Goal: Task Accomplishment & Management: Complete application form

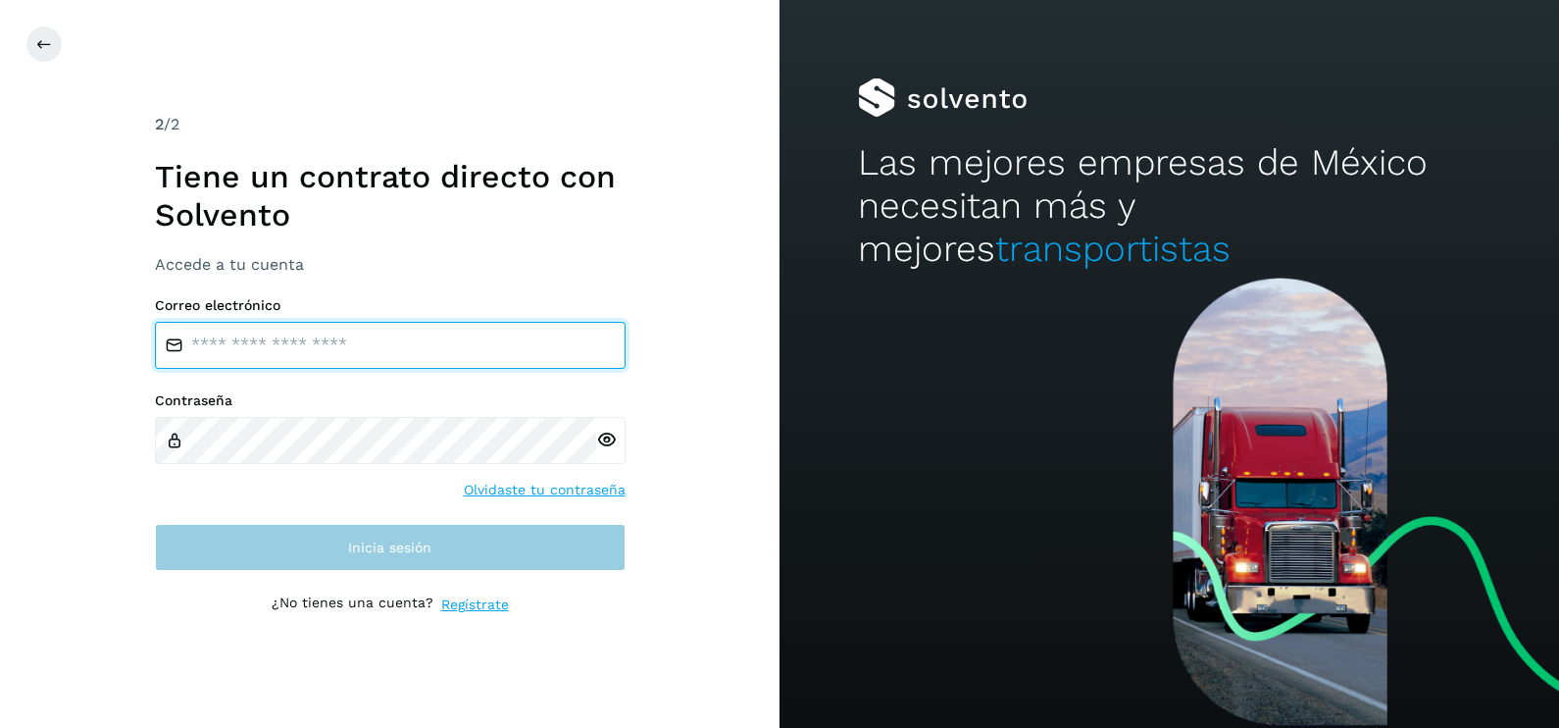
type input "**********"
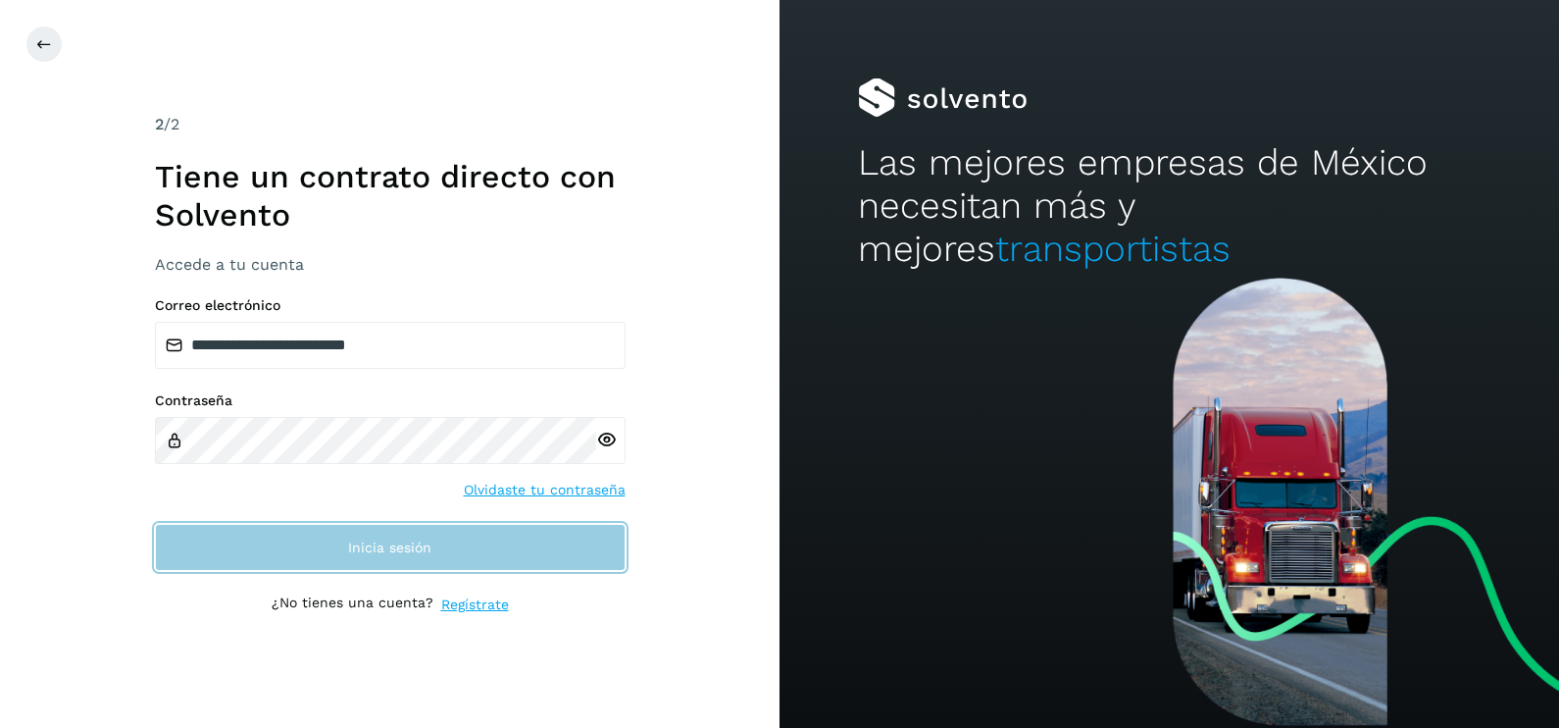
click at [536, 550] on button "Inicia sesión" at bounding box center [390, 547] width 471 height 47
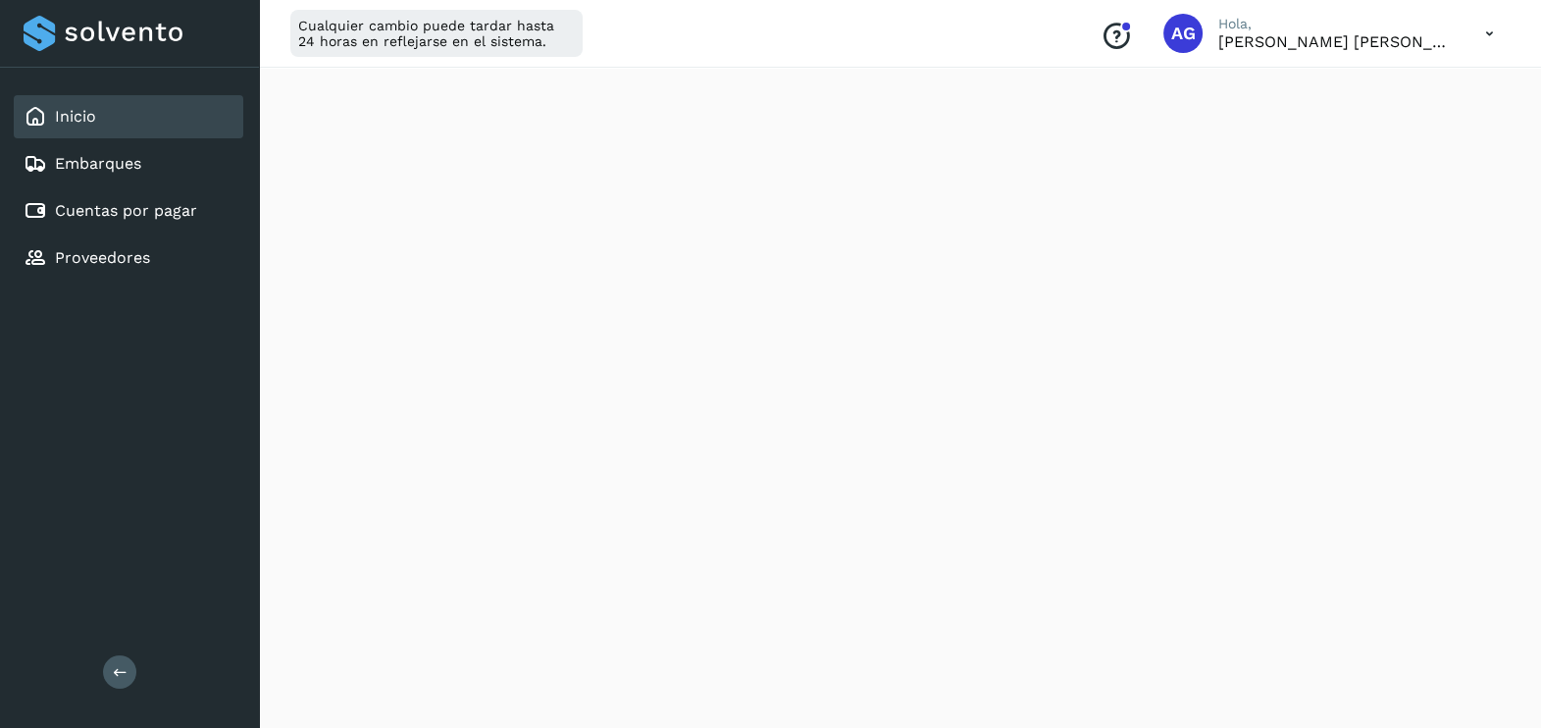
scroll to position [290, 0]
click at [171, 221] on div "Cuentas por pagar" at bounding box center [111, 211] width 174 height 24
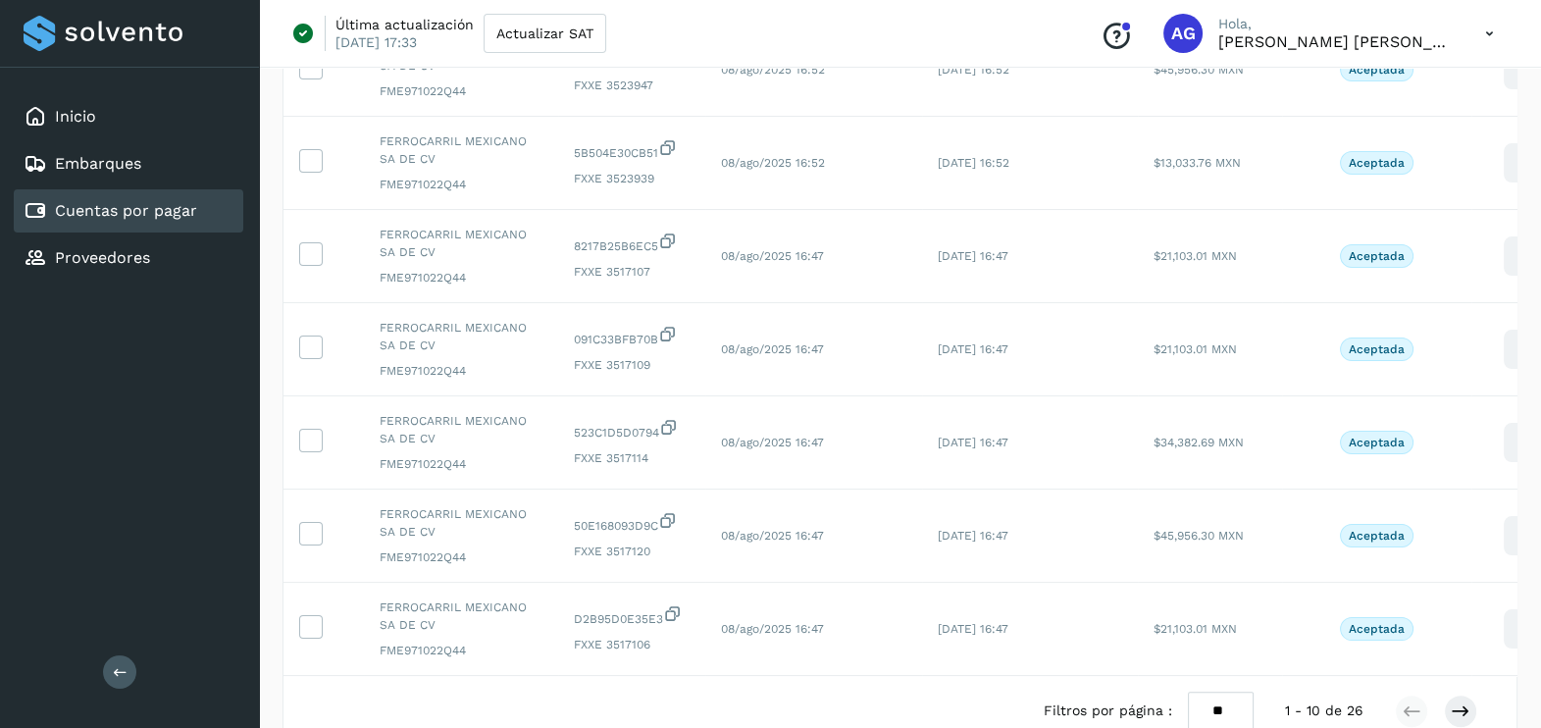
scroll to position [658, 0]
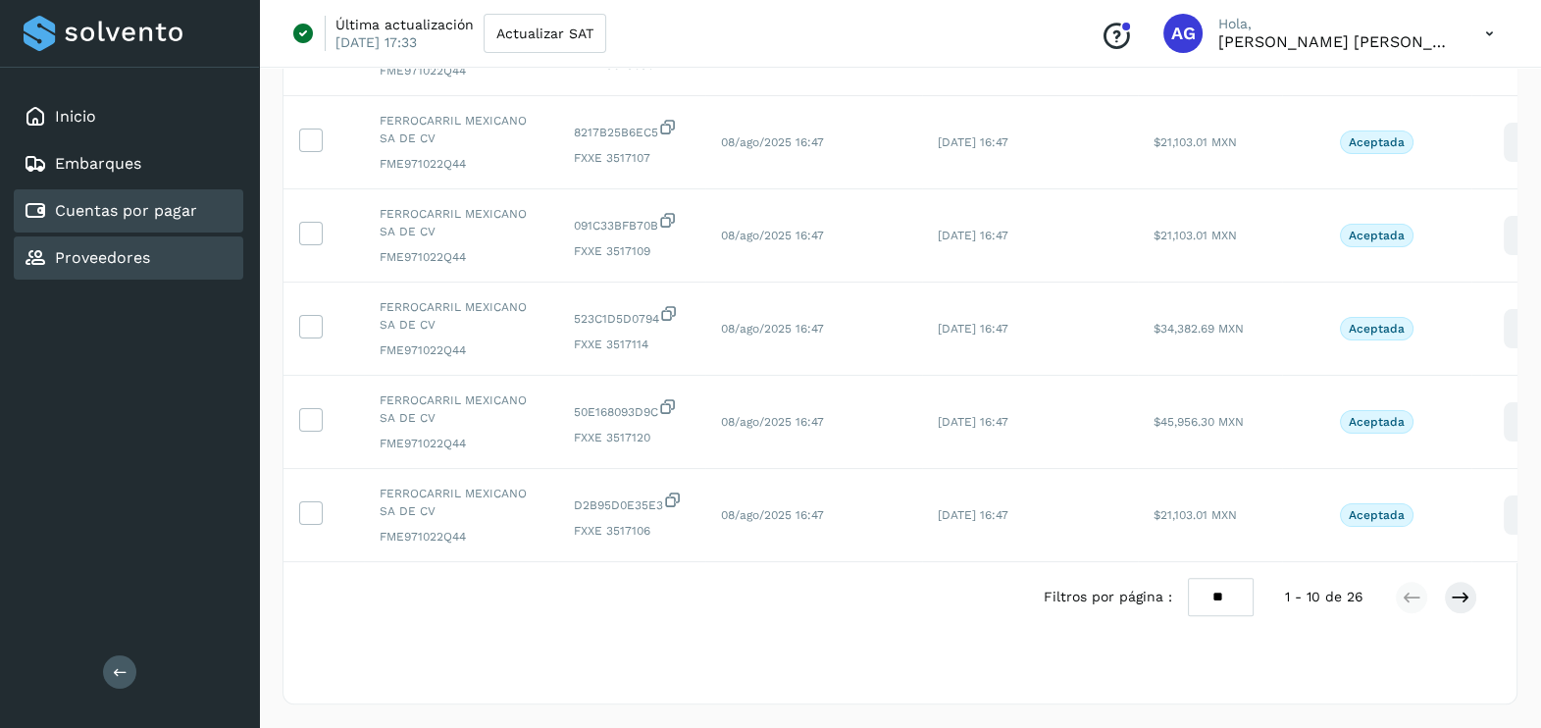
click at [71, 248] on link "Proveedores" at bounding box center [102, 257] width 95 height 19
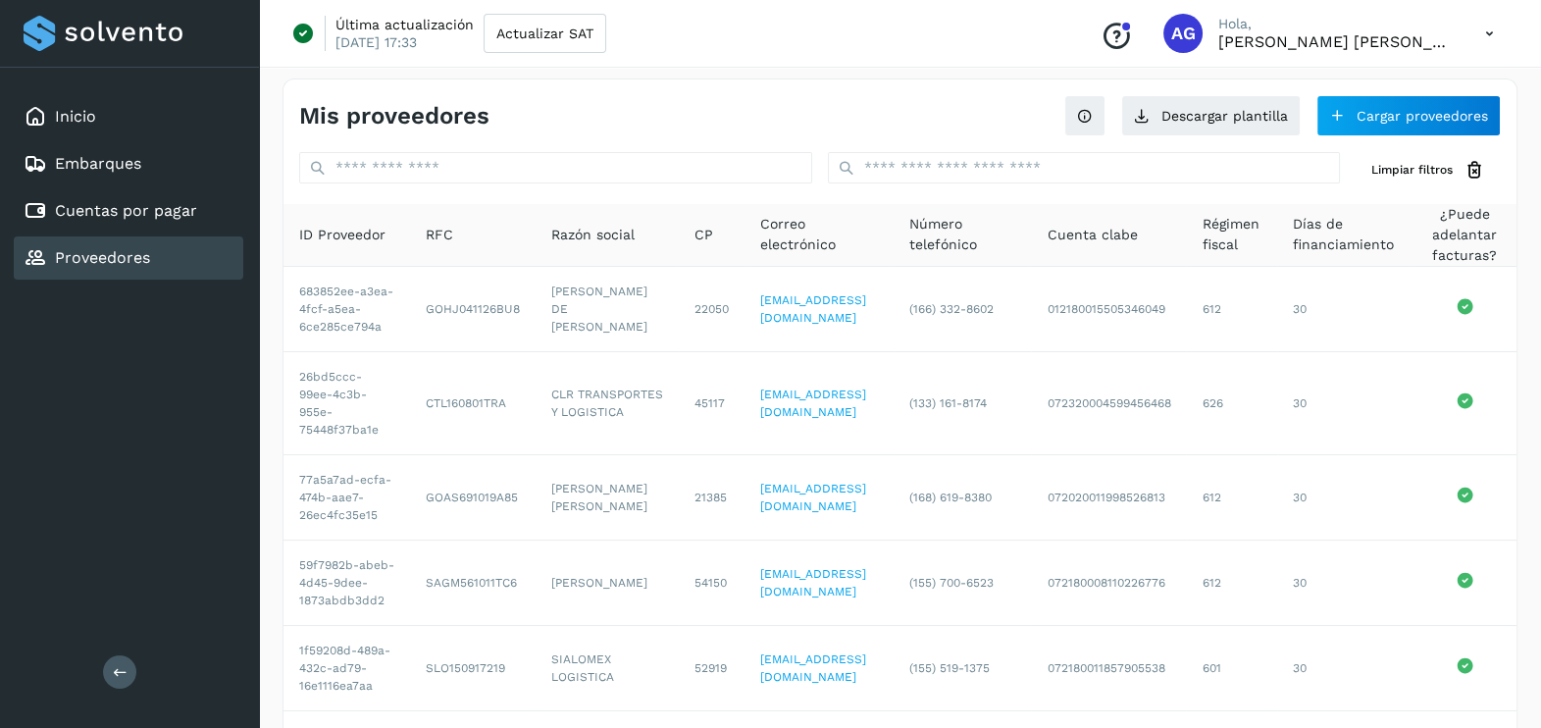
scroll to position [2, 0]
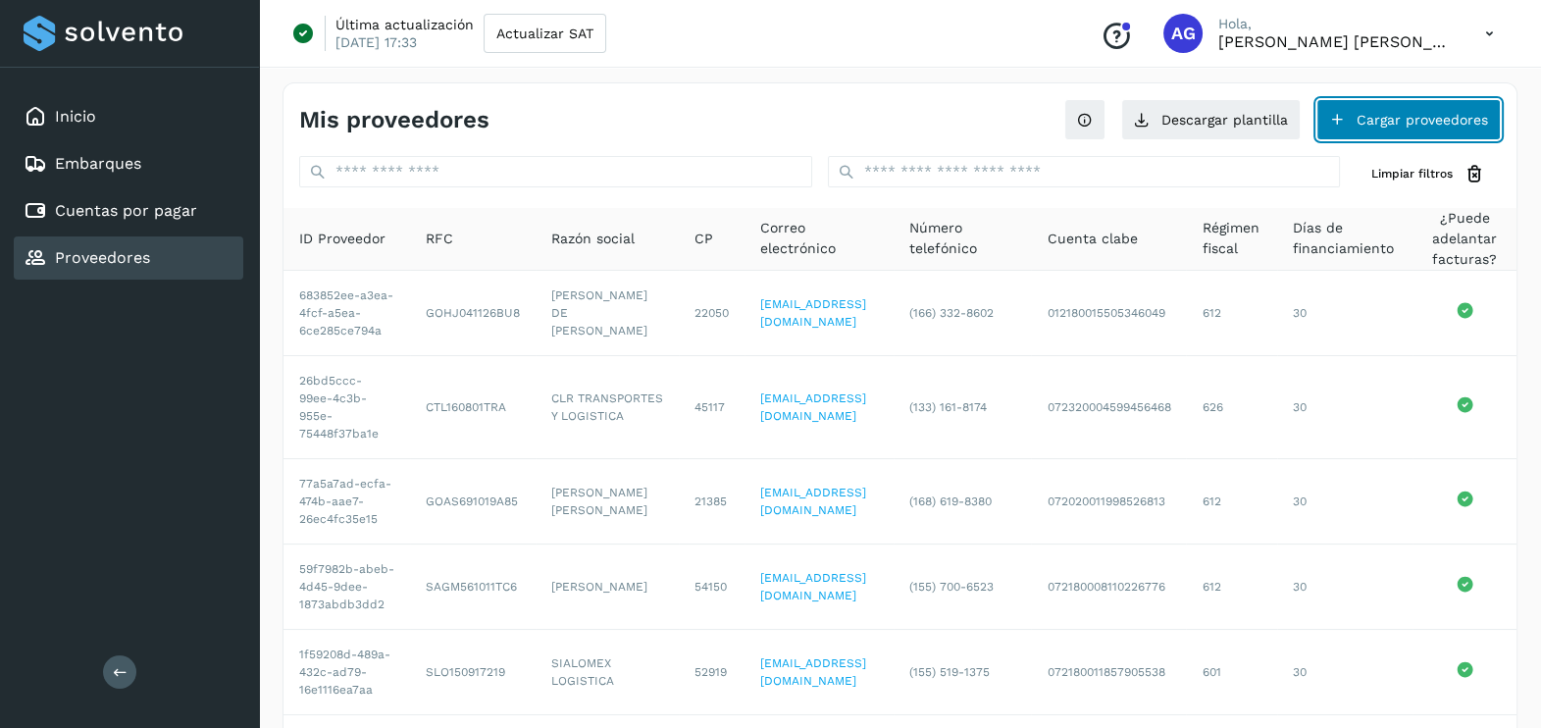
click at [1407, 104] on button "Cargar proveedores" at bounding box center [1408, 119] width 184 height 41
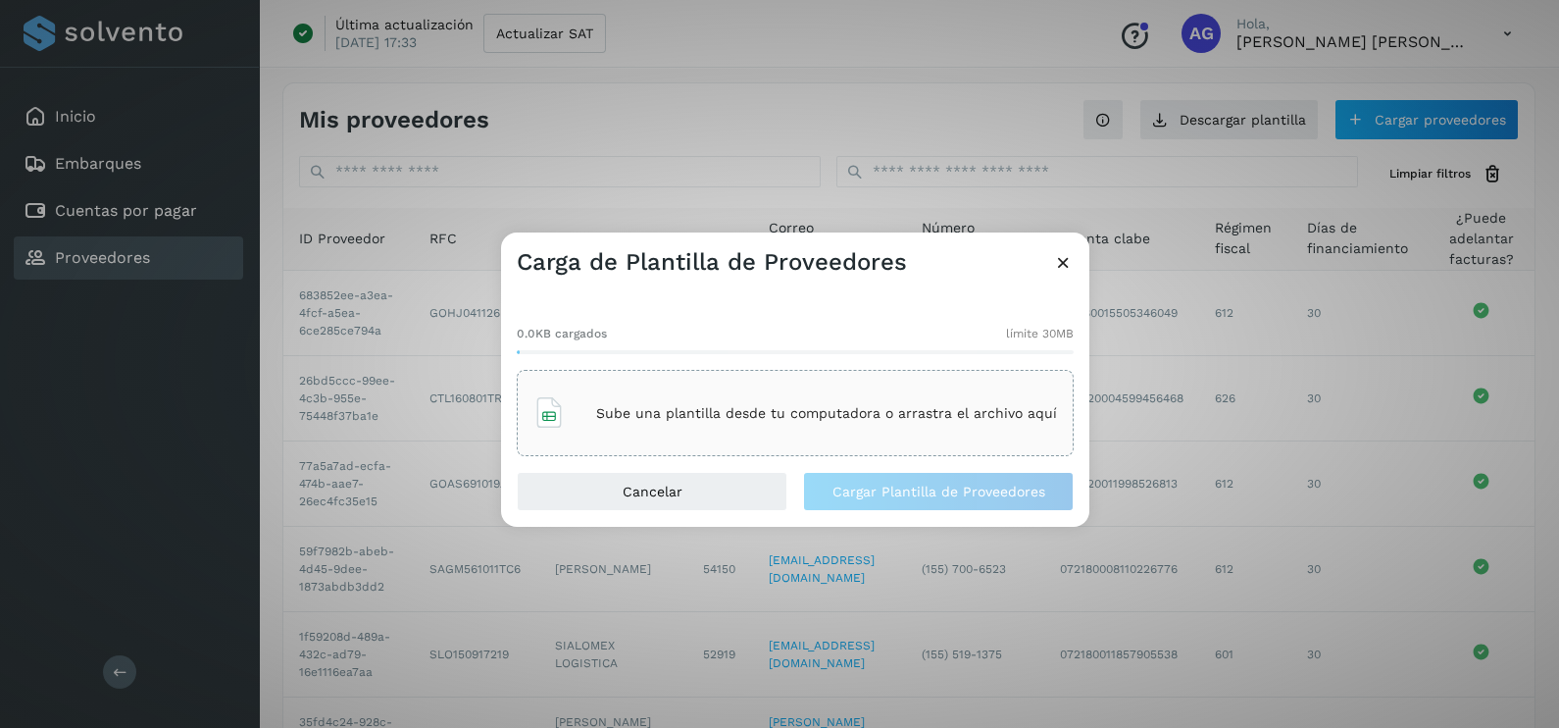
click at [1059, 263] on icon at bounding box center [1063, 262] width 21 height 21
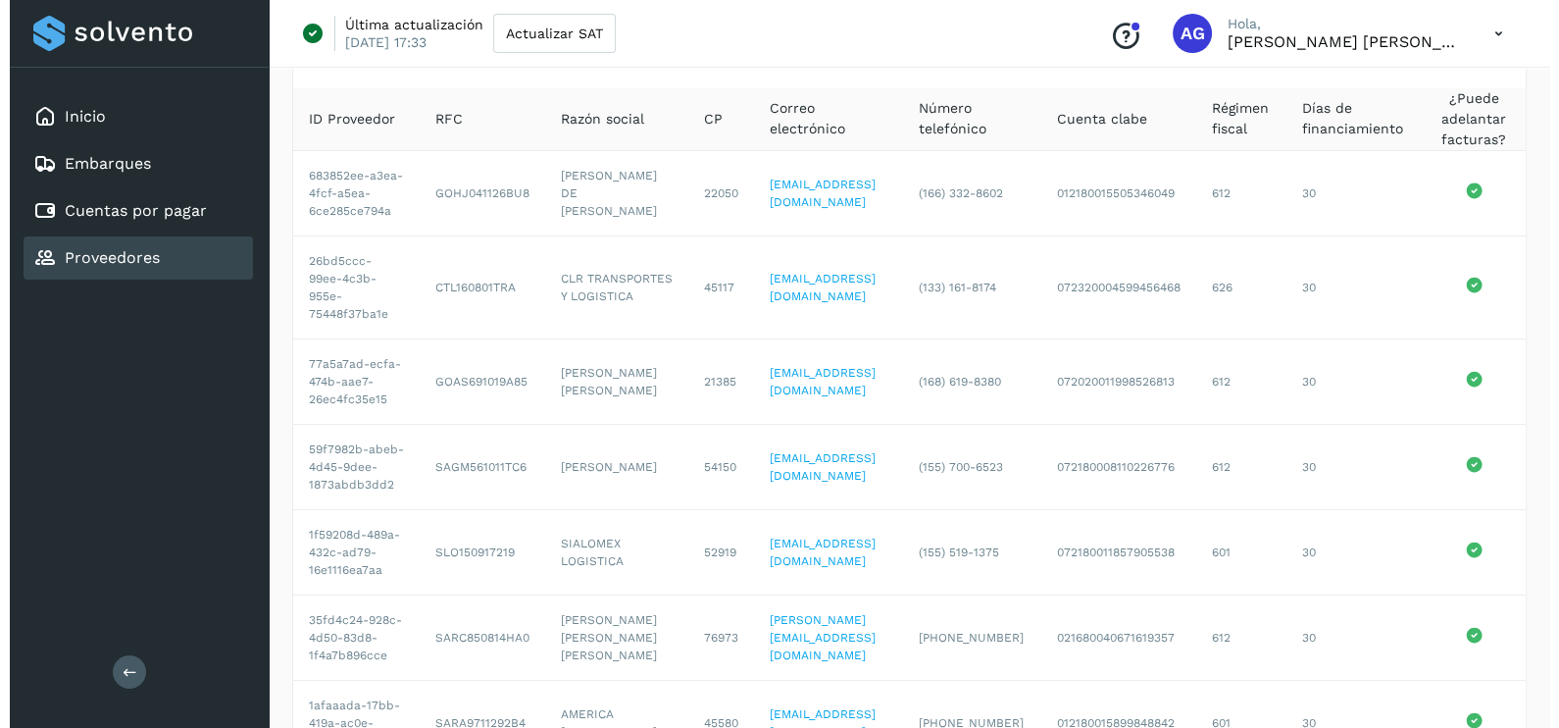
scroll to position [0, 0]
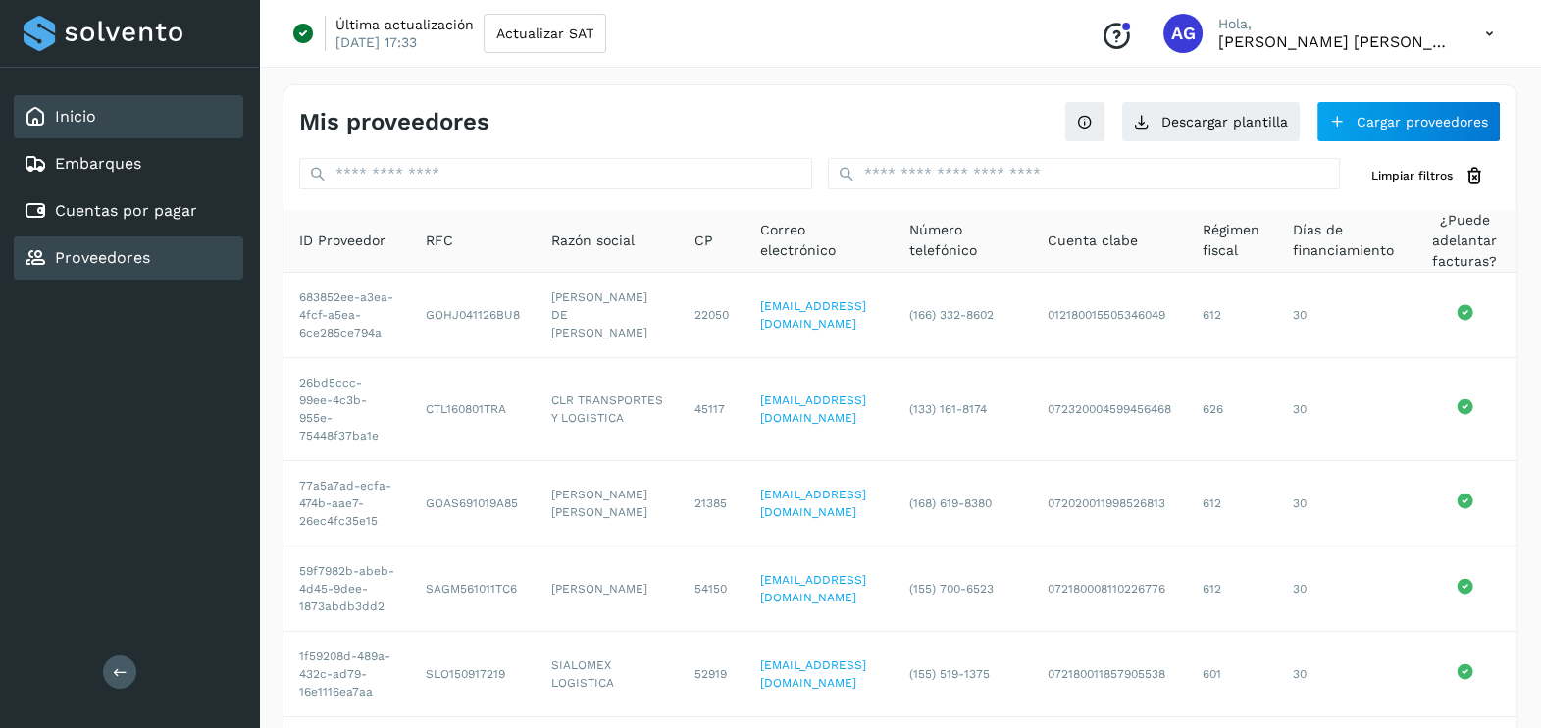
click at [79, 112] on link "Inicio" at bounding box center [75, 116] width 41 height 19
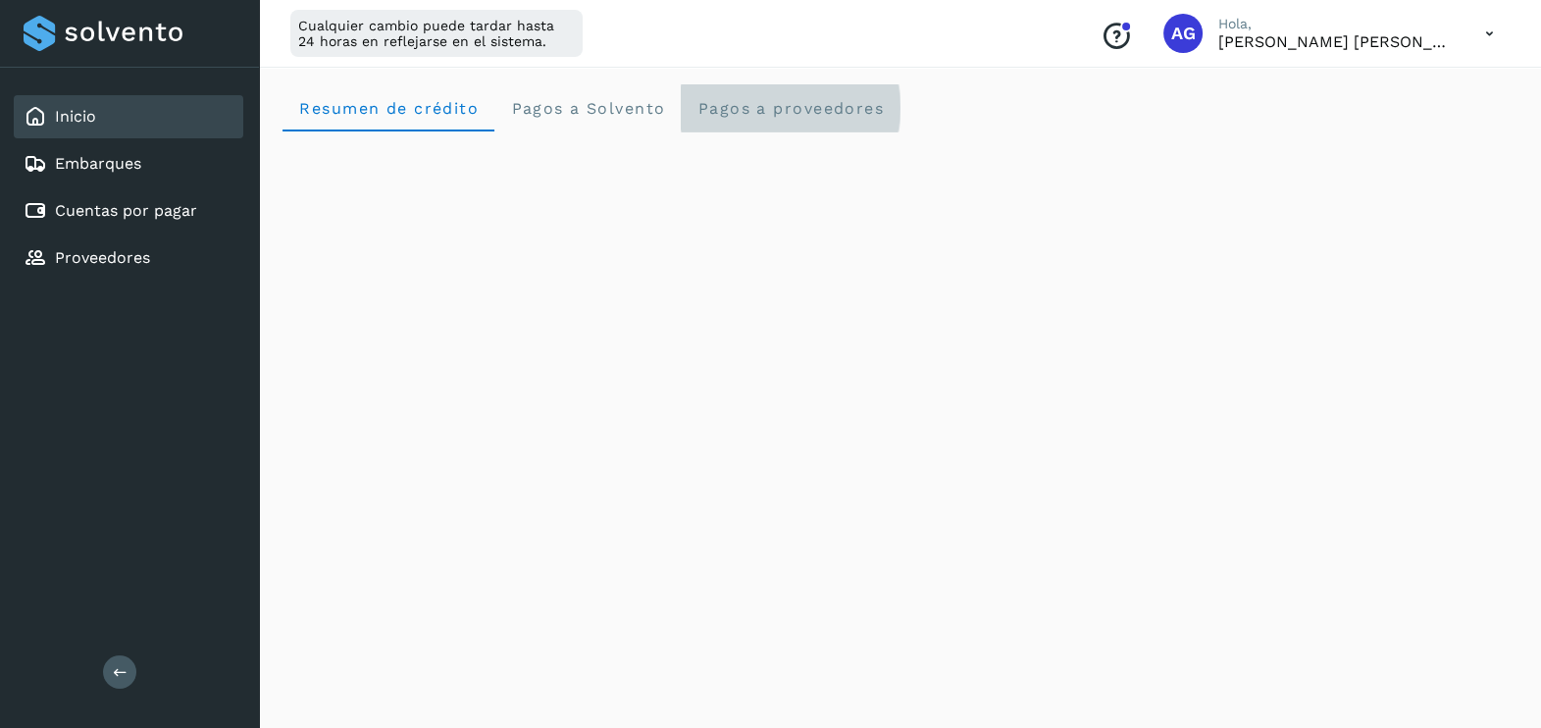
click at [827, 94] on proveedores "Pagos a proveedores" at bounding box center [790, 107] width 219 height 47
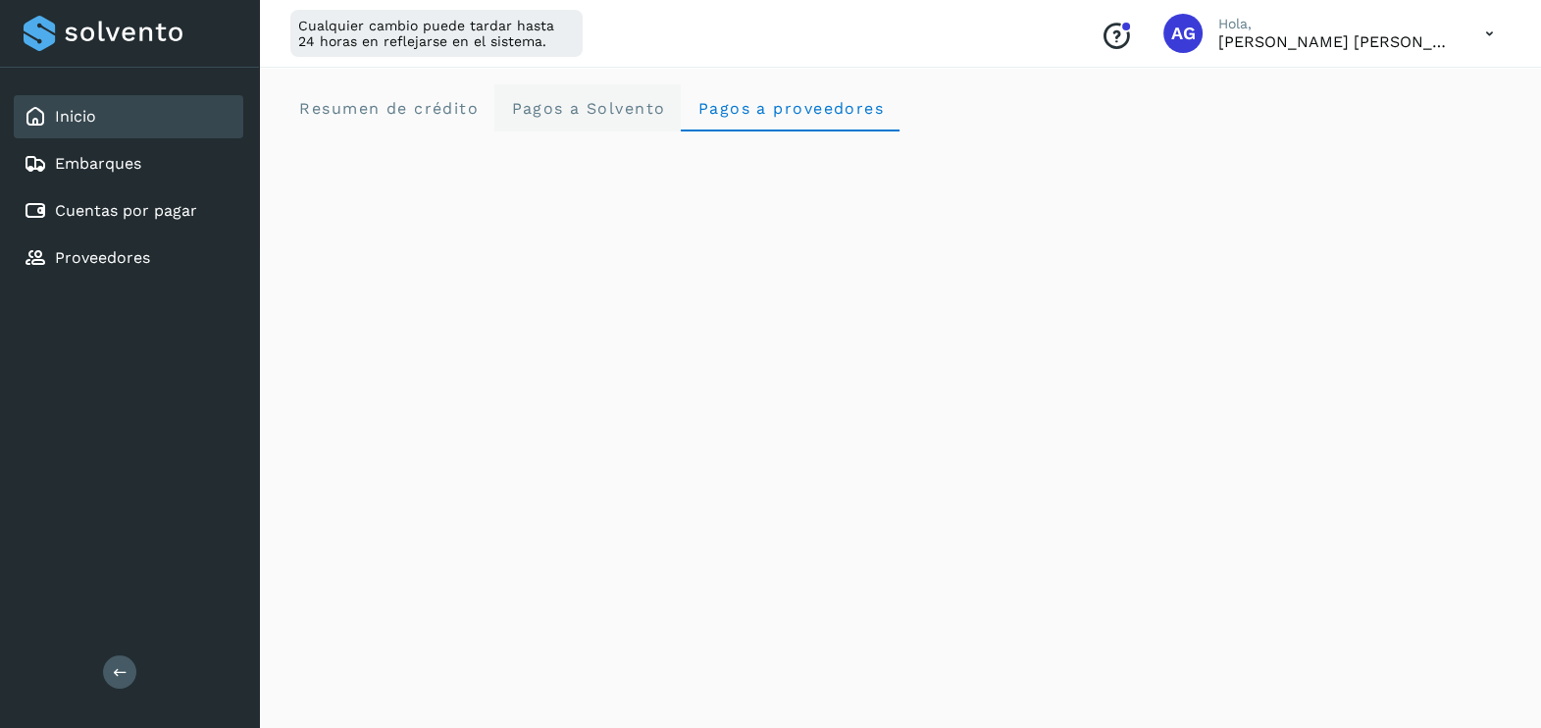
click at [646, 123] on Solvento "Pagos a Solvento" at bounding box center [587, 107] width 186 height 47
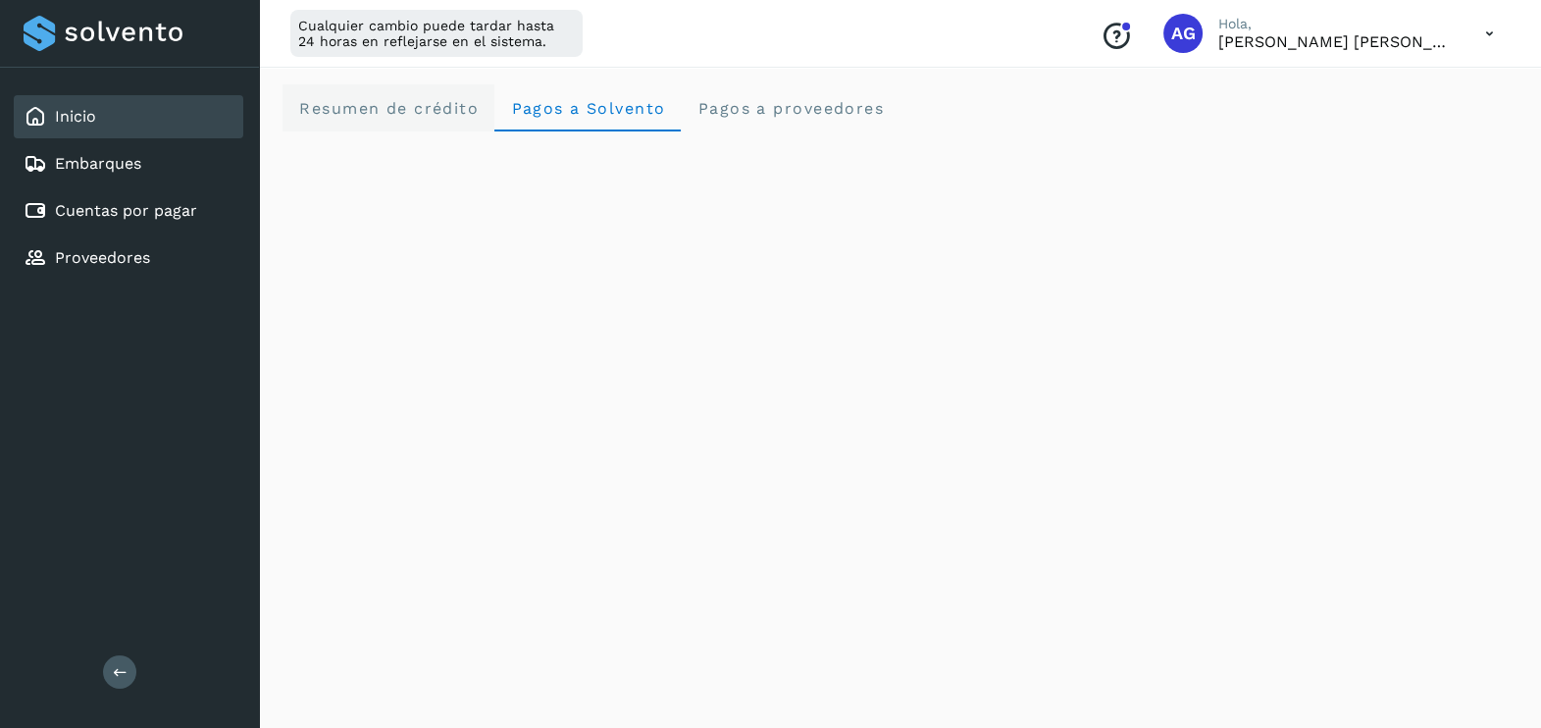
drag, startPoint x: 367, startPoint y: 96, endPoint x: 369, endPoint y: 110, distance: 13.9
click at [368, 97] on crédito "Resumen de crédito" at bounding box center [388, 107] width 212 height 47
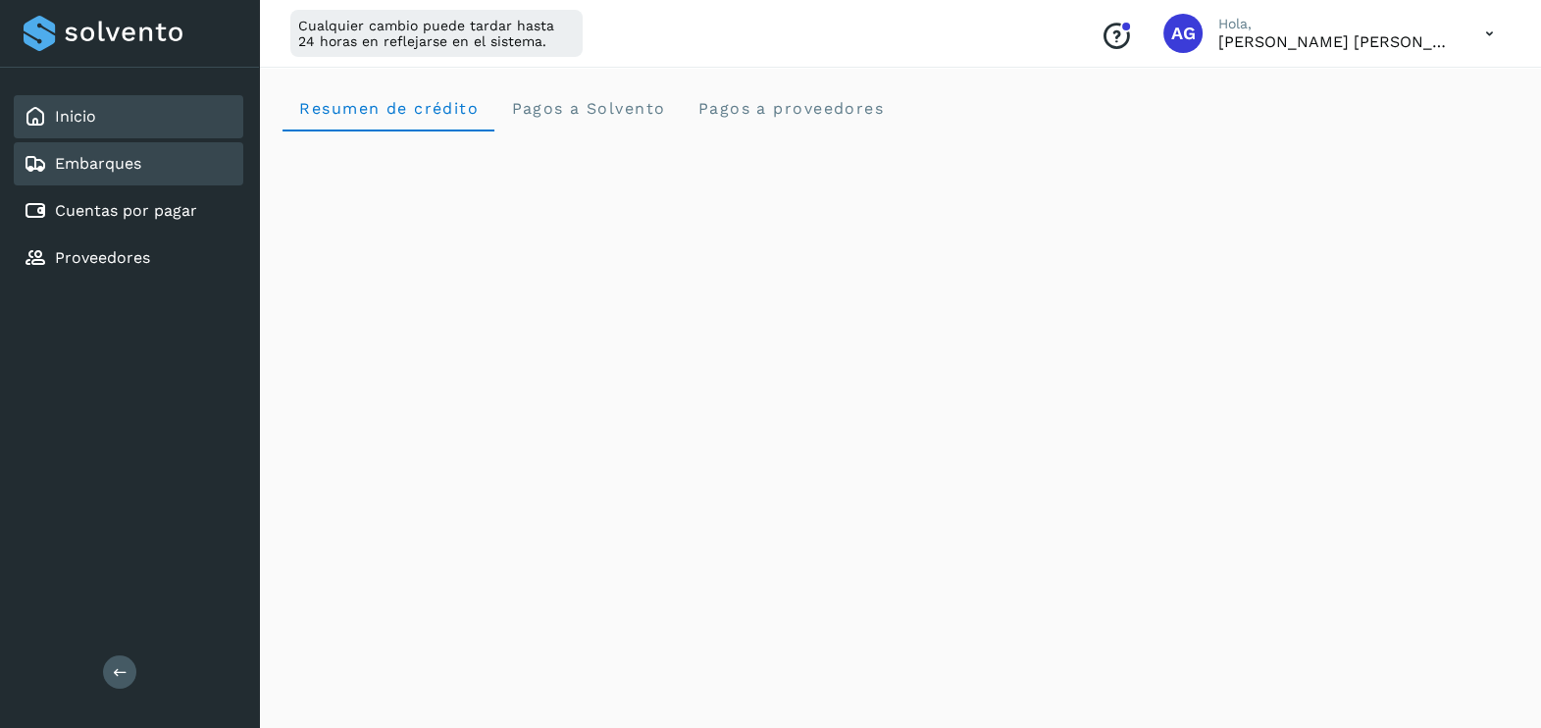
click at [157, 162] on div "Embarques" at bounding box center [129, 163] width 230 height 43
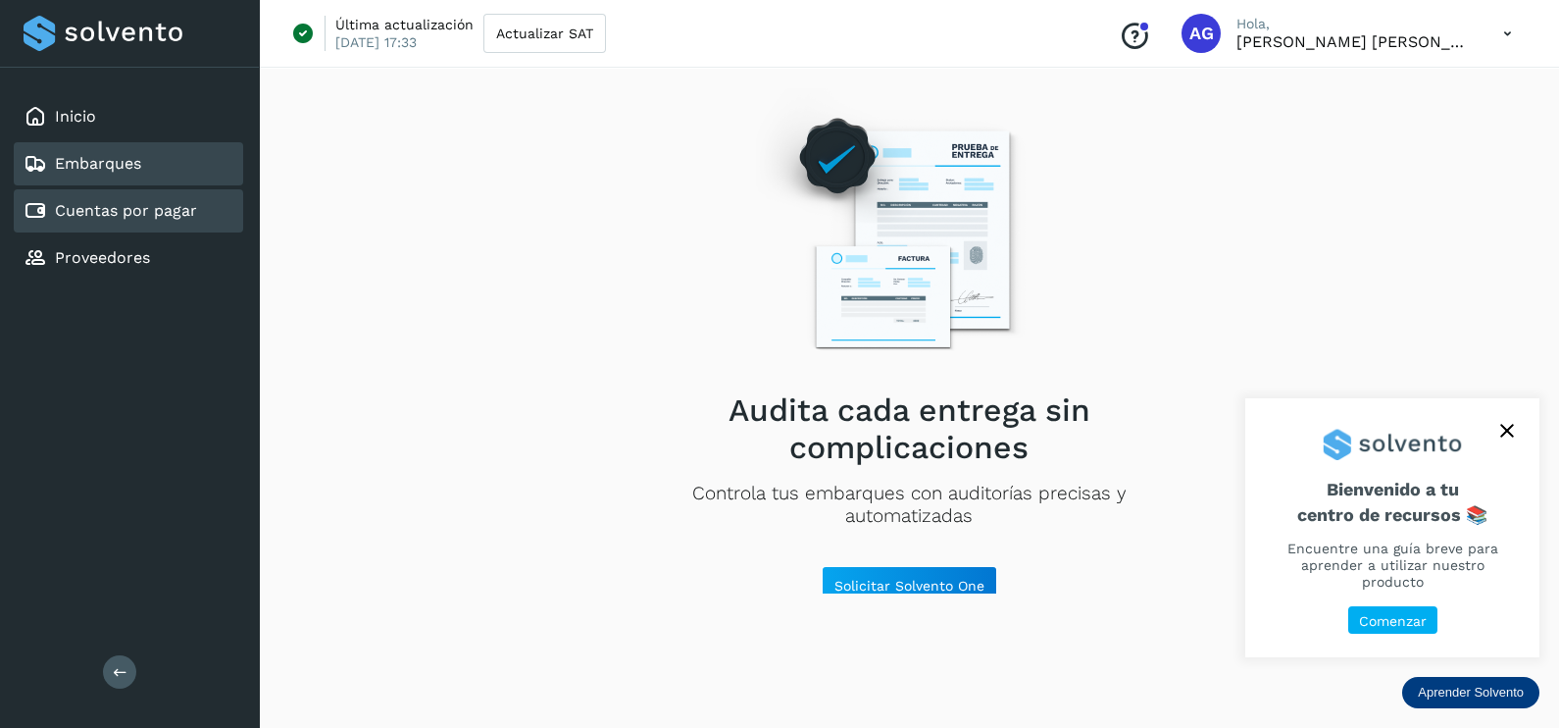
click at [147, 219] on div "Cuentas por pagar" at bounding box center [111, 211] width 174 height 24
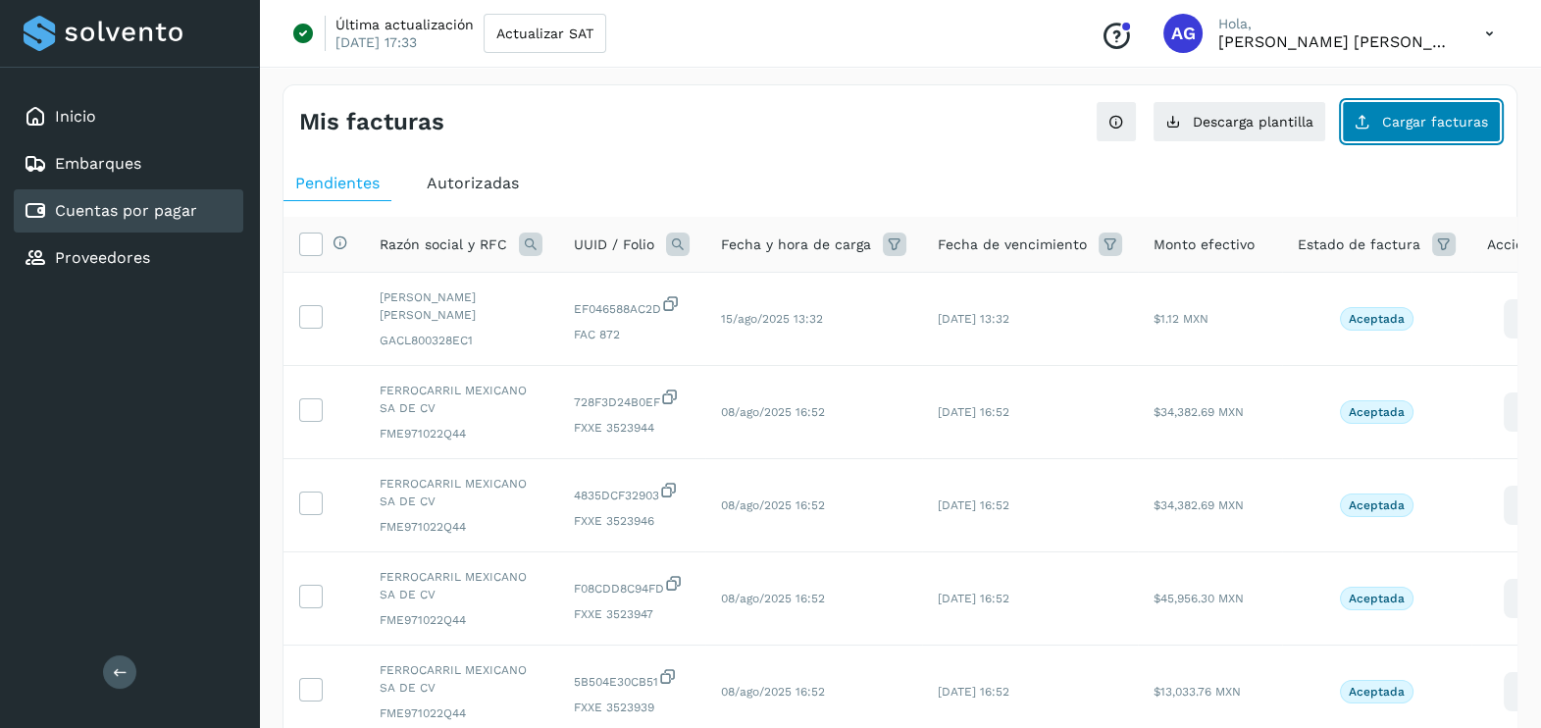
click at [1446, 131] on button "Cargar facturas" at bounding box center [1421, 121] width 159 height 41
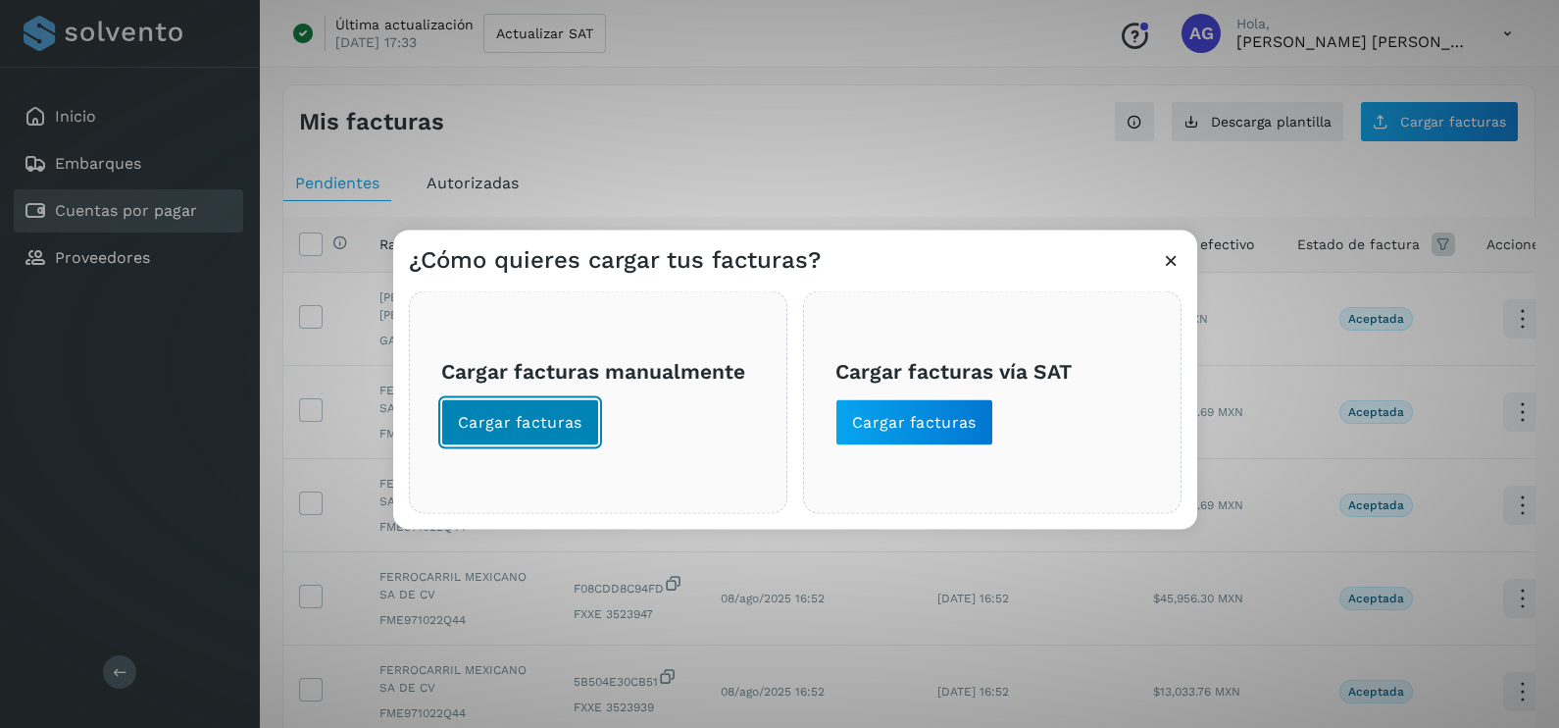
click at [539, 417] on span "Cargar facturas" at bounding box center [520, 423] width 125 height 22
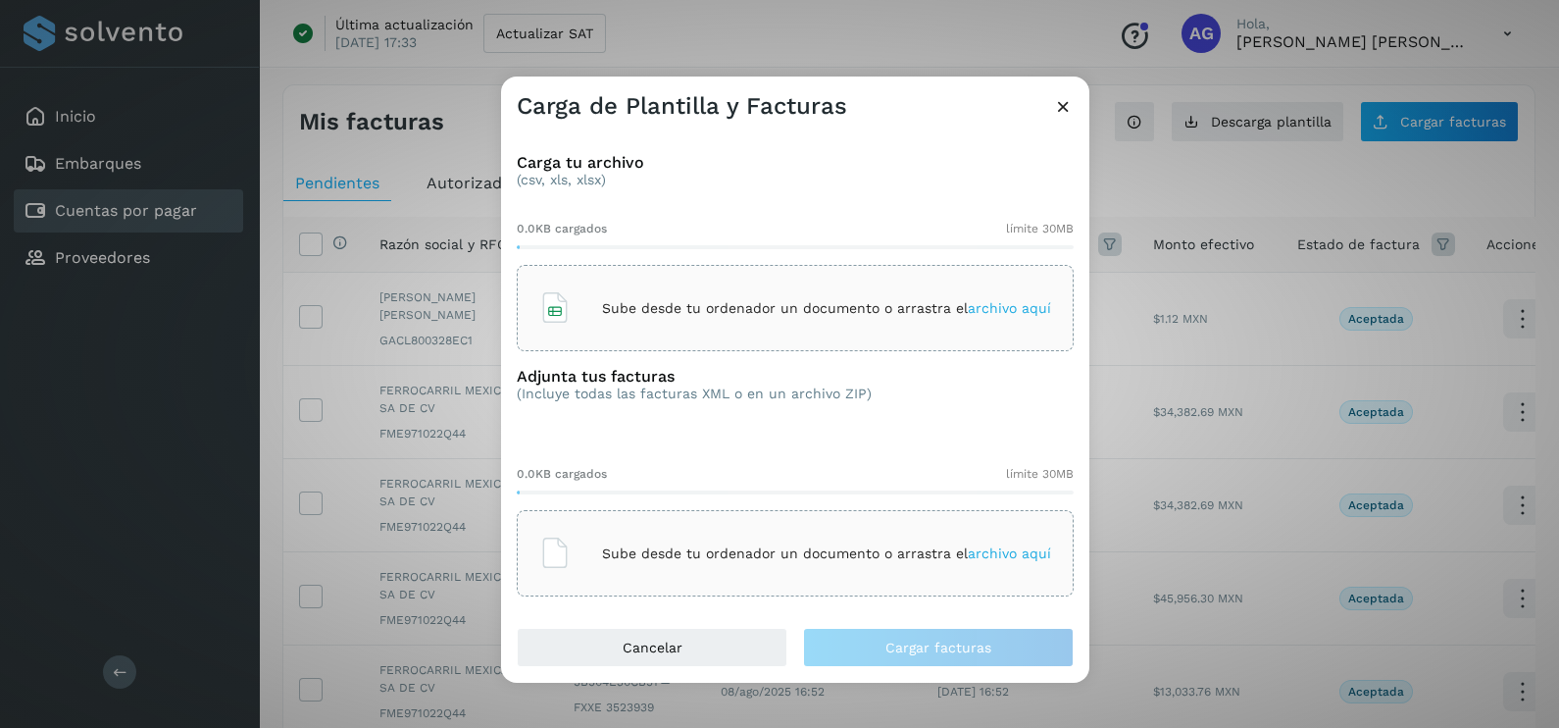
click at [1059, 106] on icon at bounding box center [1063, 106] width 21 height 21
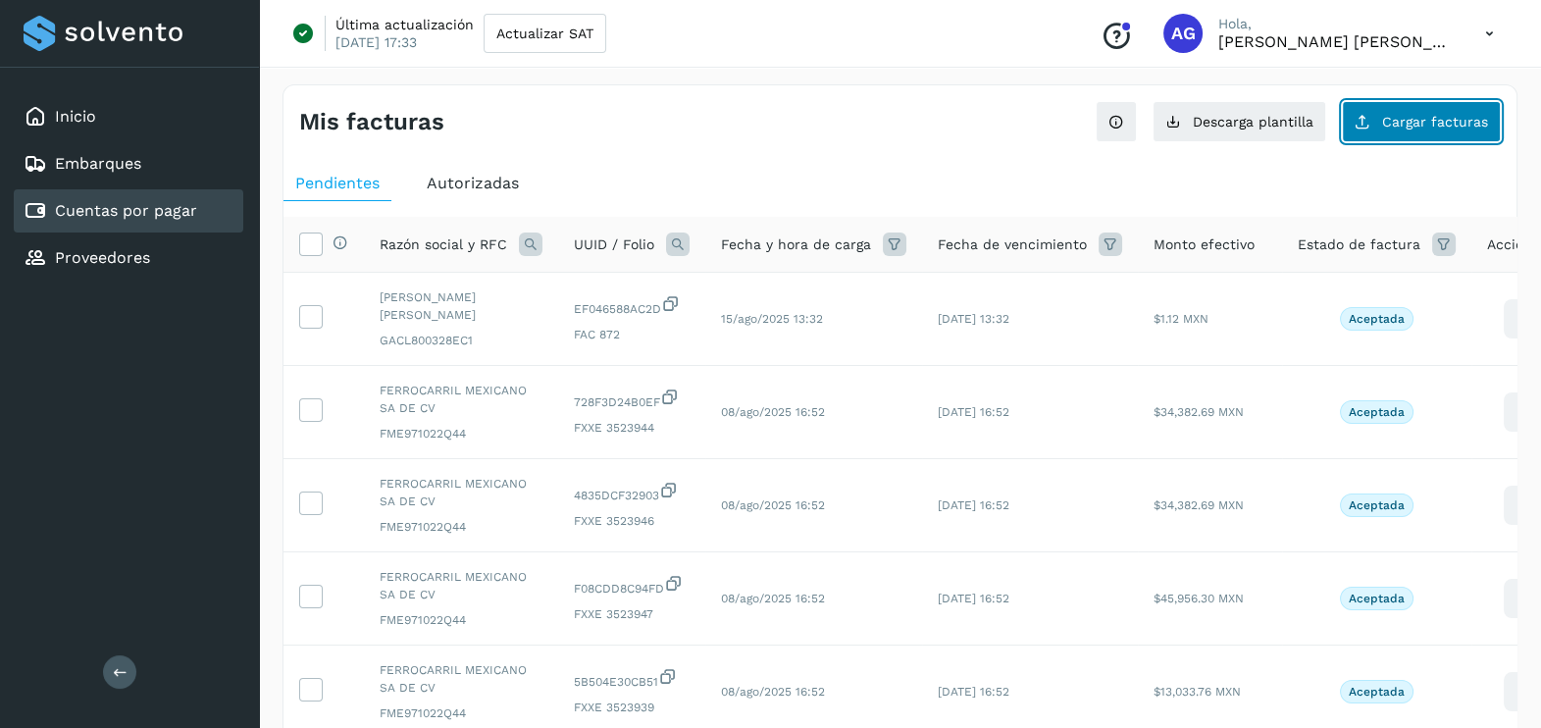
click at [1416, 118] on span "Cargar facturas" at bounding box center [1435, 122] width 106 height 14
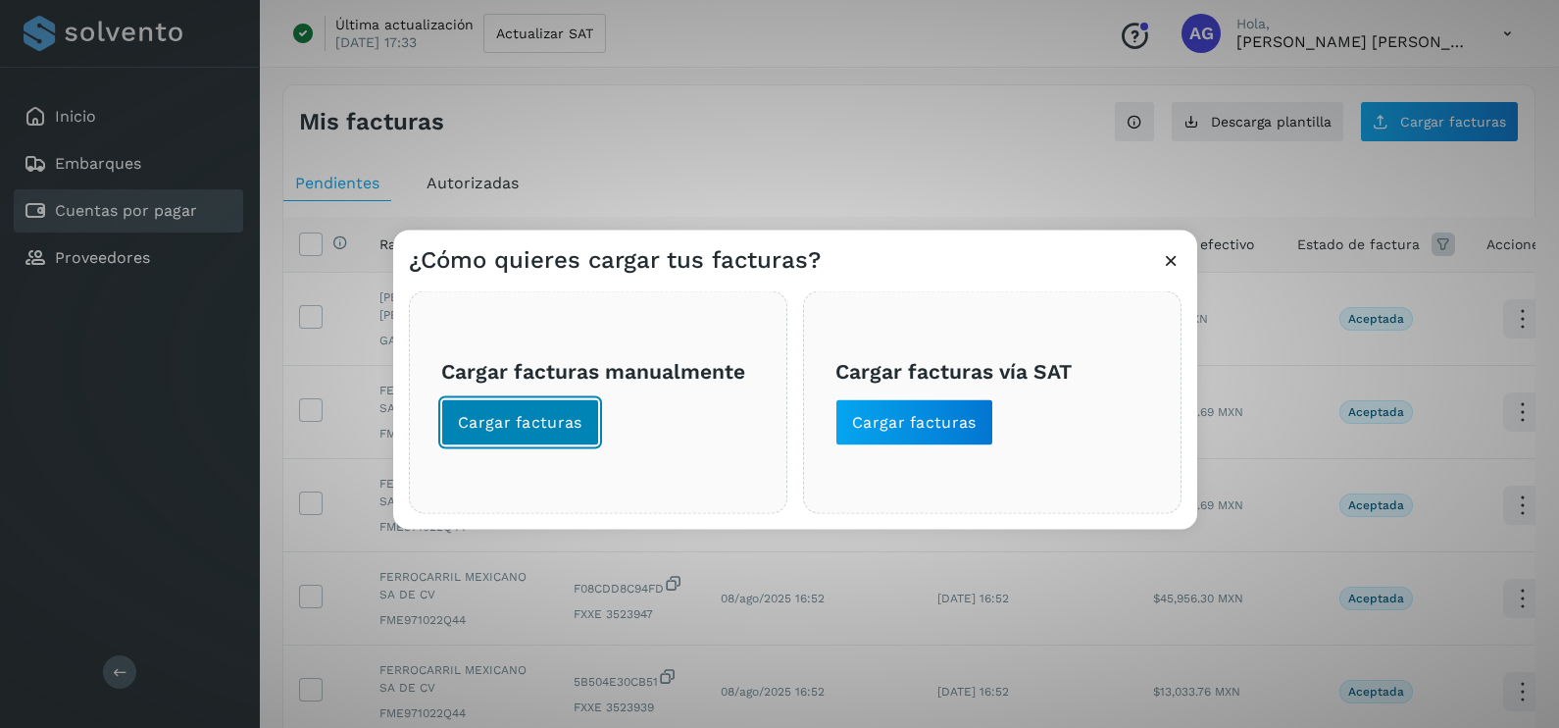
click at [516, 424] on span "Cargar facturas" at bounding box center [520, 423] width 125 height 22
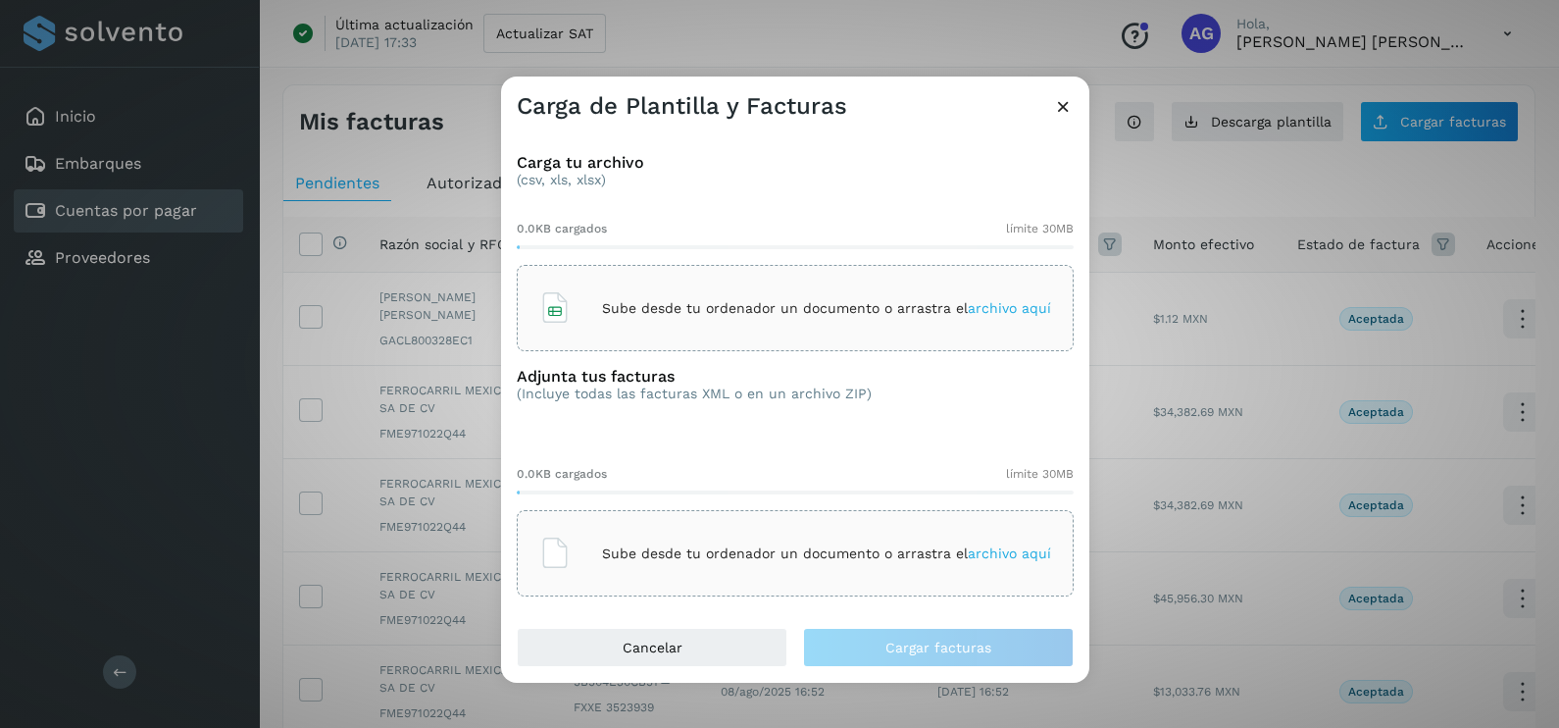
click at [1060, 108] on icon at bounding box center [1063, 106] width 21 height 21
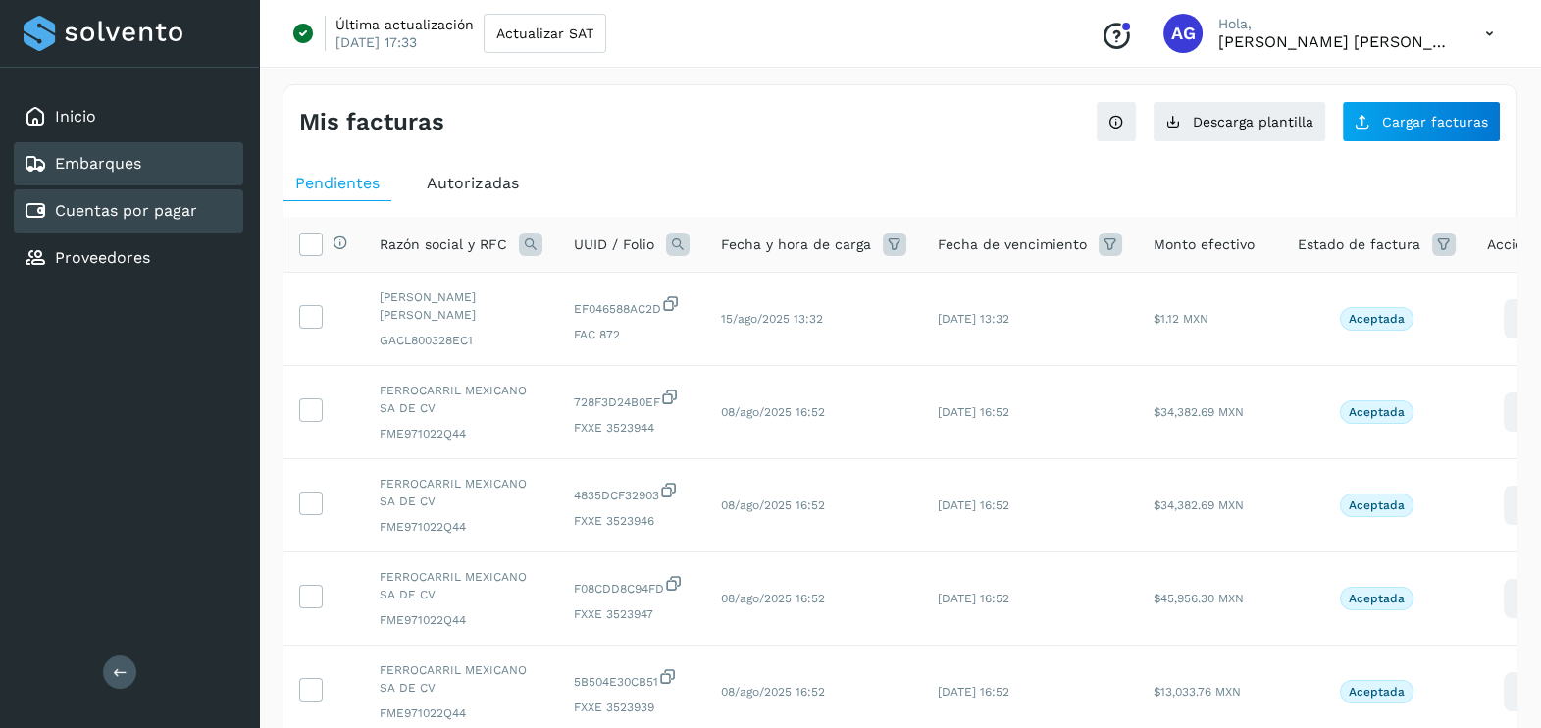
click at [139, 159] on link "Embarques" at bounding box center [98, 163] width 86 height 19
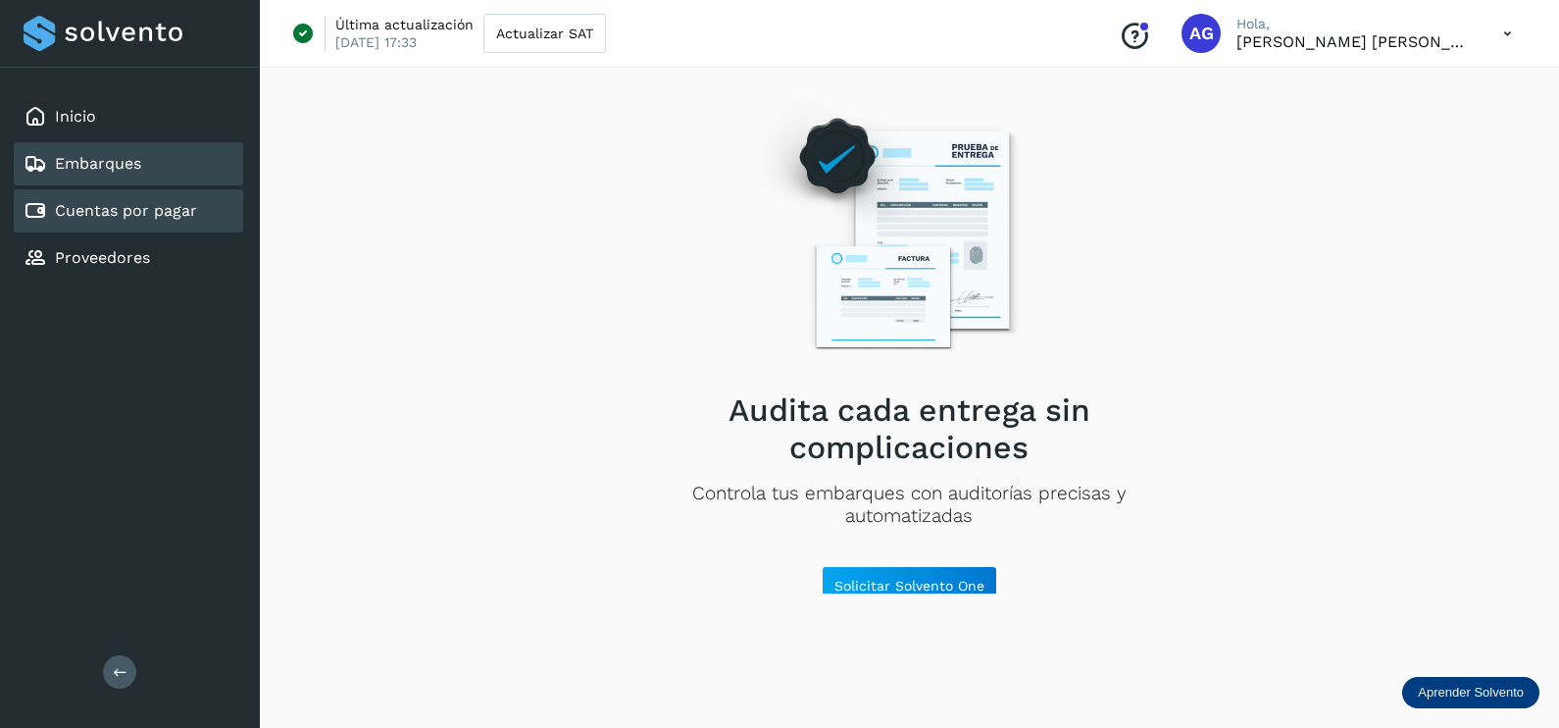
click at [142, 211] on link "Cuentas por pagar" at bounding box center [126, 210] width 142 height 19
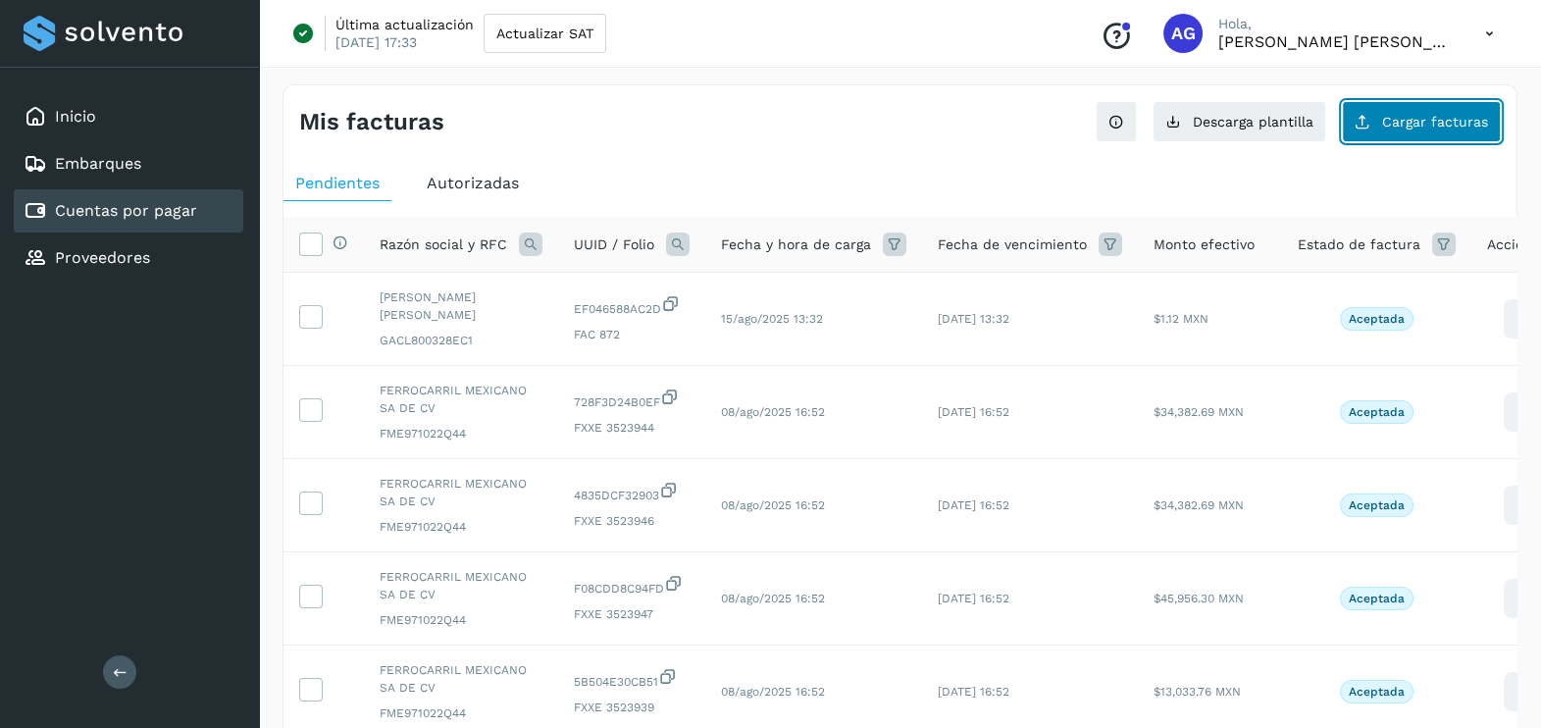
click at [1442, 128] on span "Cargar facturas" at bounding box center [1435, 122] width 106 height 14
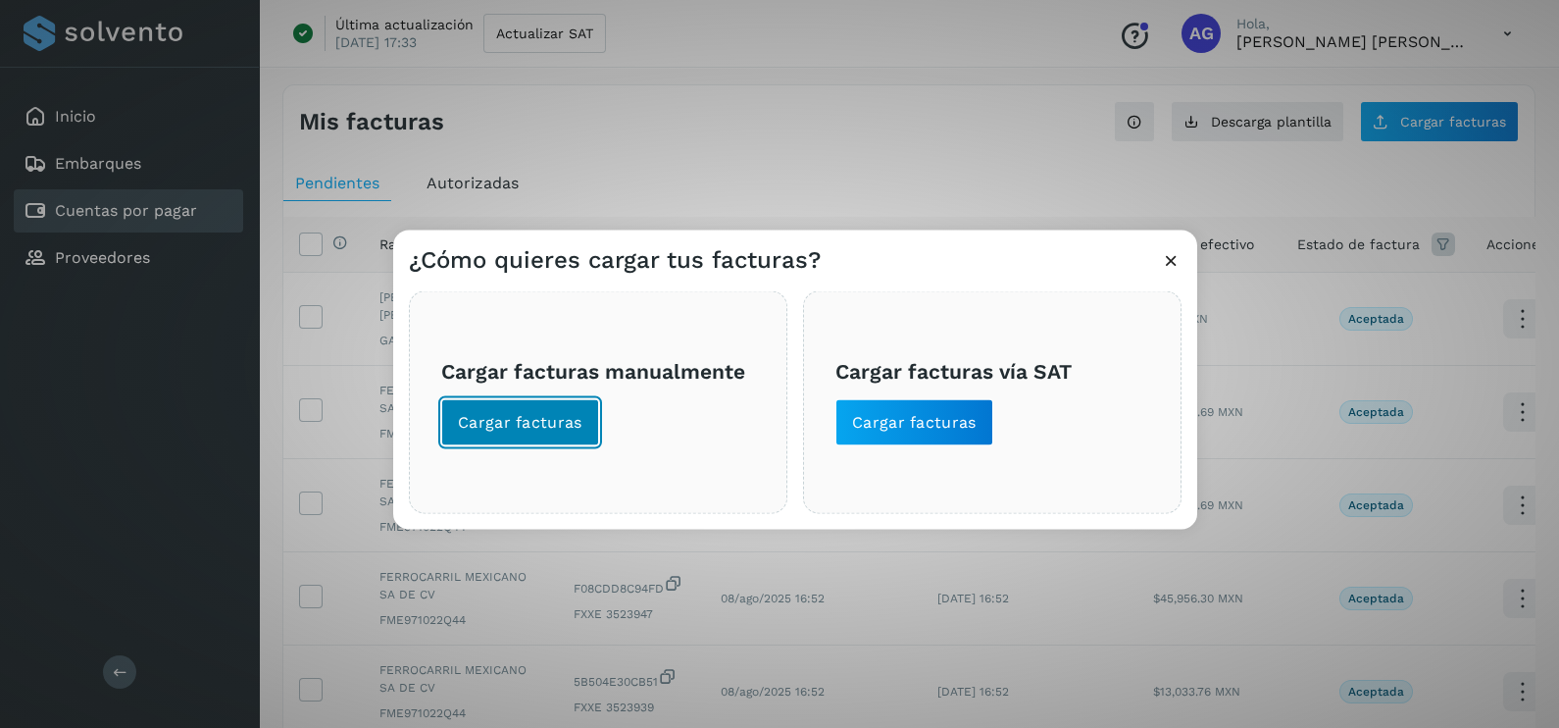
click at [525, 432] on span "Cargar facturas" at bounding box center [520, 423] width 125 height 22
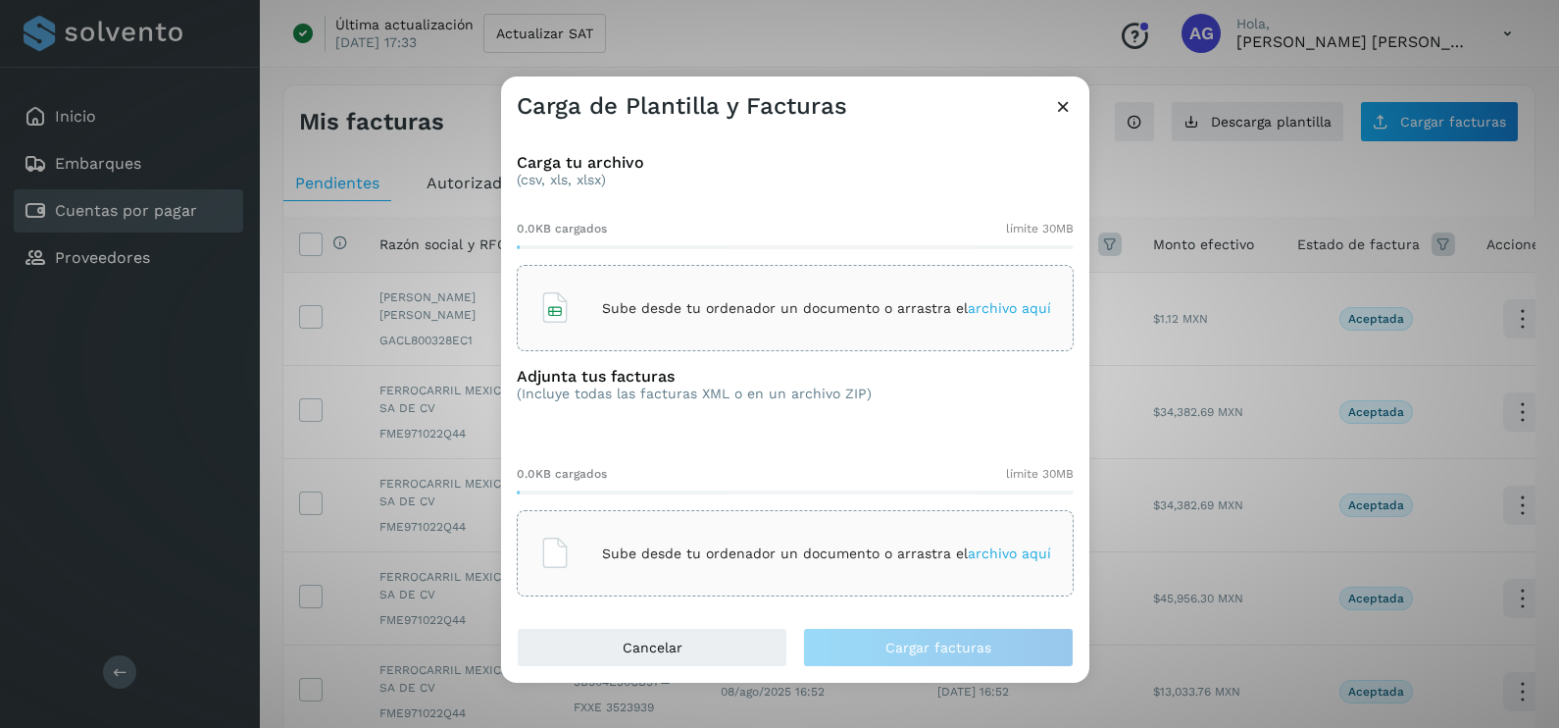
click at [1064, 105] on icon at bounding box center [1063, 106] width 21 height 21
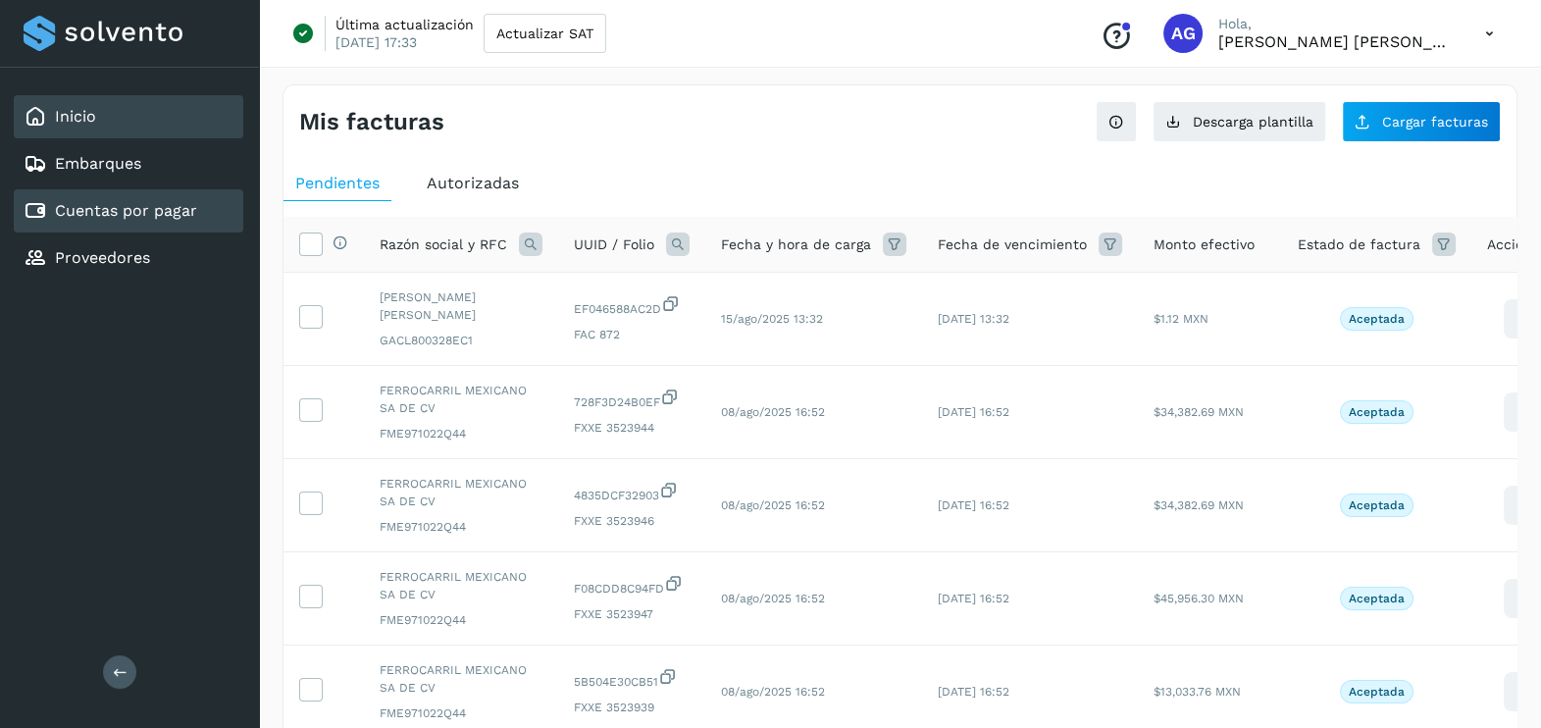
click at [107, 109] on div "Inicio" at bounding box center [129, 116] width 230 height 43
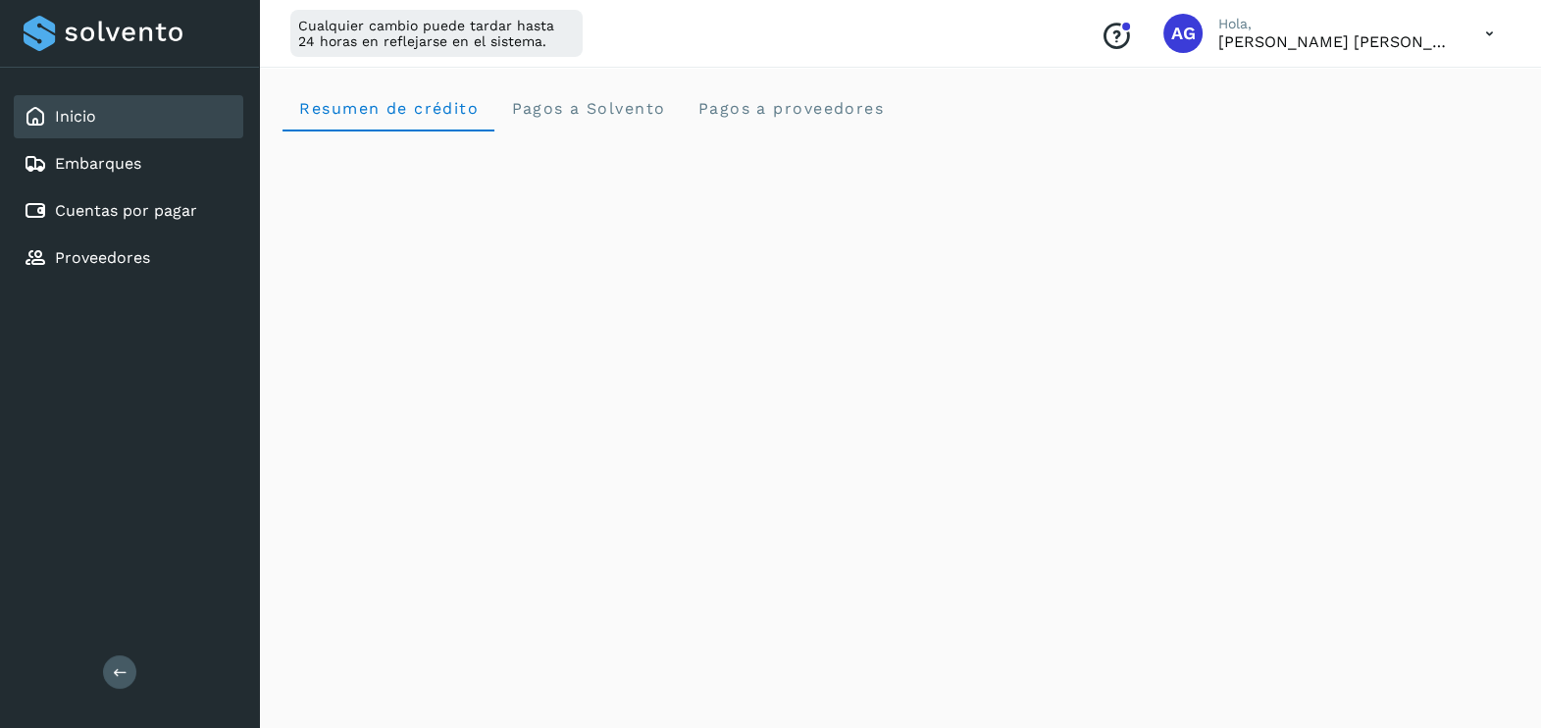
click at [1483, 29] on icon at bounding box center [1489, 34] width 40 height 40
click at [1402, 128] on div "Cerrar sesión" at bounding box center [1391, 126] width 233 height 37
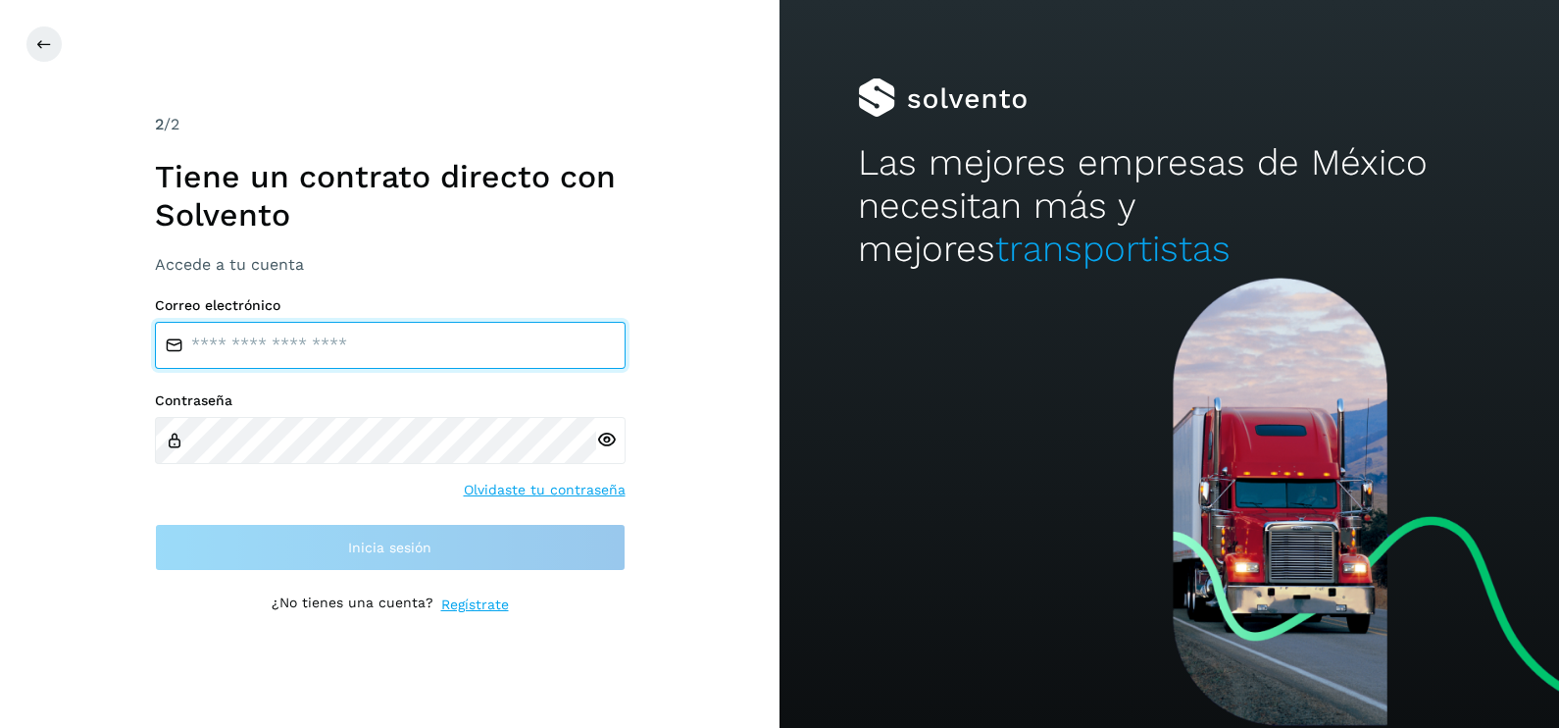
type input "**********"
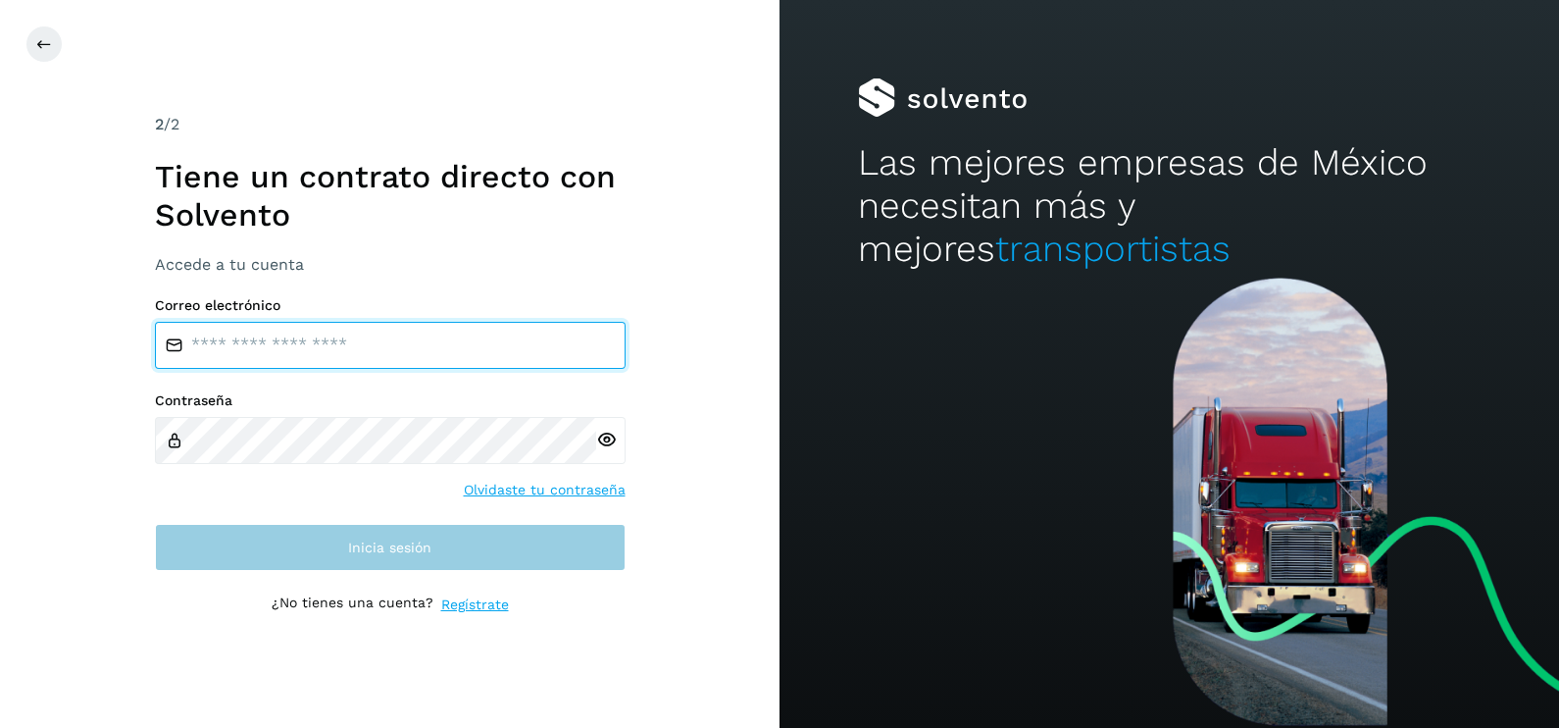
type input "**********"
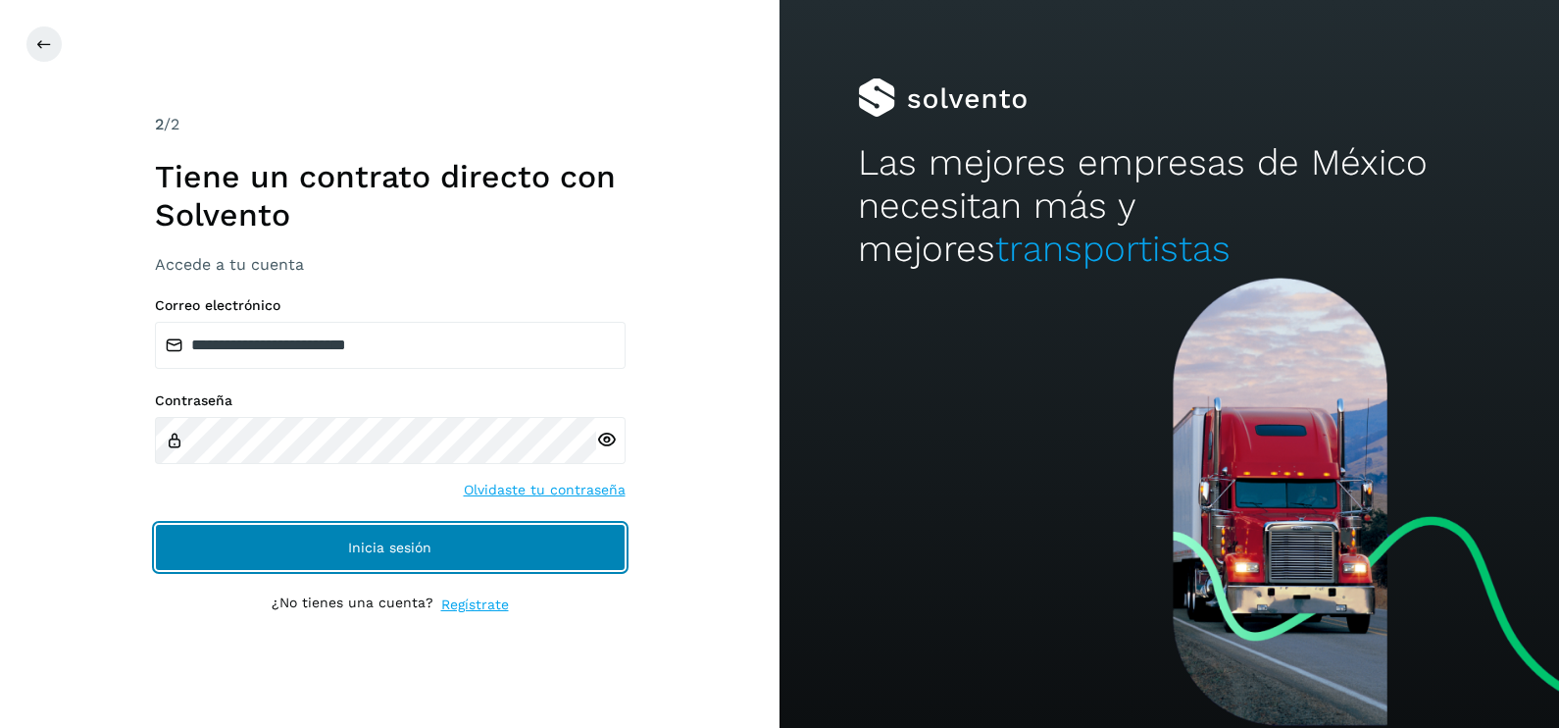
click at [520, 554] on button "Inicia sesión" at bounding box center [390, 547] width 471 height 47
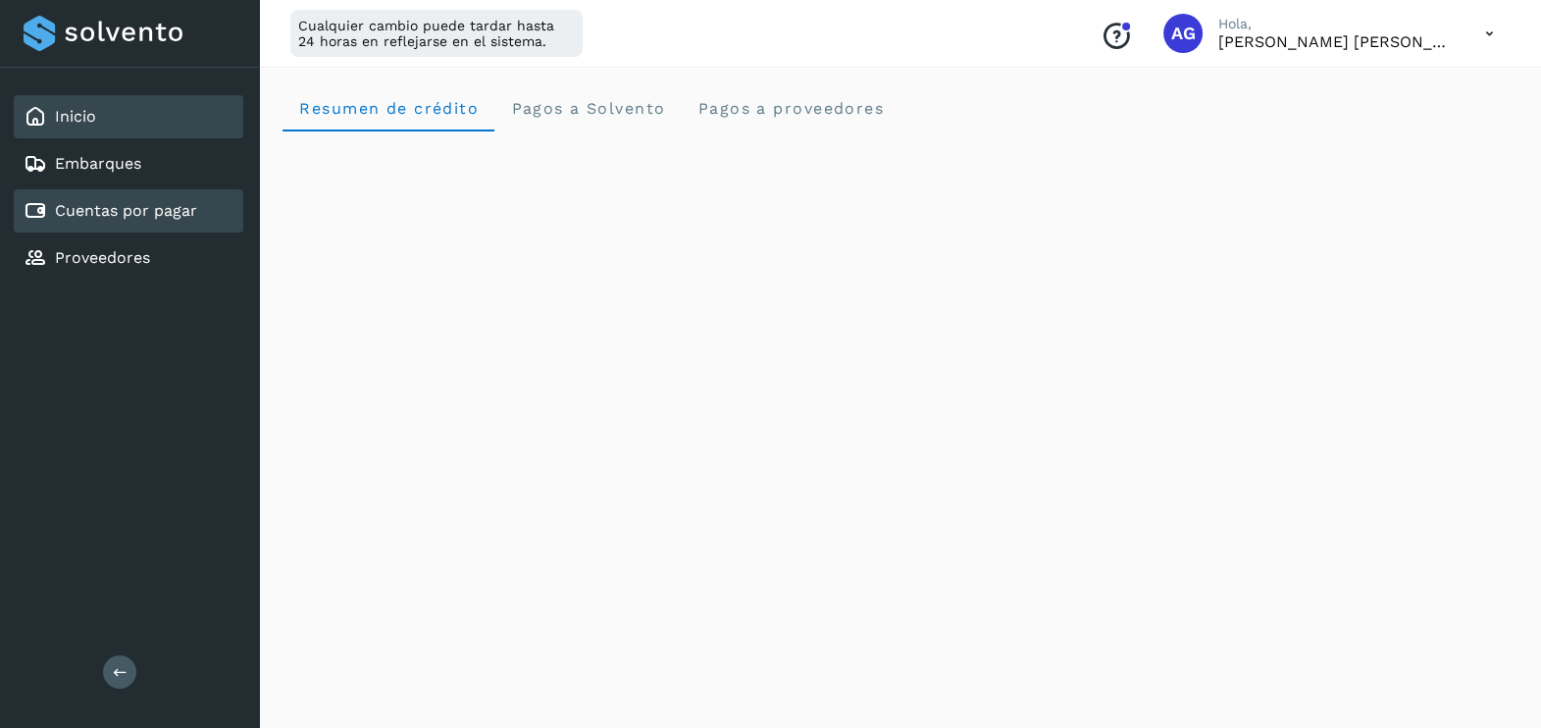
click at [65, 201] on link "Cuentas por pagar" at bounding box center [126, 210] width 142 height 19
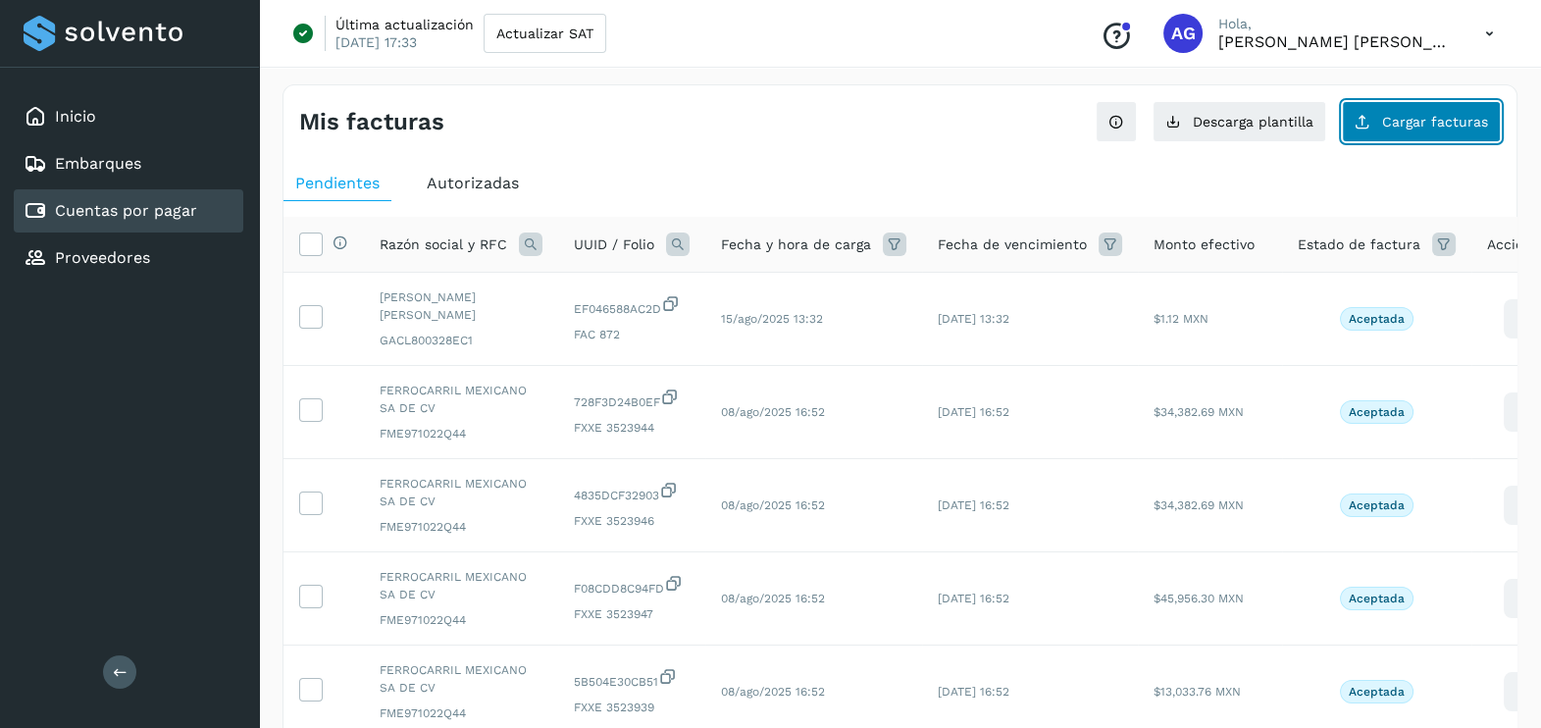
click at [1427, 125] on span "Cargar facturas" at bounding box center [1435, 122] width 106 height 14
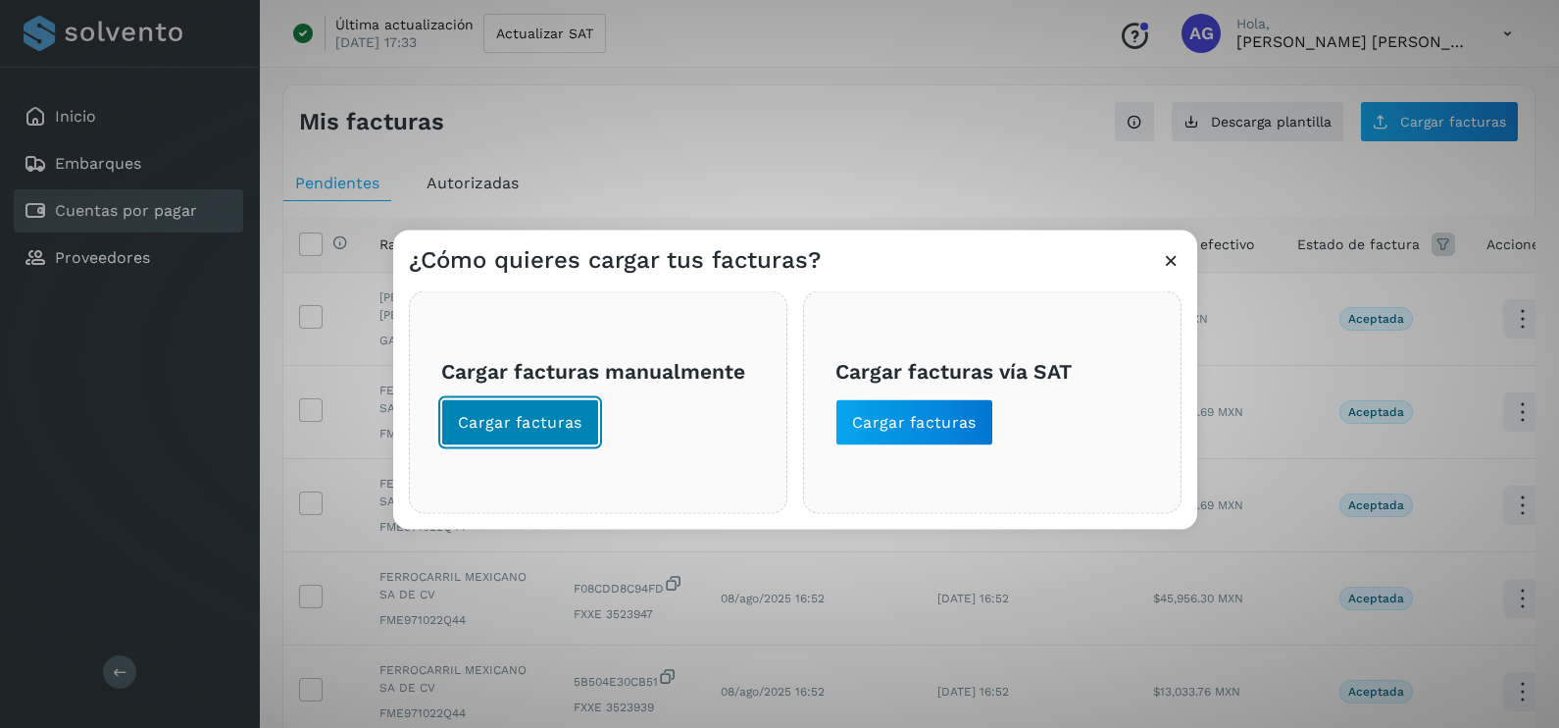
click at [509, 420] on span "Cargar facturas" at bounding box center [520, 423] width 125 height 22
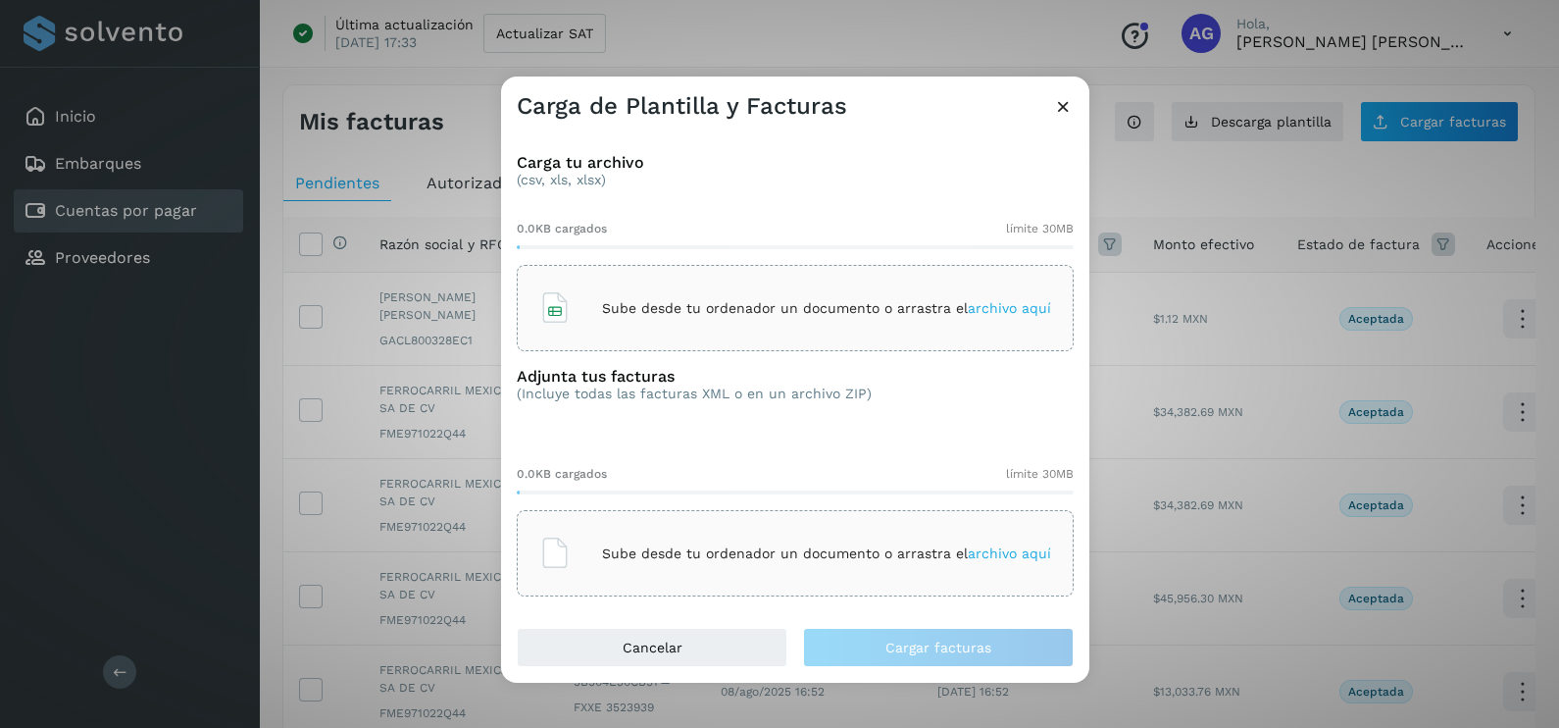
click at [1064, 113] on icon at bounding box center [1063, 106] width 21 height 21
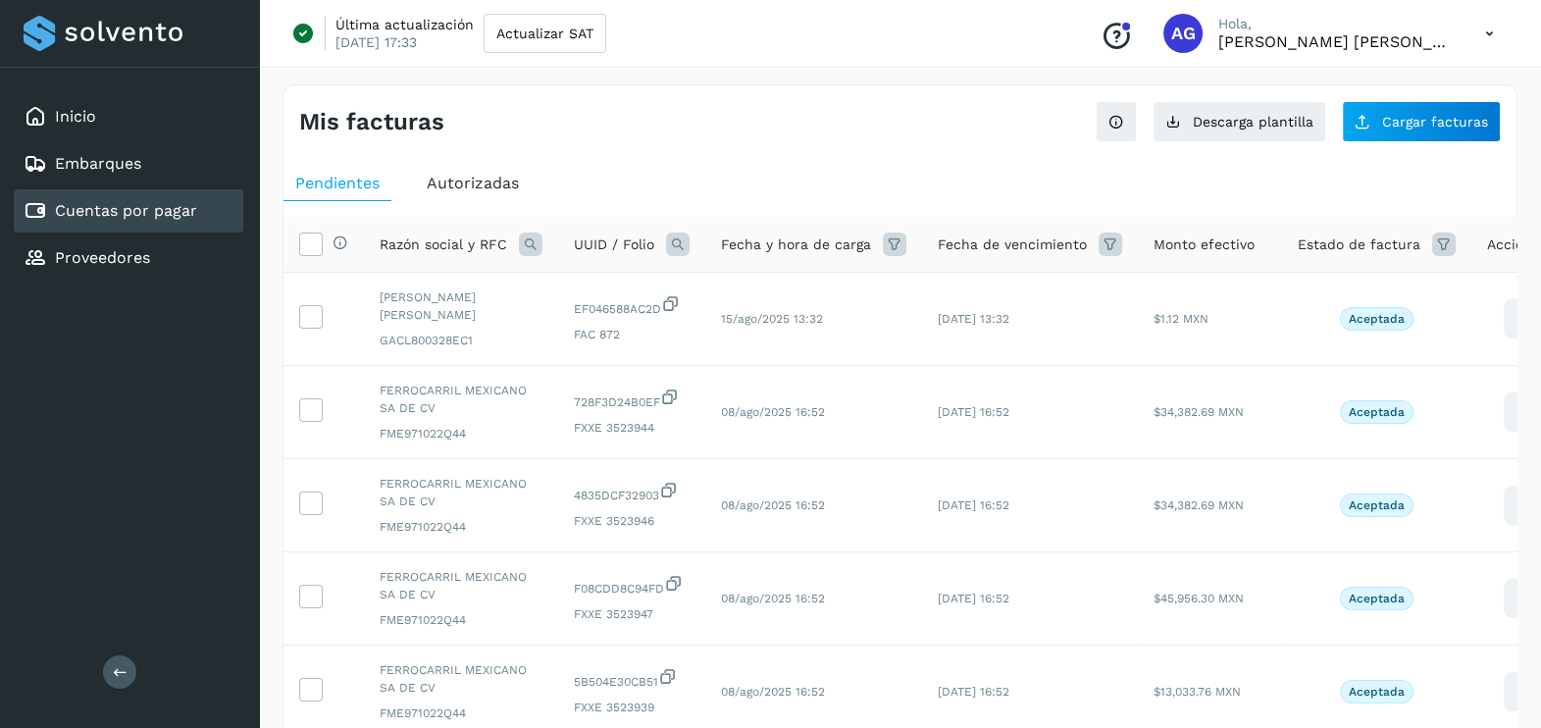
click at [1489, 36] on icon at bounding box center [1489, 34] width 40 height 40
click at [1408, 126] on div "Cerrar sesión" at bounding box center [1391, 126] width 233 height 37
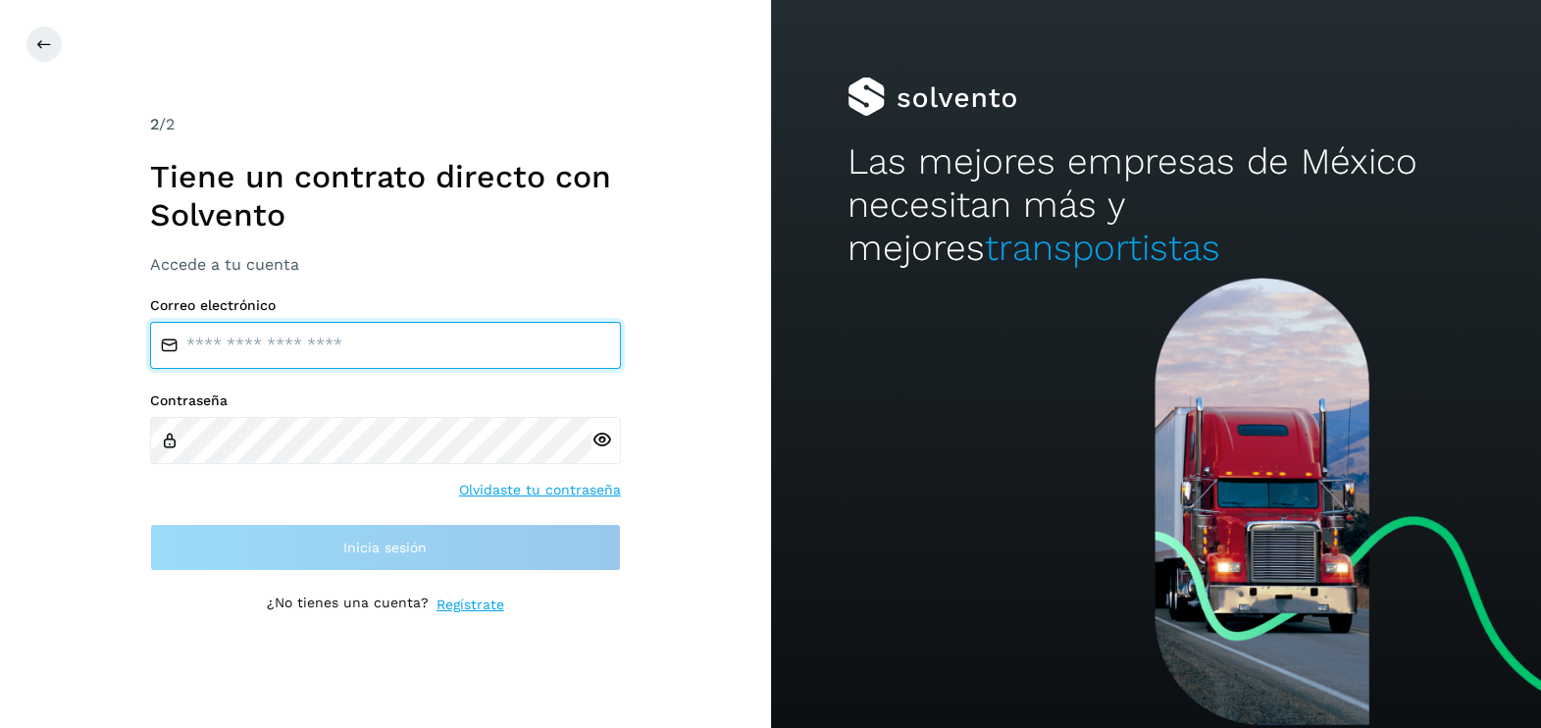
type input "**********"
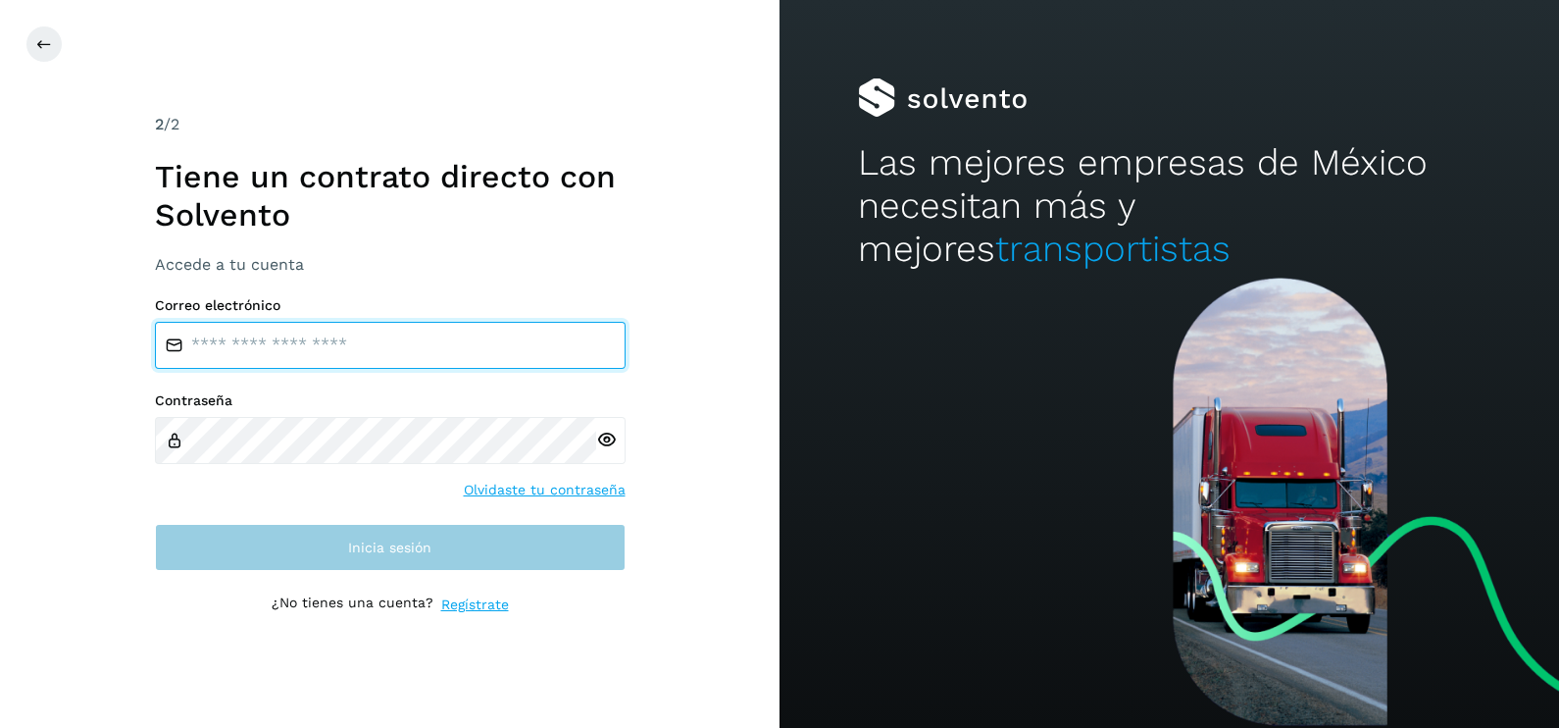
type input "**********"
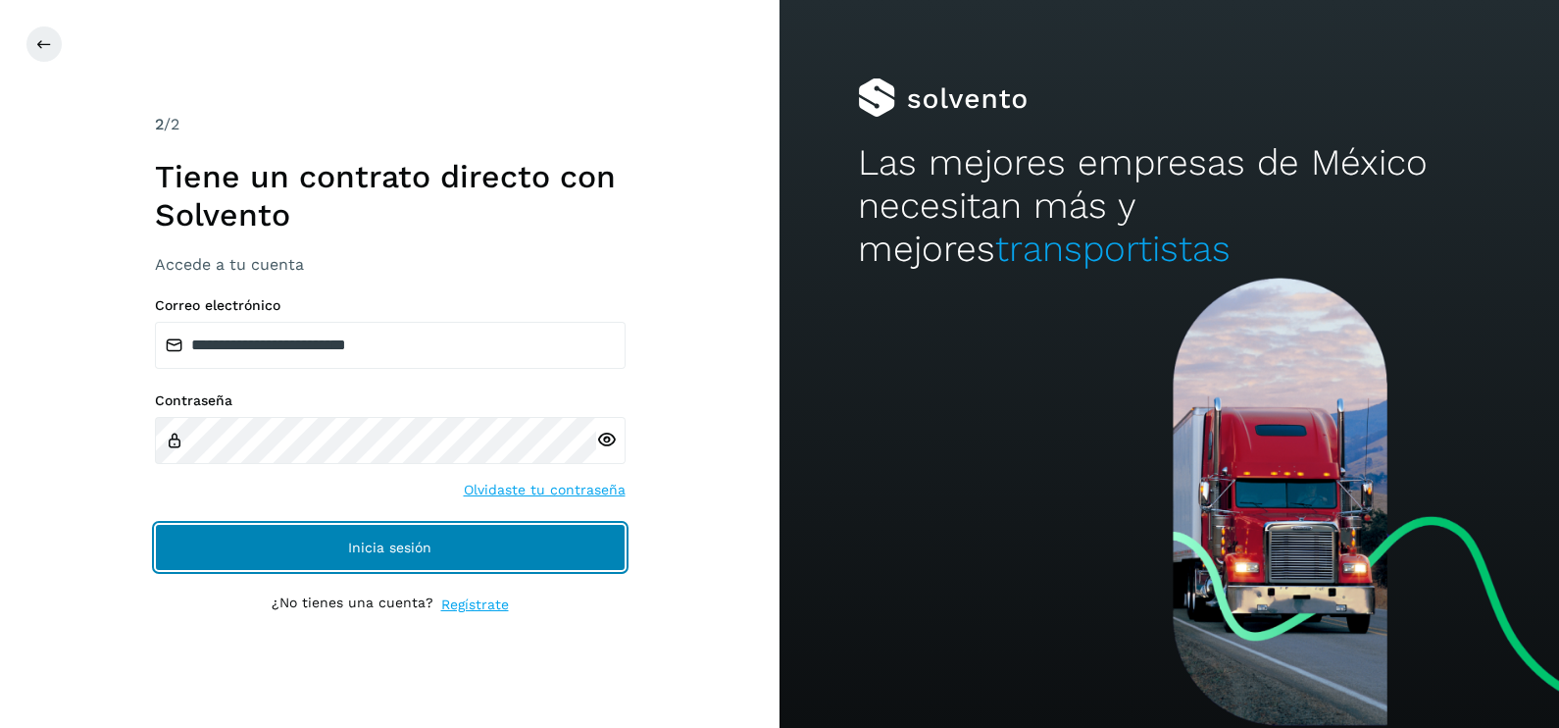
click at [347, 559] on button "Inicia sesión" at bounding box center [390, 547] width 471 height 47
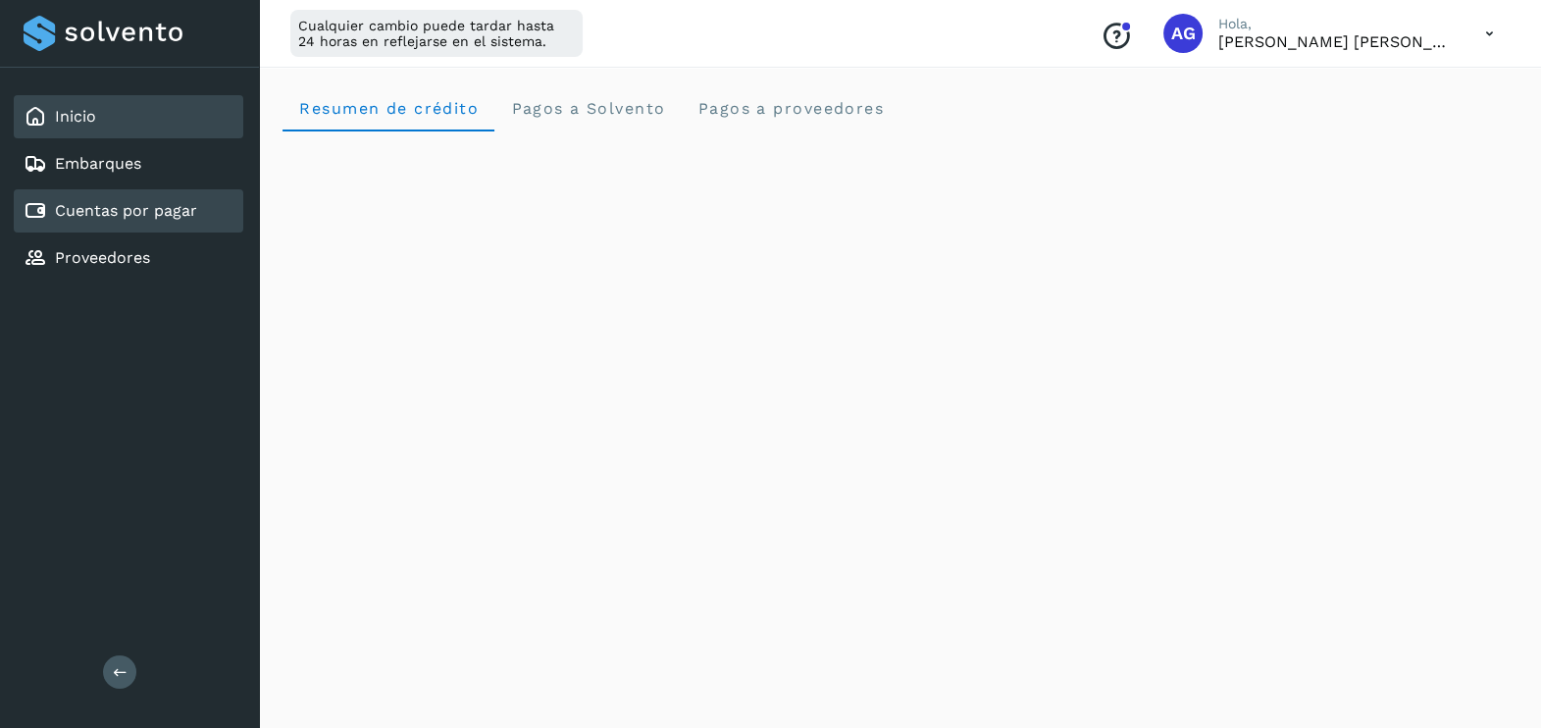
click at [179, 218] on link "Cuentas por pagar" at bounding box center [126, 210] width 142 height 19
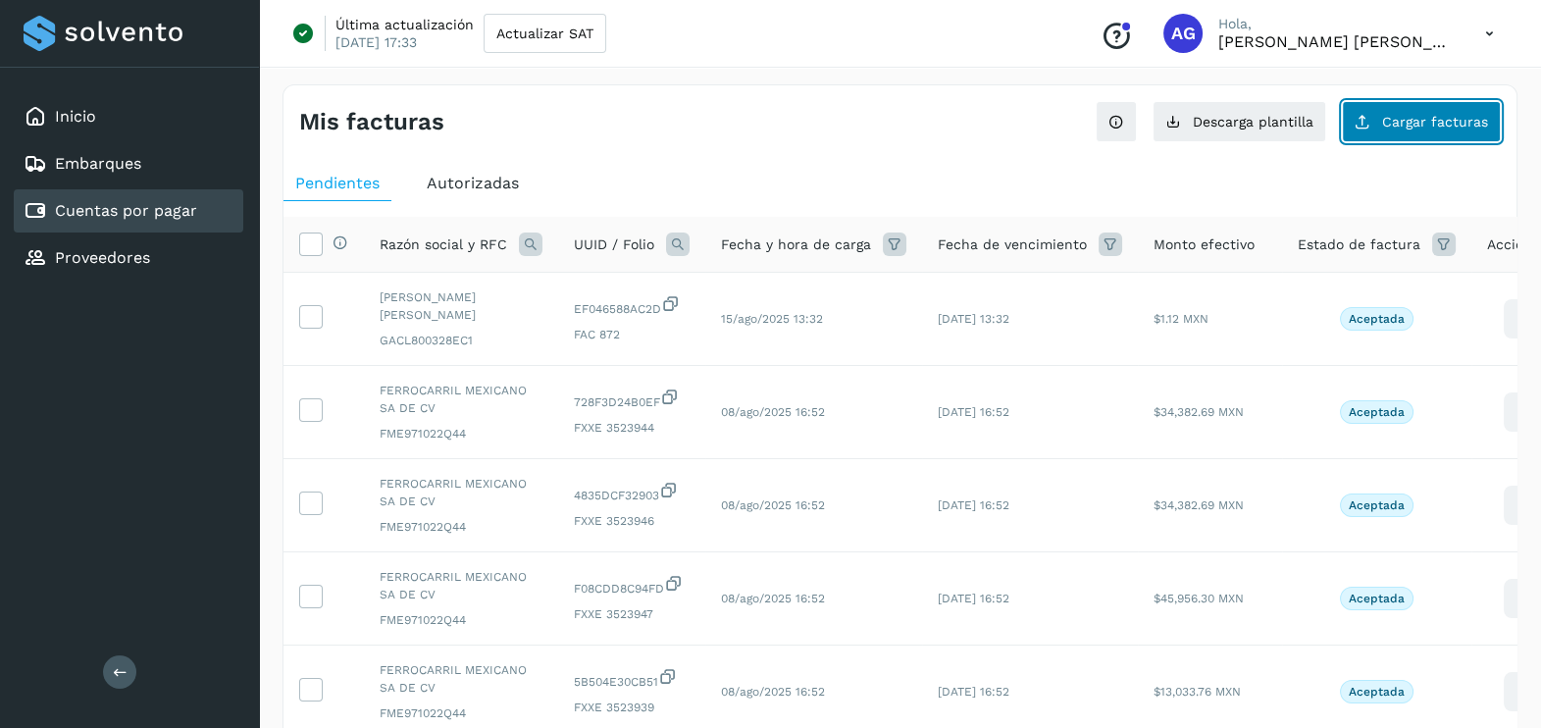
click at [1442, 128] on button "Cargar facturas" at bounding box center [1421, 121] width 159 height 41
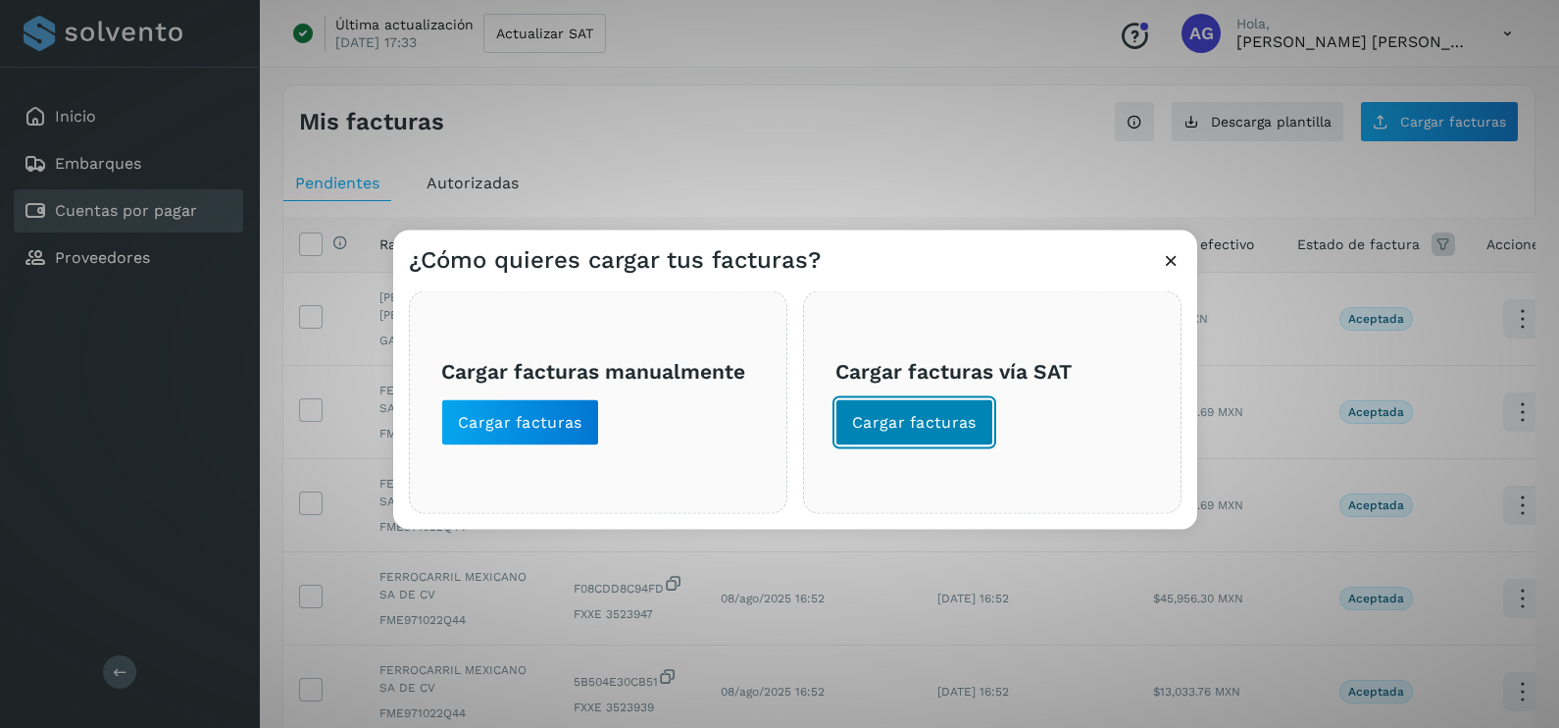
click at [895, 427] on span "Cargar facturas" at bounding box center [914, 423] width 125 height 22
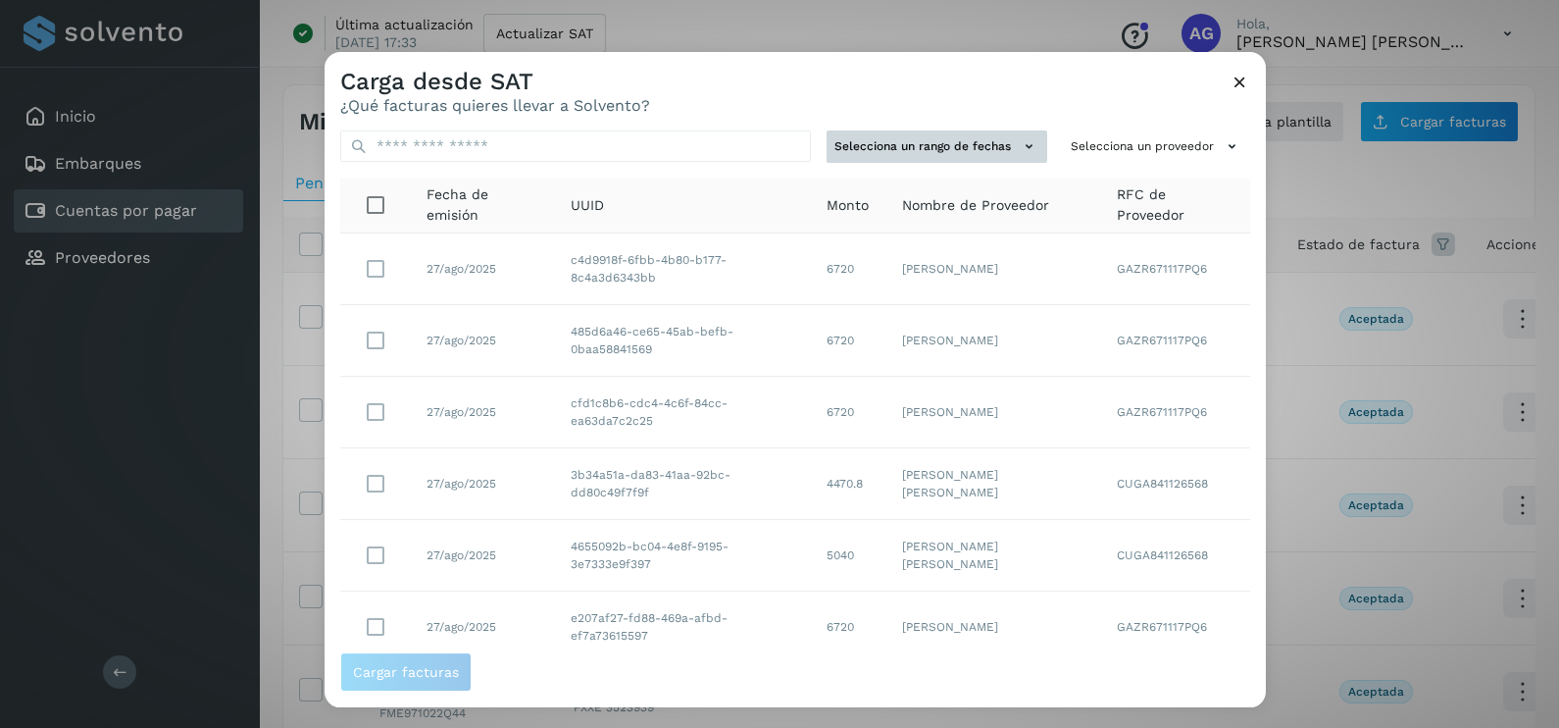
click at [1019, 150] on icon at bounding box center [1029, 146] width 21 height 21
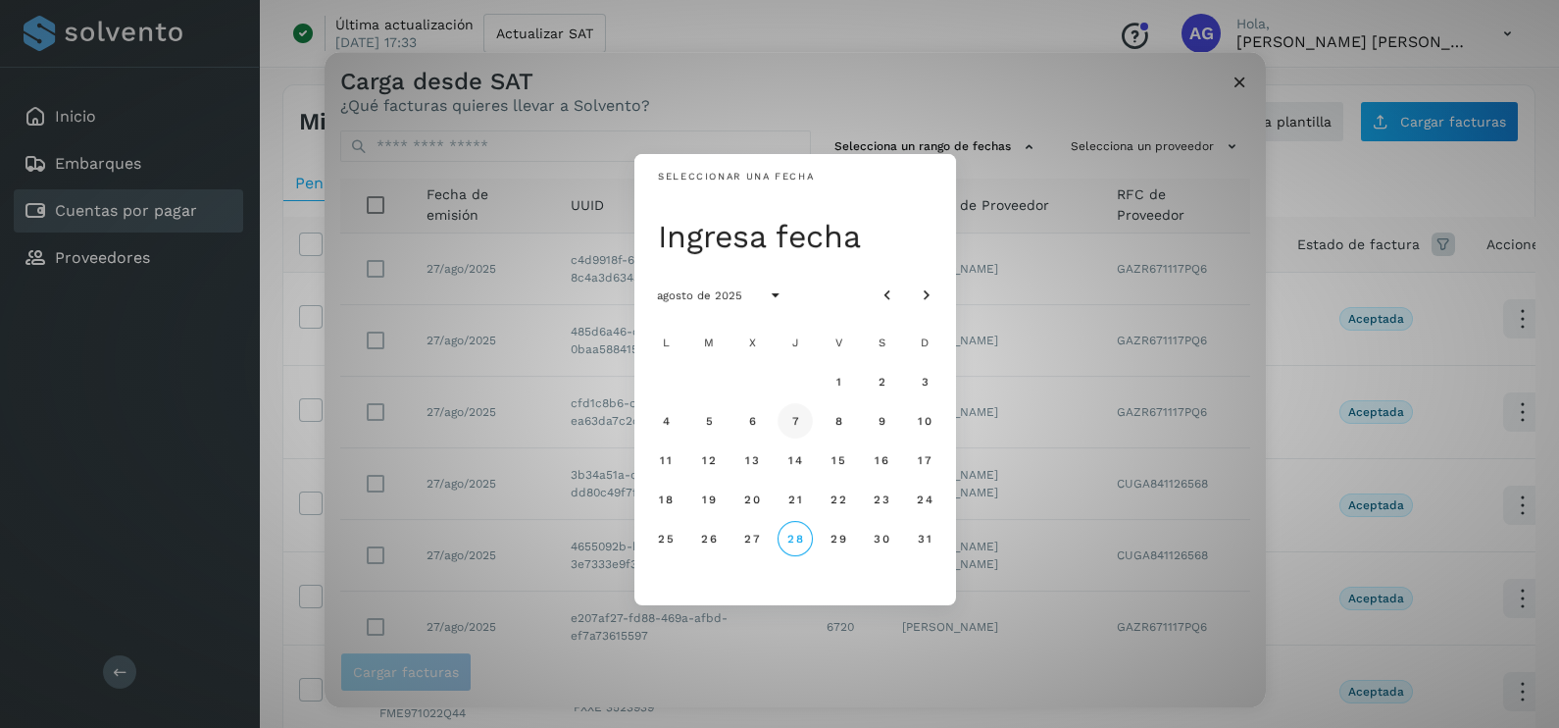
click at [797, 422] on span "7" at bounding box center [795, 421] width 9 height 14
click at [838, 423] on span "8" at bounding box center [838, 421] width 9 height 14
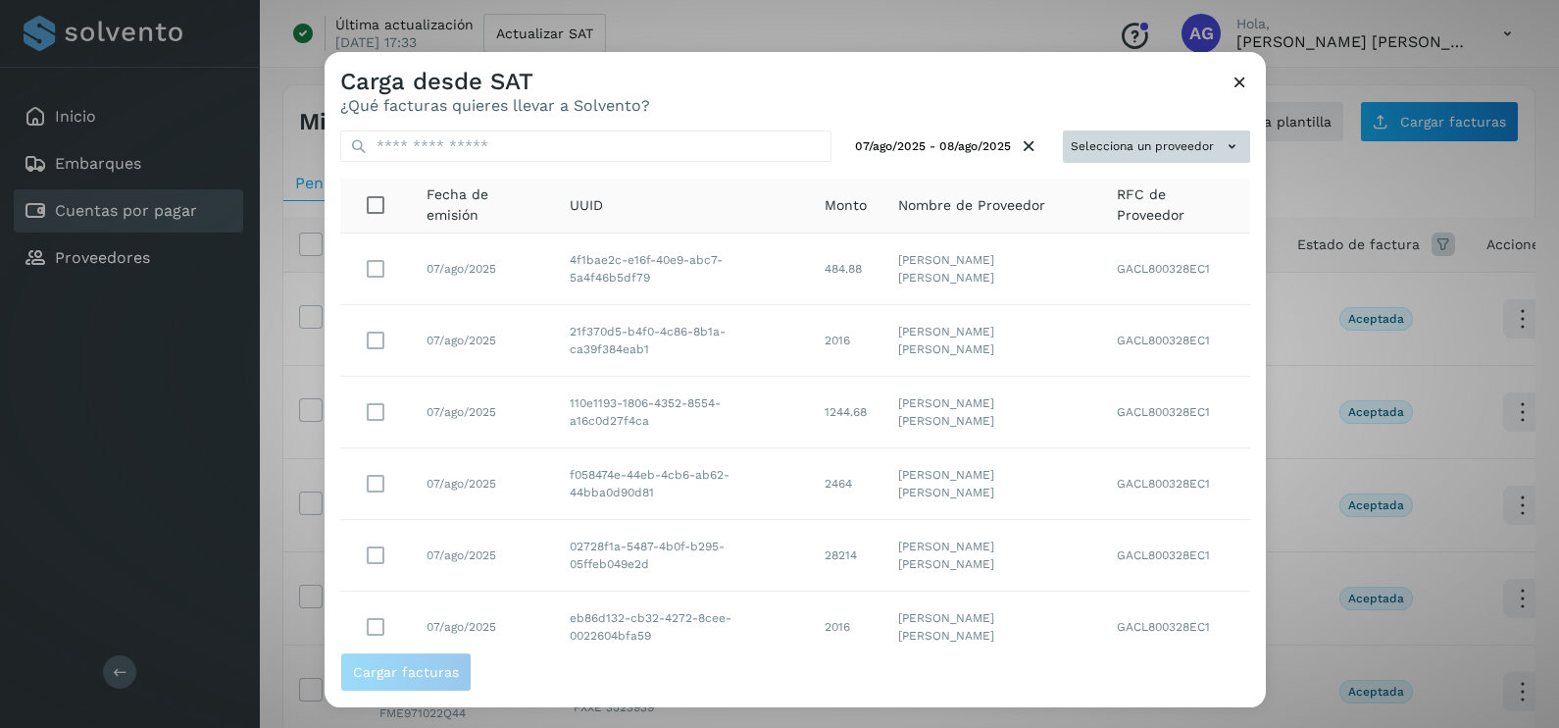
click at [1222, 142] on icon at bounding box center [1232, 146] width 21 height 21
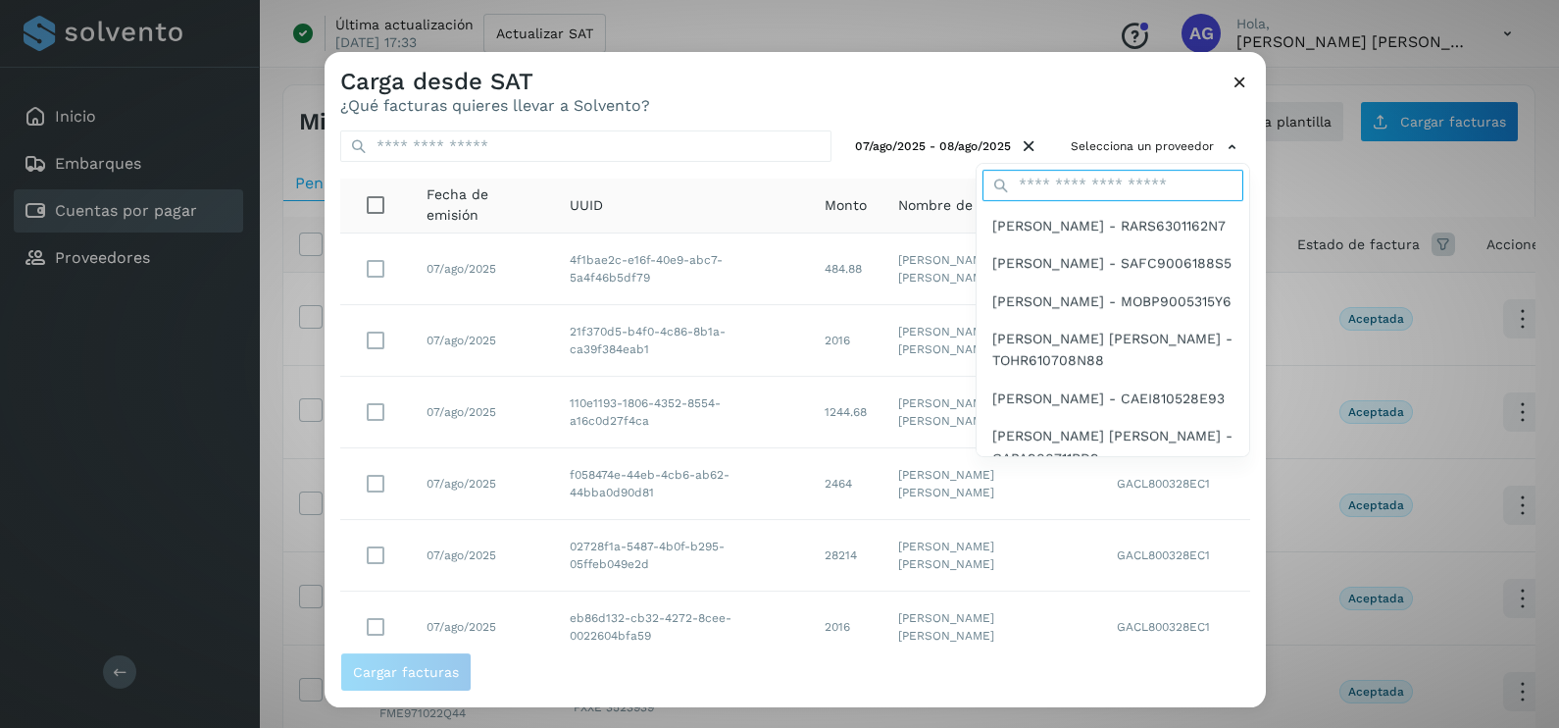
click at [1131, 187] on input "text" at bounding box center [1113, 185] width 261 height 31
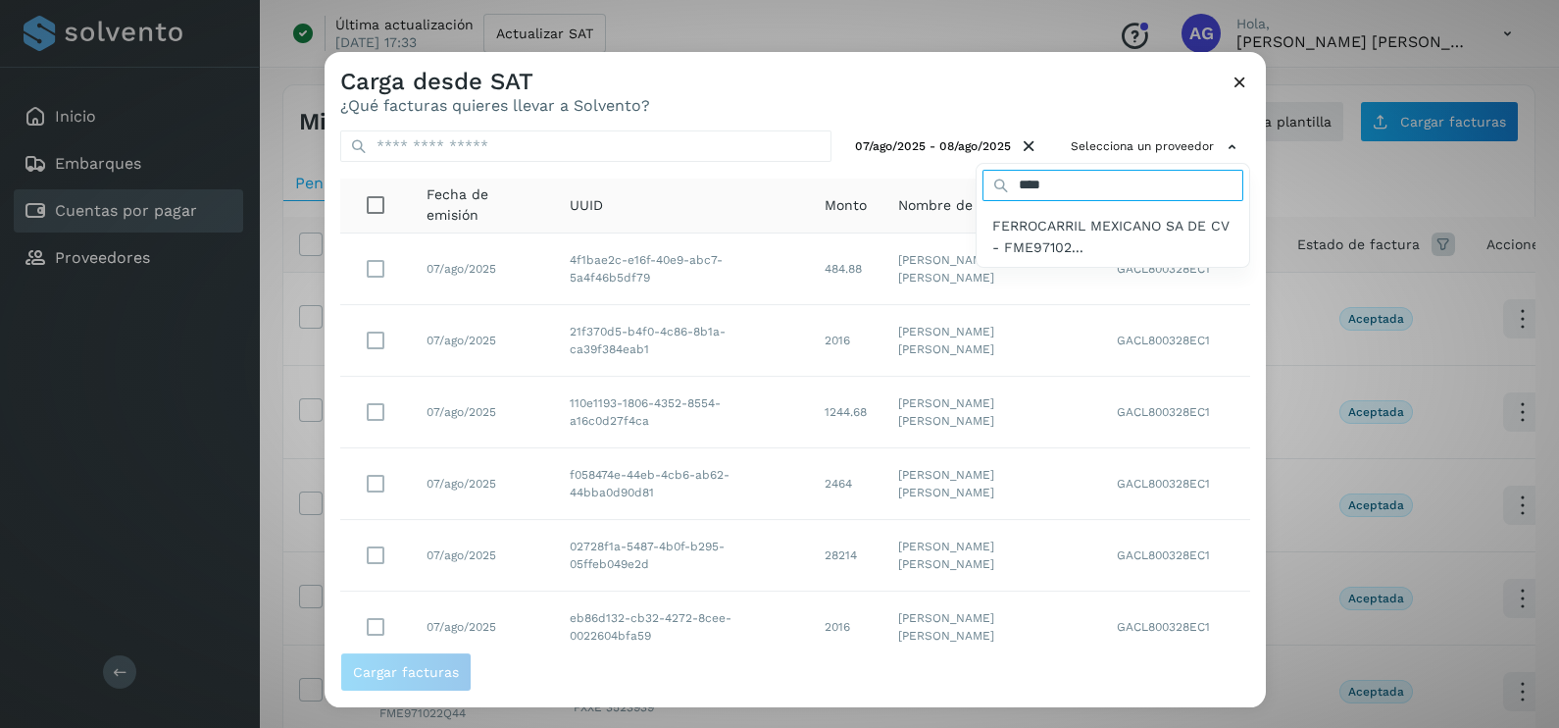
type input "****"
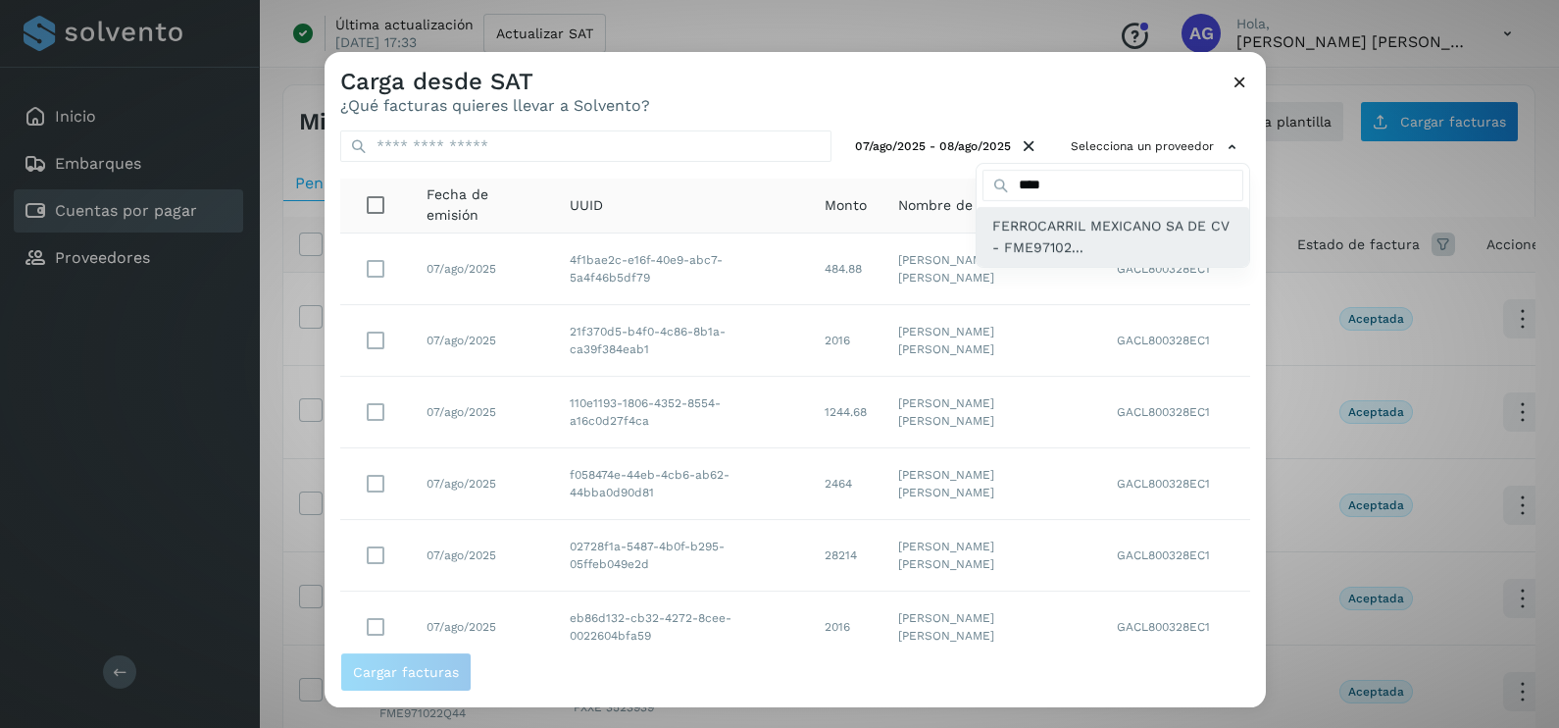
click at [1127, 226] on span "FERROCARRIL MEXICANO SA DE CV - FME97102..." at bounding box center [1113, 237] width 241 height 44
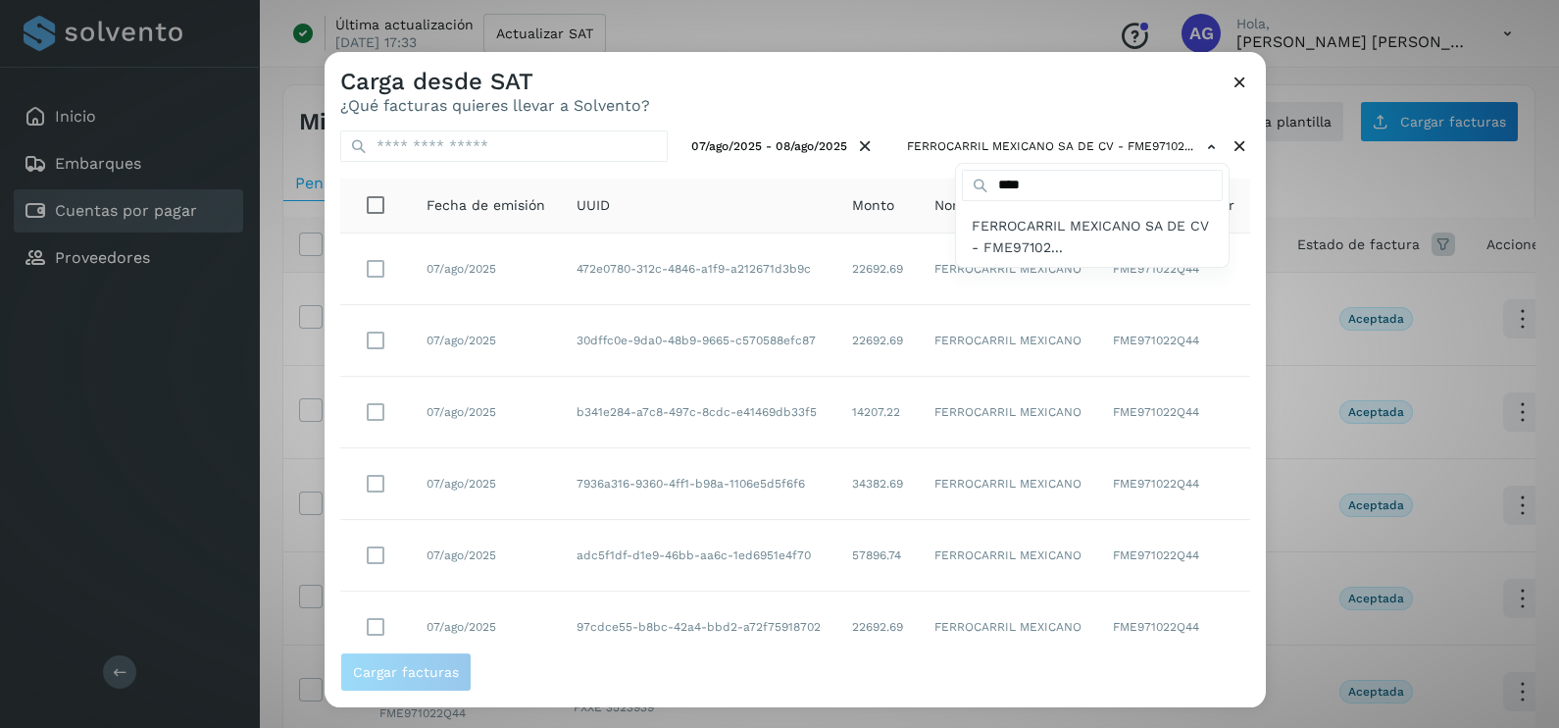
drag, startPoint x: 1251, startPoint y: 319, endPoint x: 1226, endPoint y: 544, distance: 226.9
click at [1226, 544] on div at bounding box center [1104, 416] width 1559 height 728
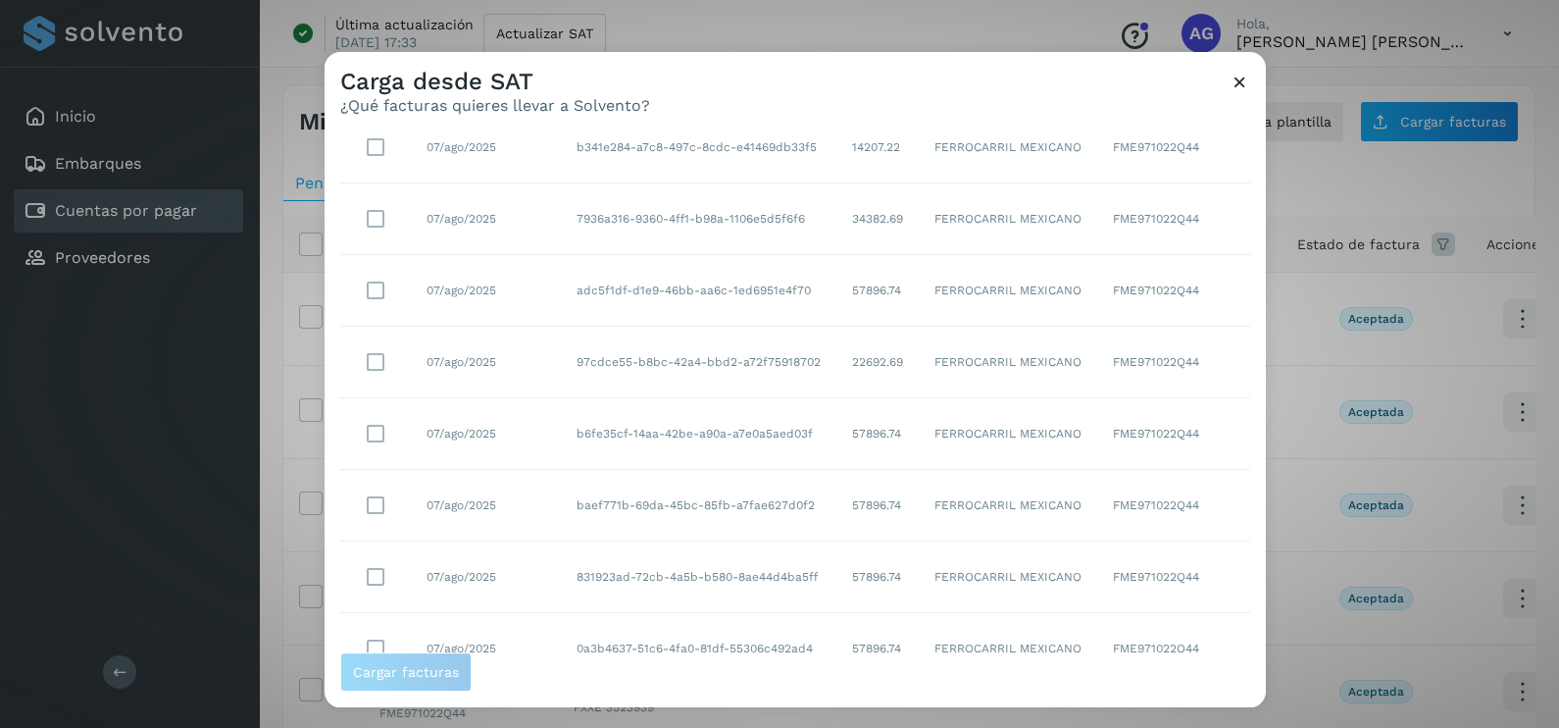
scroll to position [347, 0]
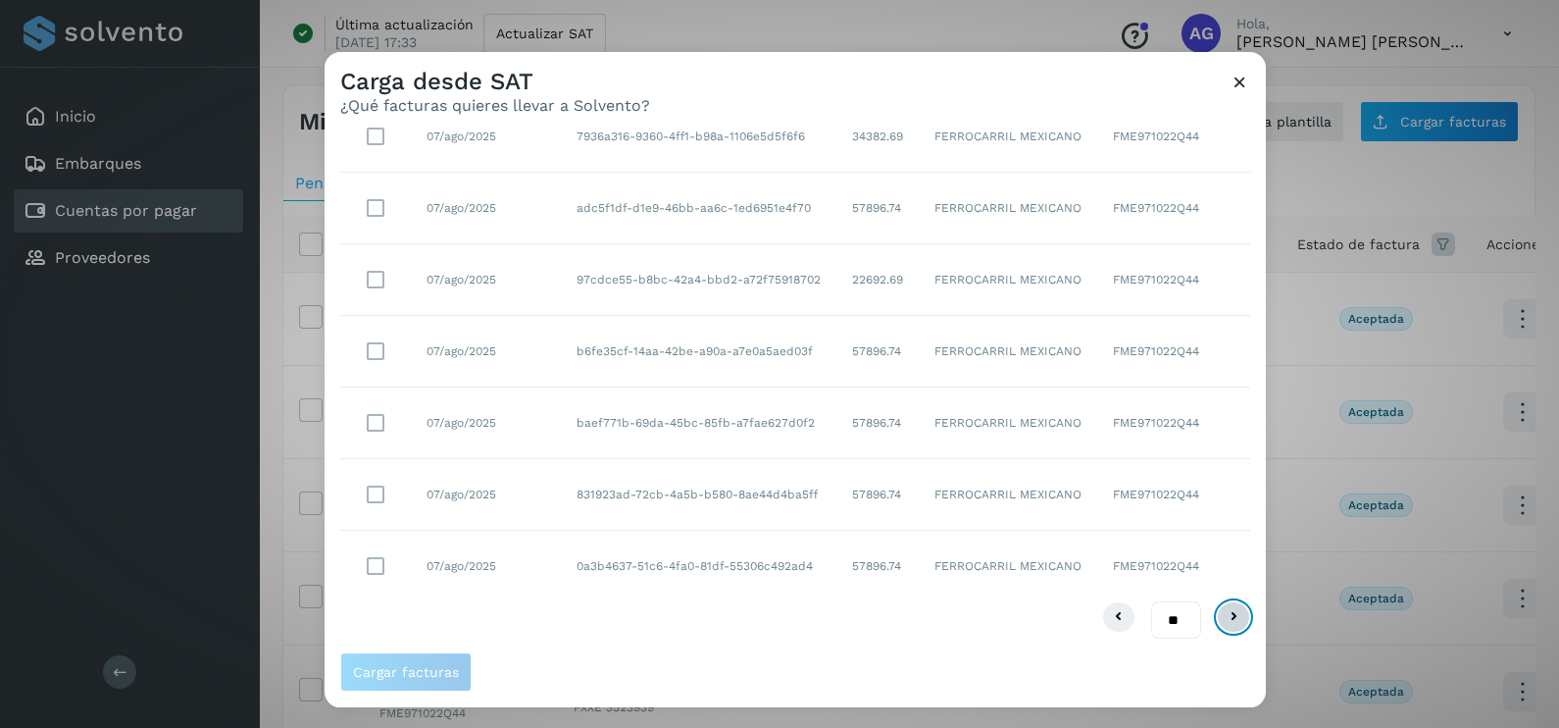
click at [1222, 613] on icon at bounding box center [1234, 617] width 24 height 24
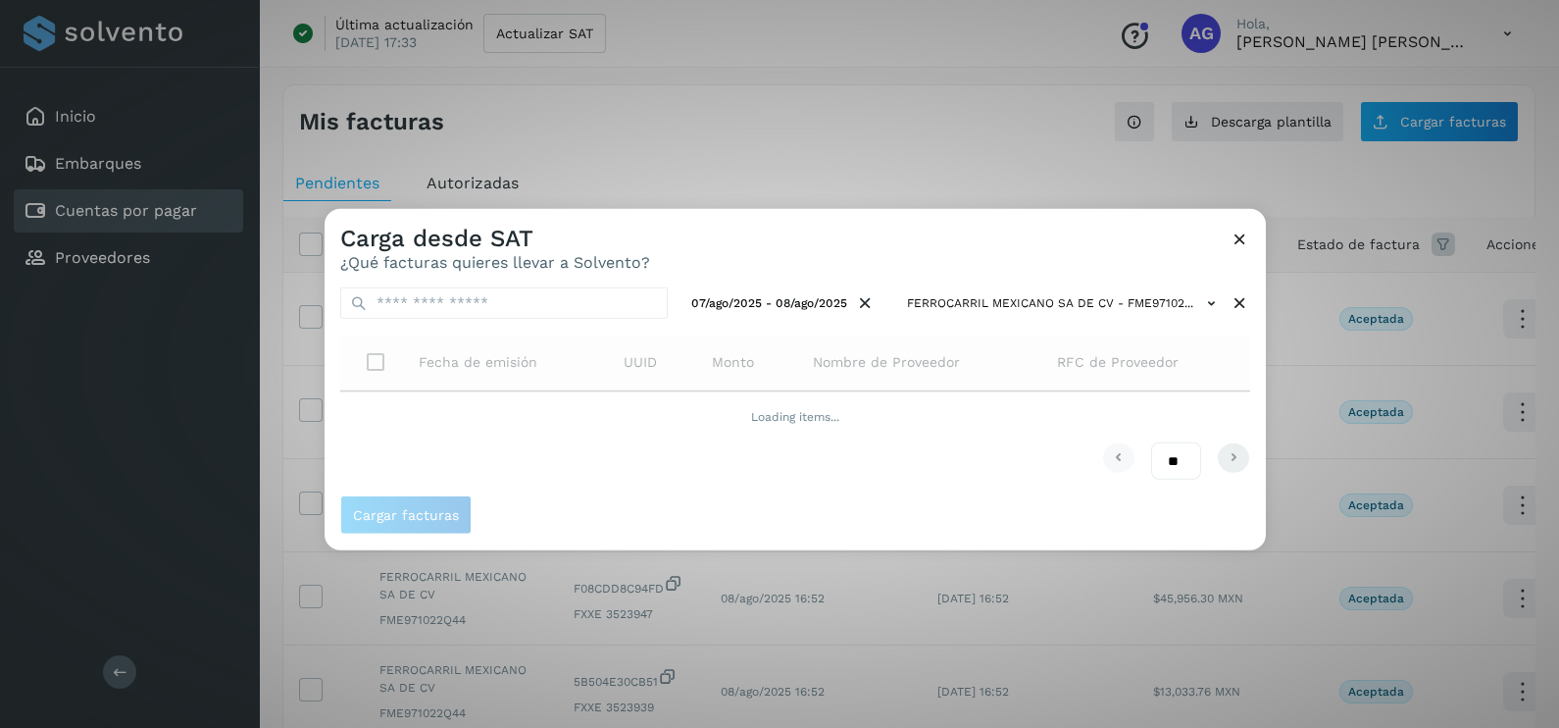
scroll to position [0, 0]
click at [1215, 613] on div "Carga desde SAT ¿Qué facturas quieres llevar a Solvento? 07/ago/2025 - 08/ago/2…" at bounding box center [779, 364] width 1559 height 728
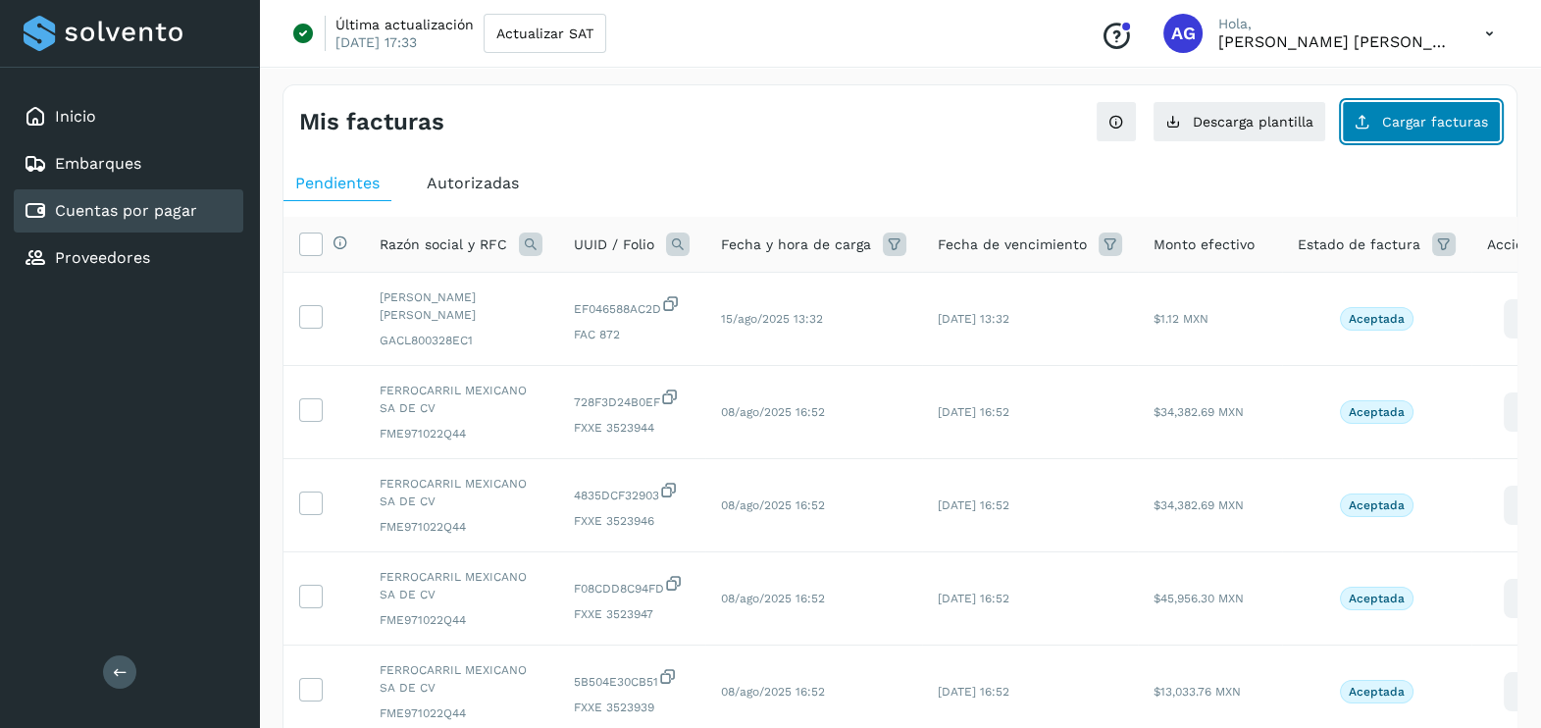
click at [1441, 121] on span "Cargar facturas" at bounding box center [1435, 122] width 106 height 14
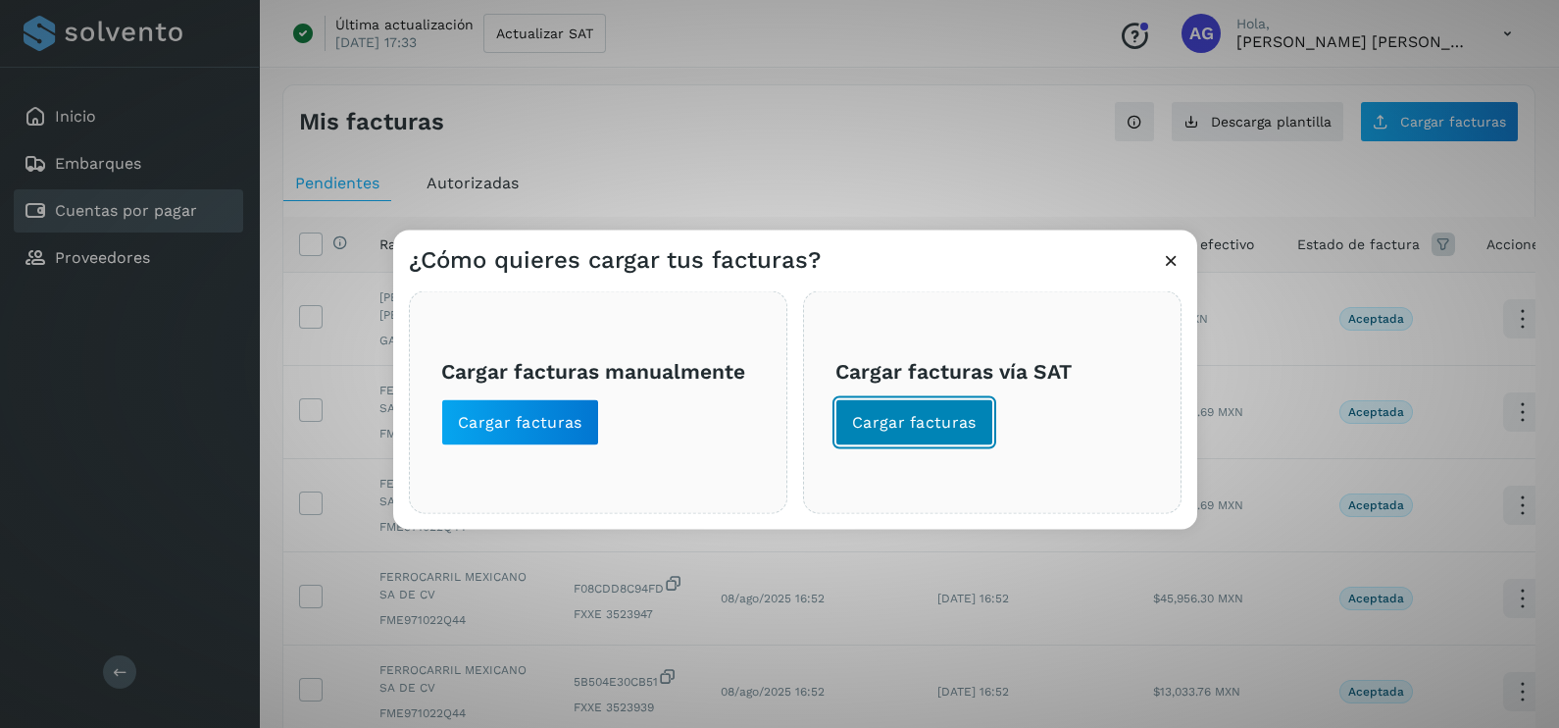
click at [906, 441] on button "Cargar facturas" at bounding box center [915, 422] width 158 height 47
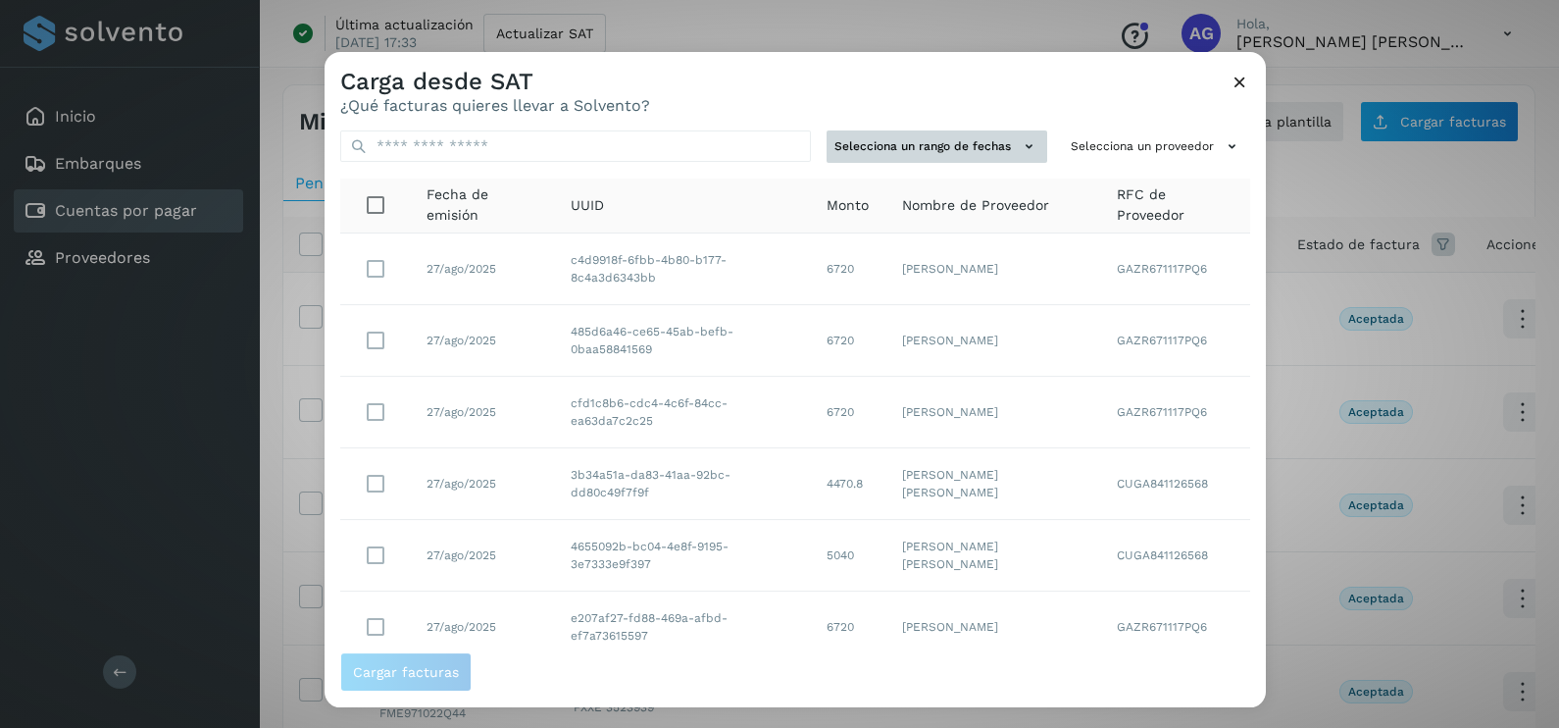
click at [1019, 138] on icon at bounding box center [1029, 146] width 21 height 21
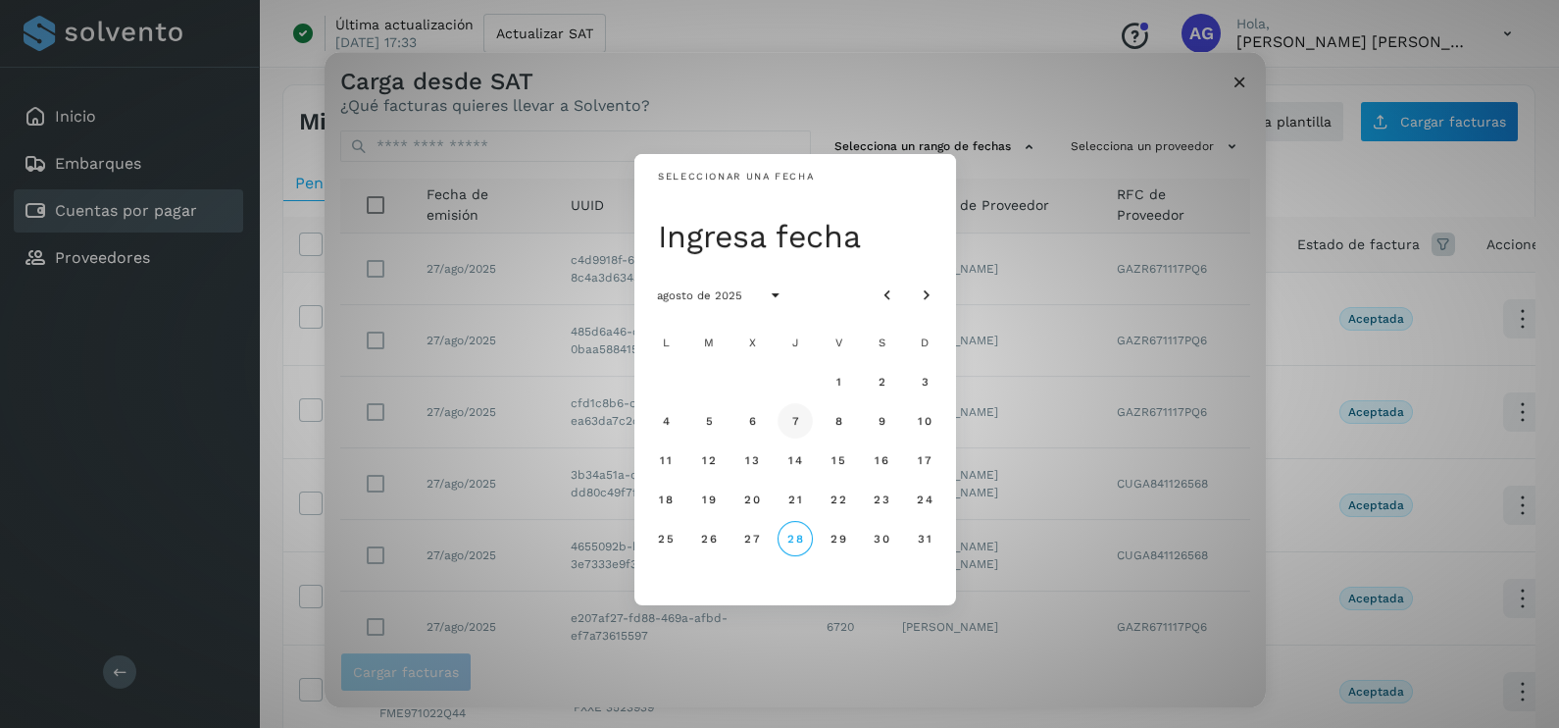
click at [806, 428] on button "7" at bounding box center [795, 420] width 35 height 35
click at [845, 423] on button "8" at bounding box center [838, 420] width 35 height 35
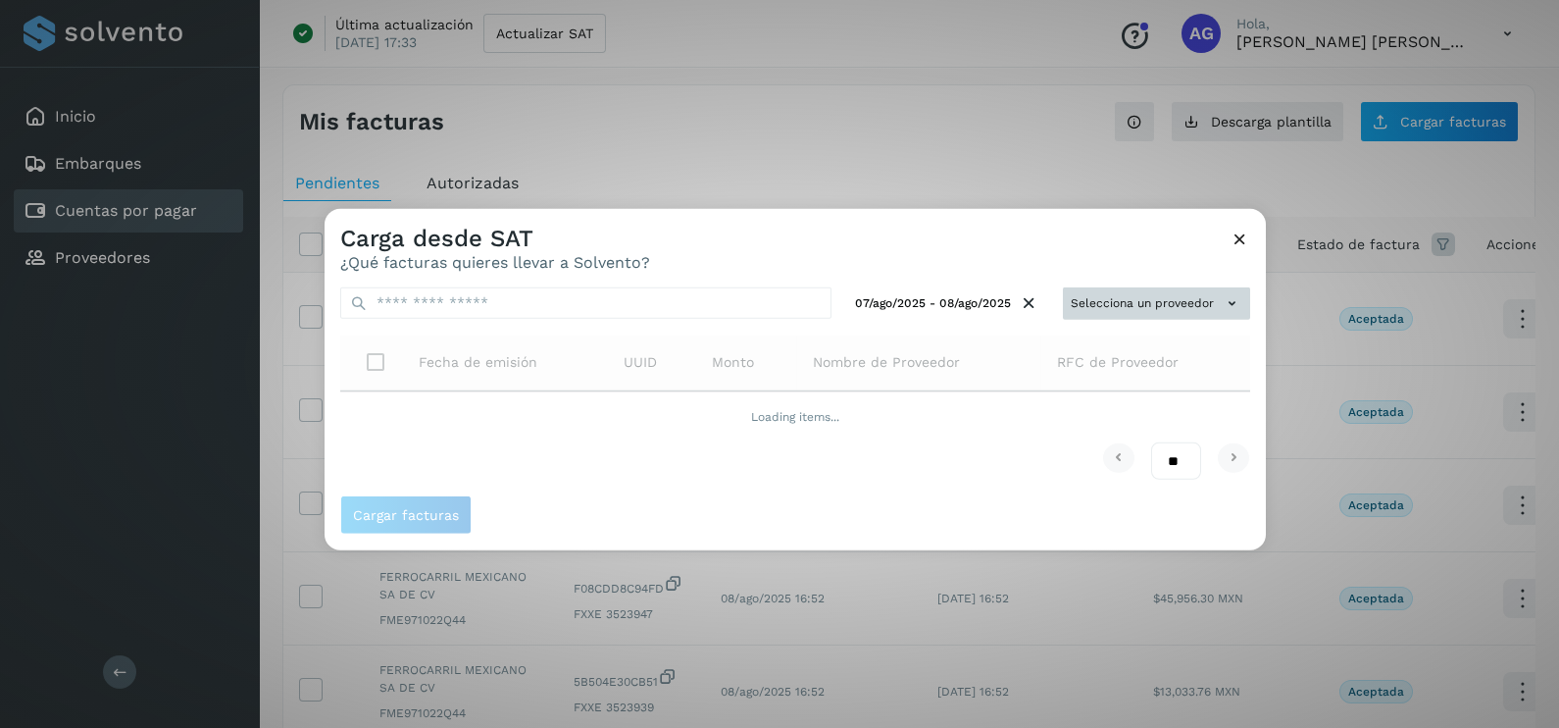
click at [1226, 303] on icon at bounding box center [1232, 303] width 21 height 21
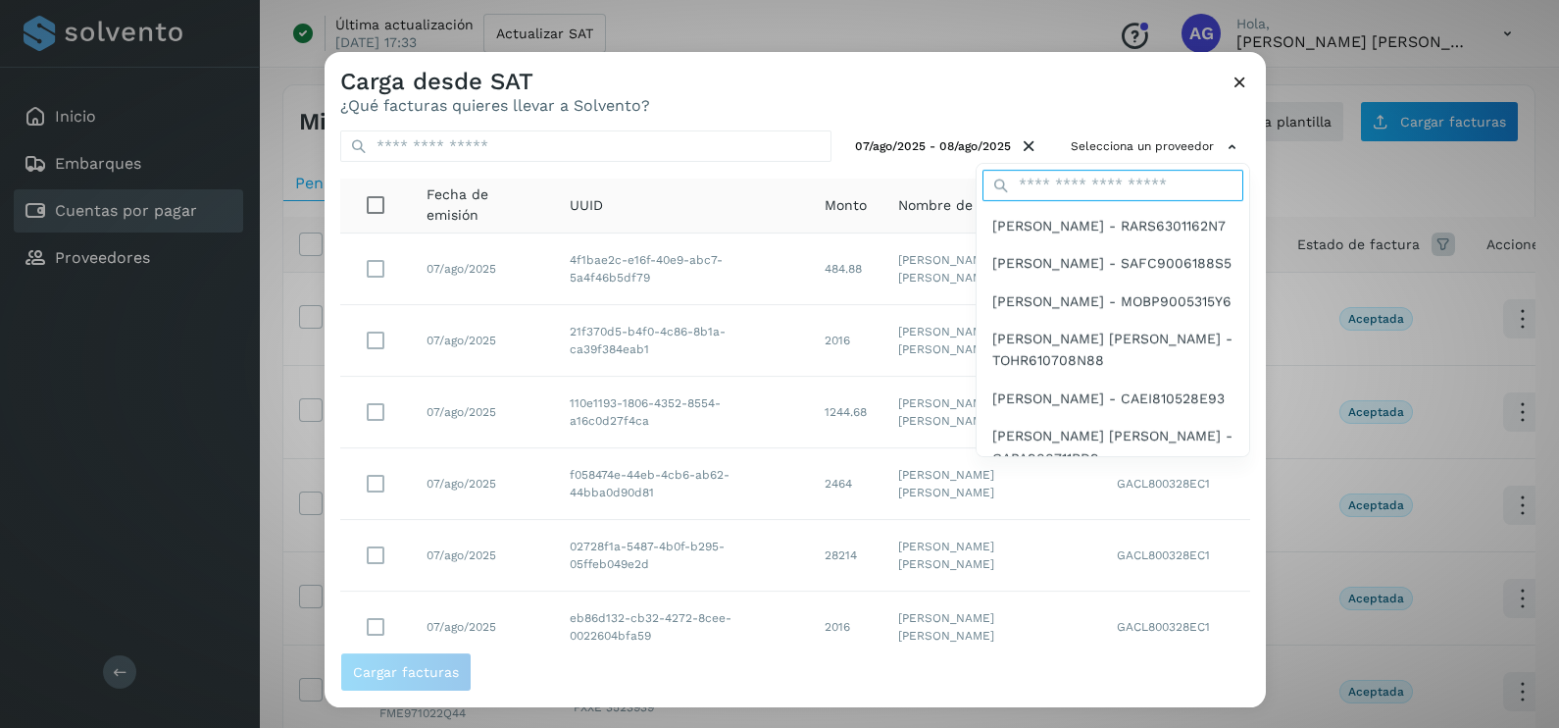
click at [1127, 181] on input "text" at bounding box center [1113, 185] width 261 height 31
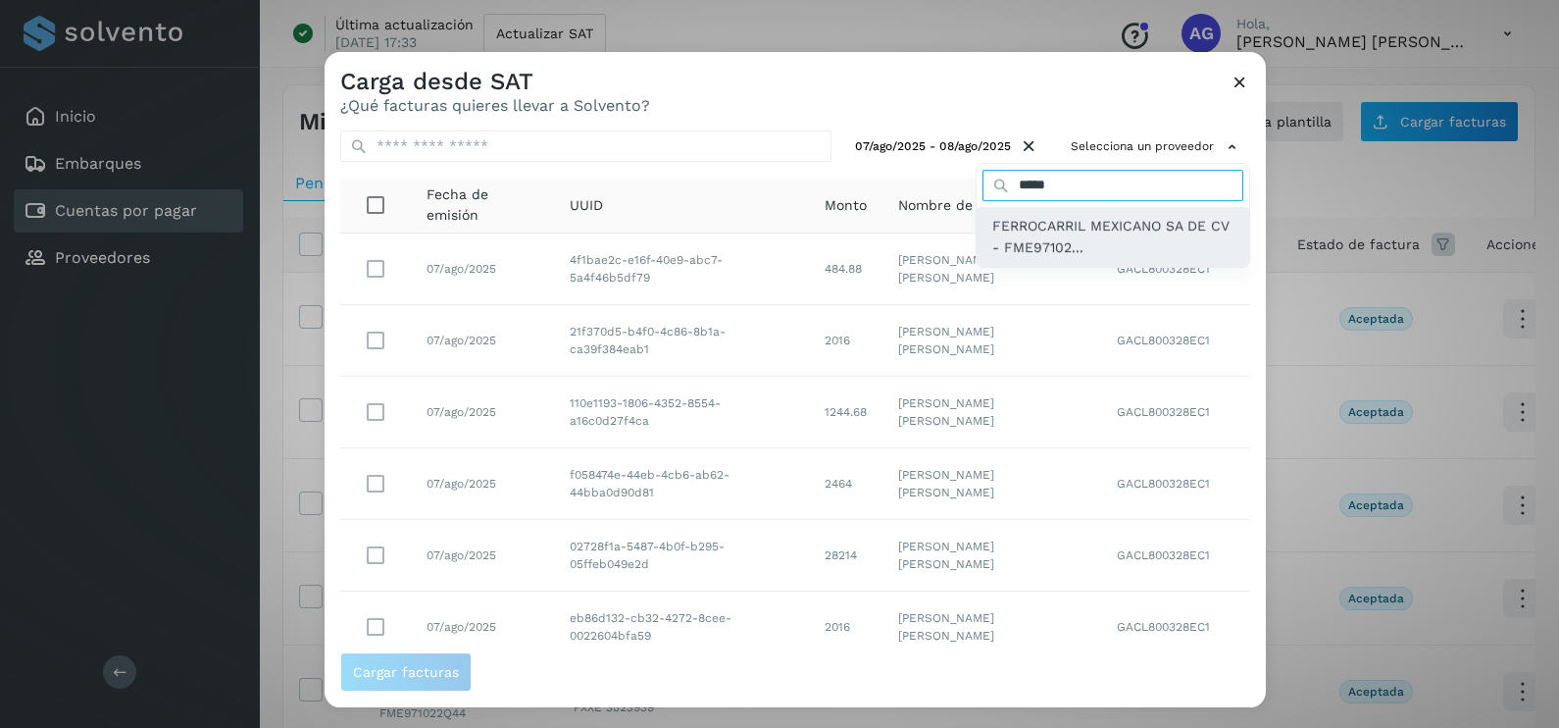
type input "*****"
click at [1089, 233] on span "FERROCARRIL MEXICANO SA DE CV - FME97102..." at bounding box center [1113, 237] width 241 height 44
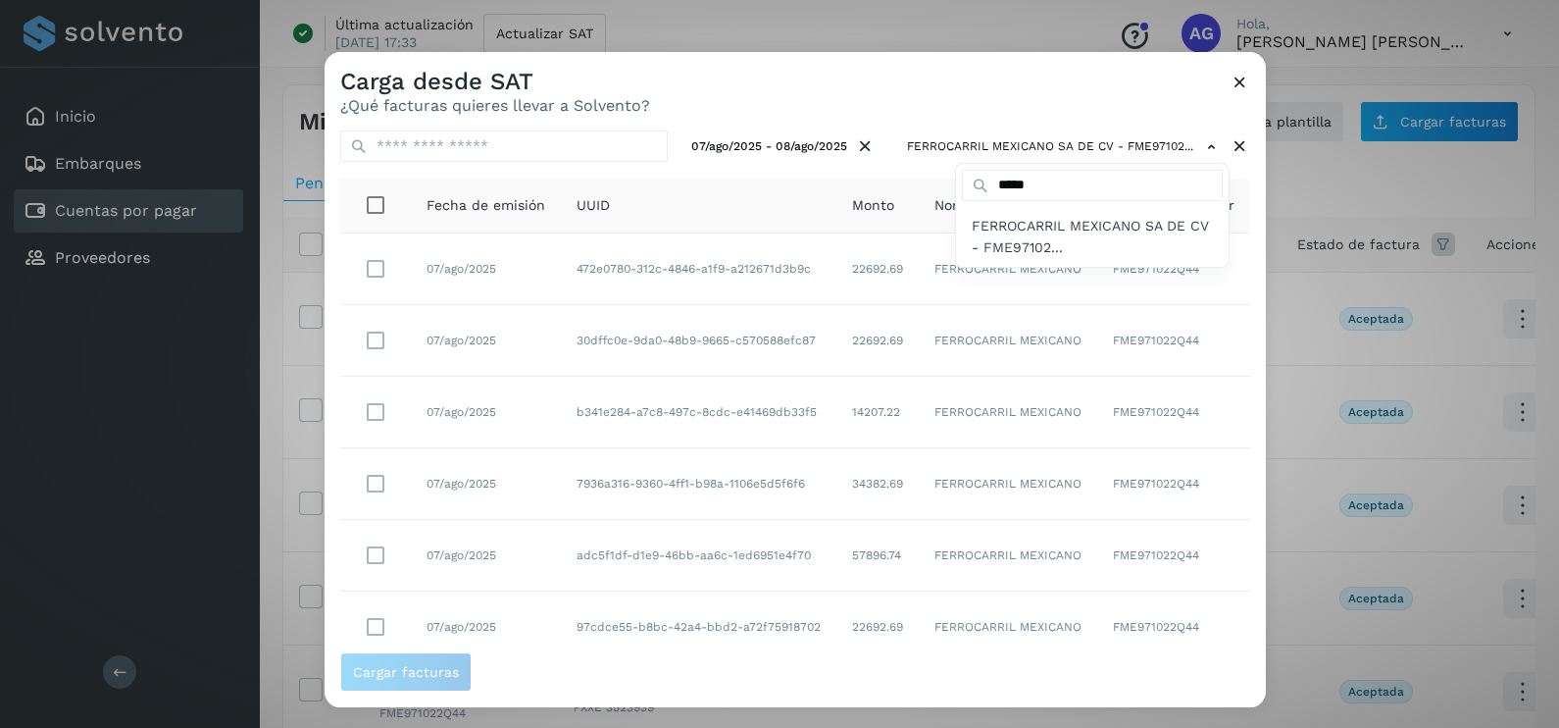
drag, startPoint x: 1258, startPoint y: 307, endPoint x: 1241, endPoint y: 481, distance: 174.5
click at [1241, 481] on div at bounding box center [1104, 416] width 1559 height 728
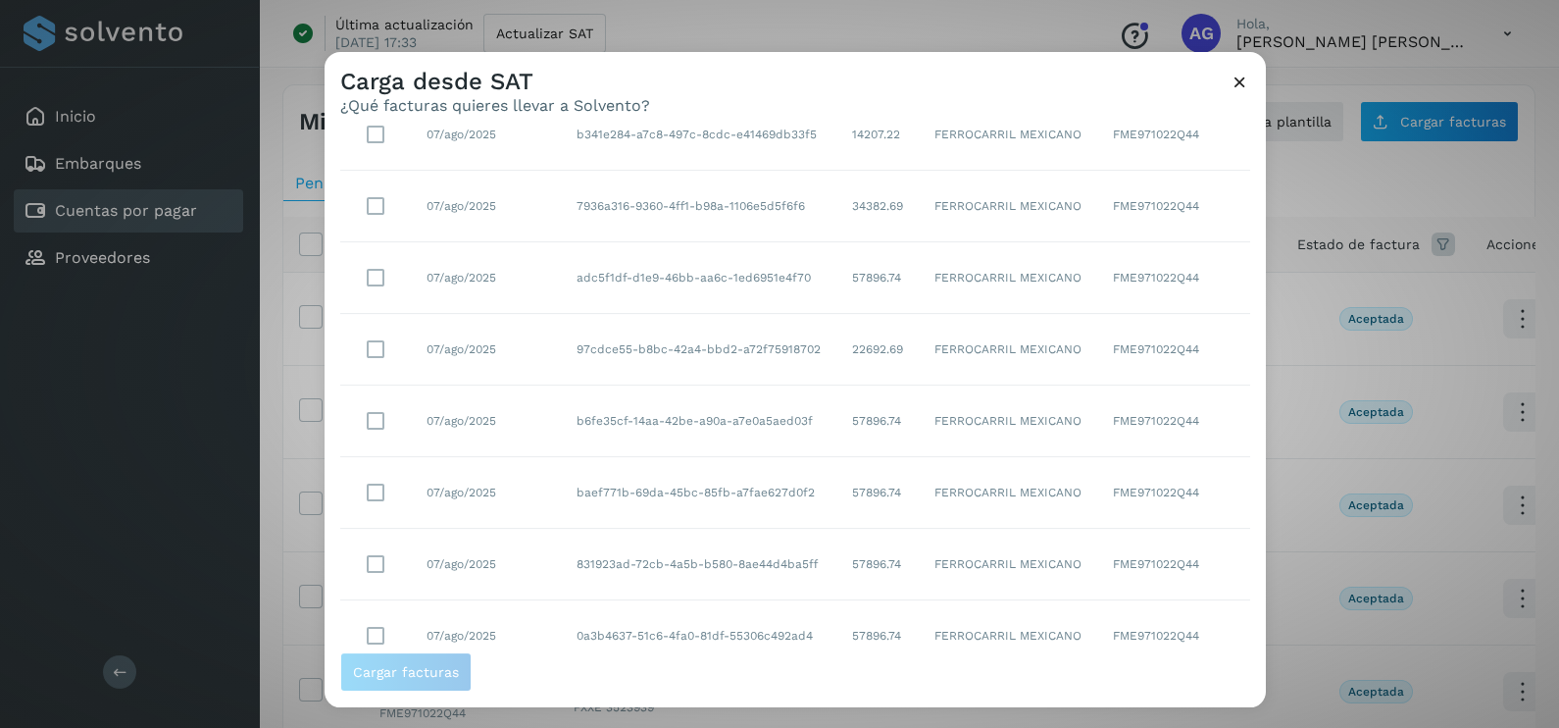
scroll to position [347, 0]
click at [1155, 618] on select "** ** **" at bounding box center [1176, 620] width 50 height 38
select select "**"
click at [1151, 601] on select "** ** **" at bounding box center [1176, 620] width 50 height 38
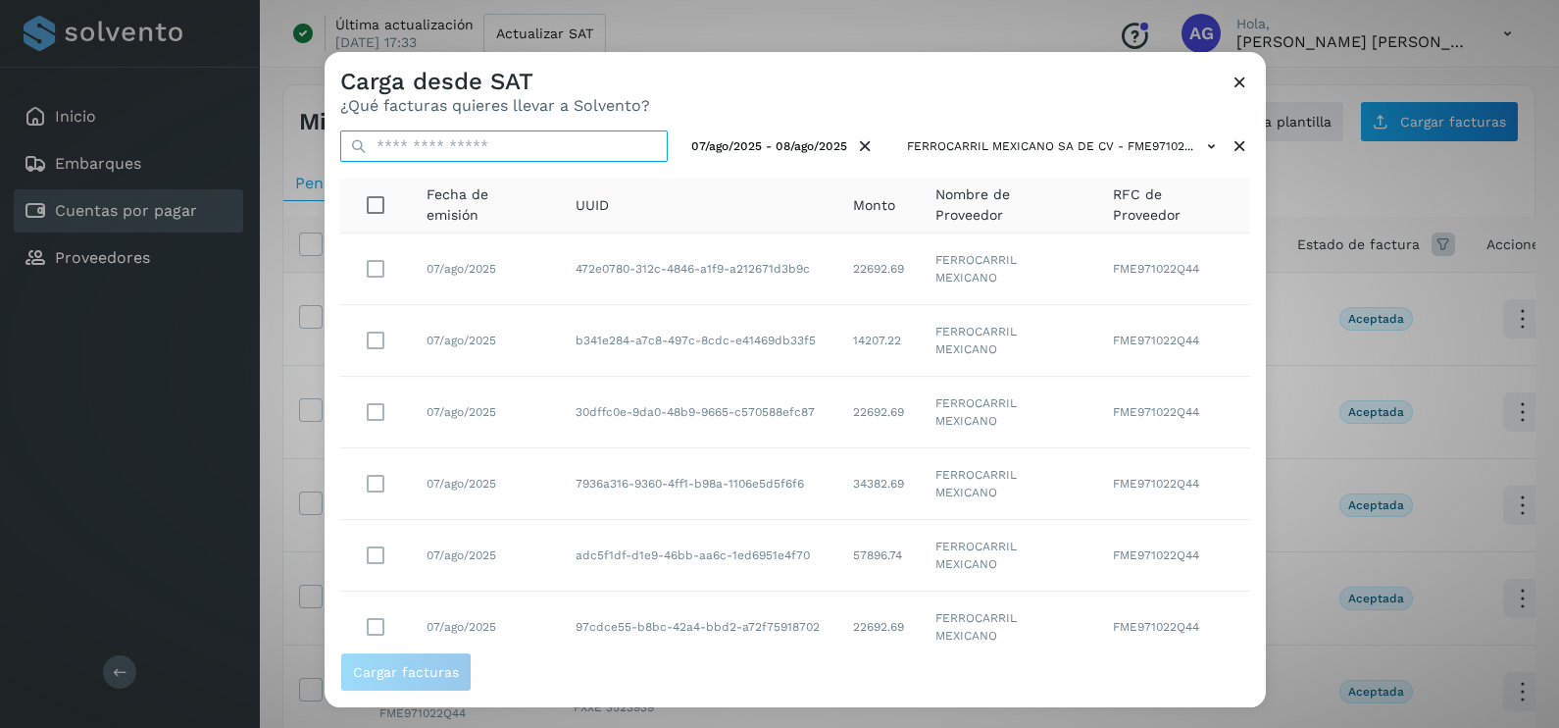
click at [573, 143] on input "text" at bounding box center [504, 145] width 328 height 31
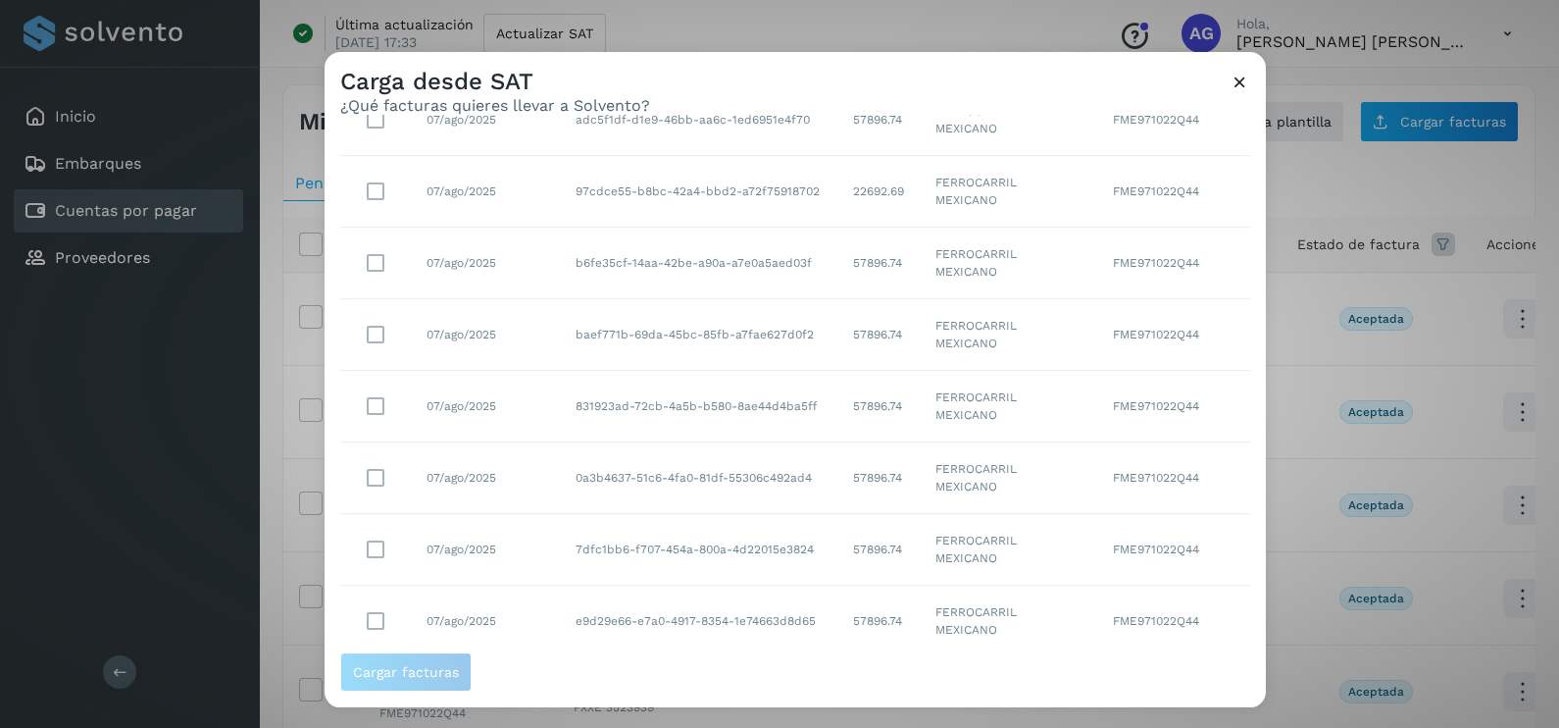
scroll to position [439, 0]
